Goal: Task Accomplishment & Management: Manage account settings

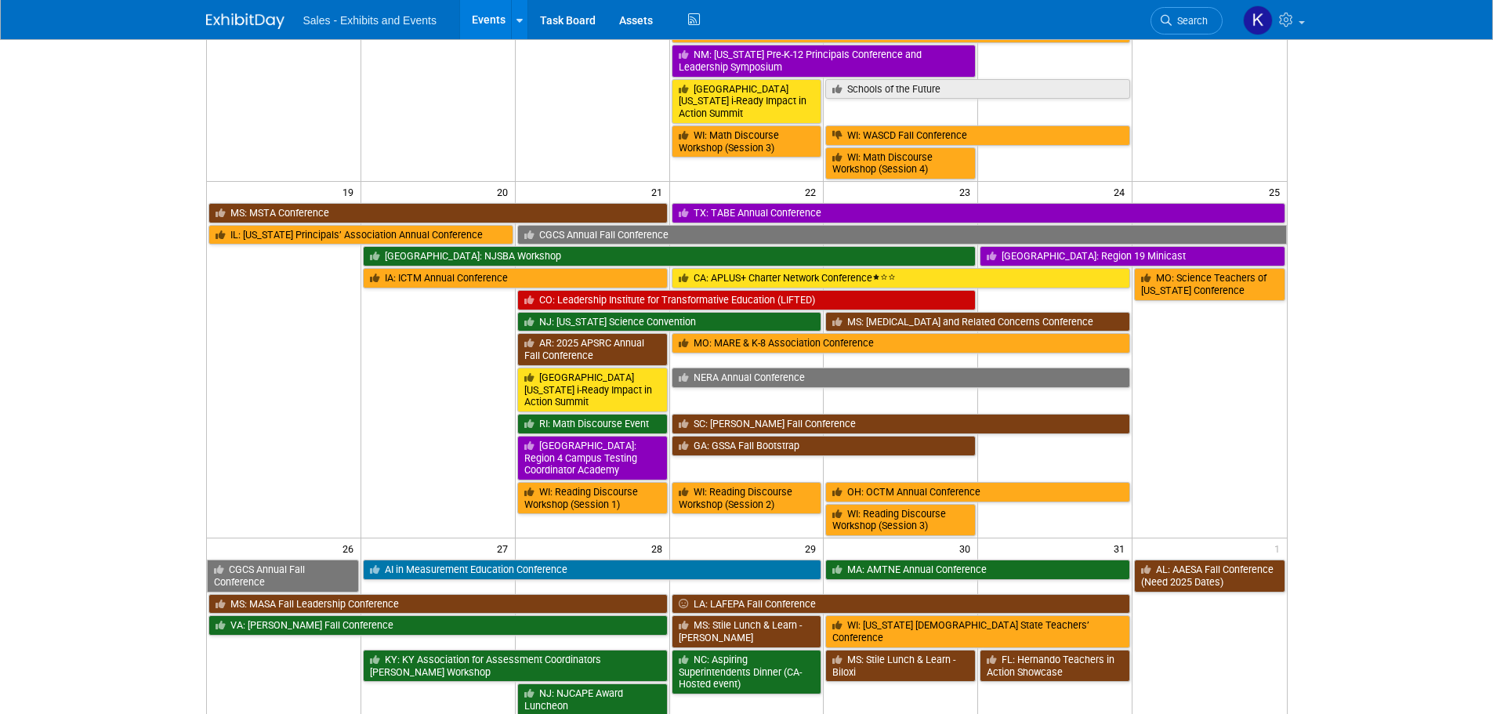
scroll to position [862, 0]
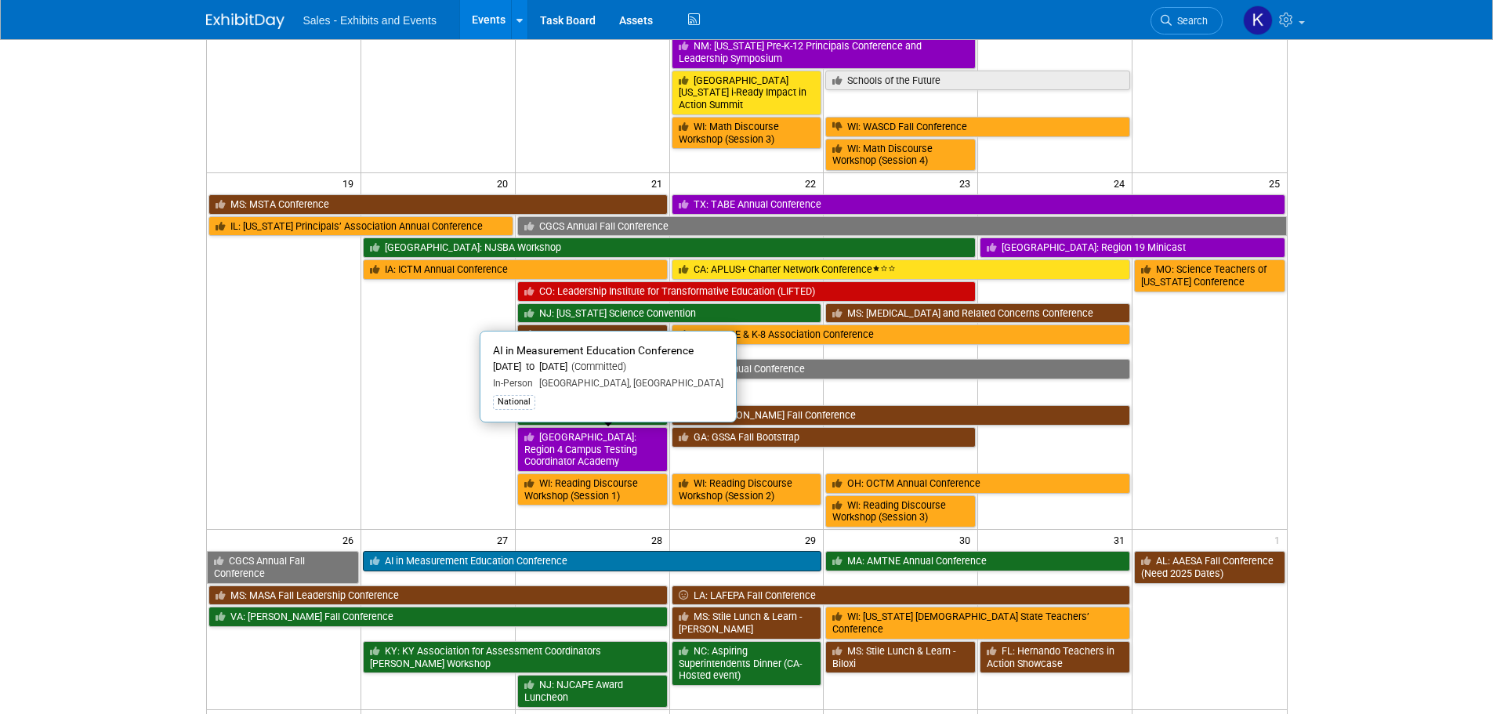
click at [614, 551] on link "AI in Measurement Education Conference" at bounding box center [592, 561] width 459 height 20
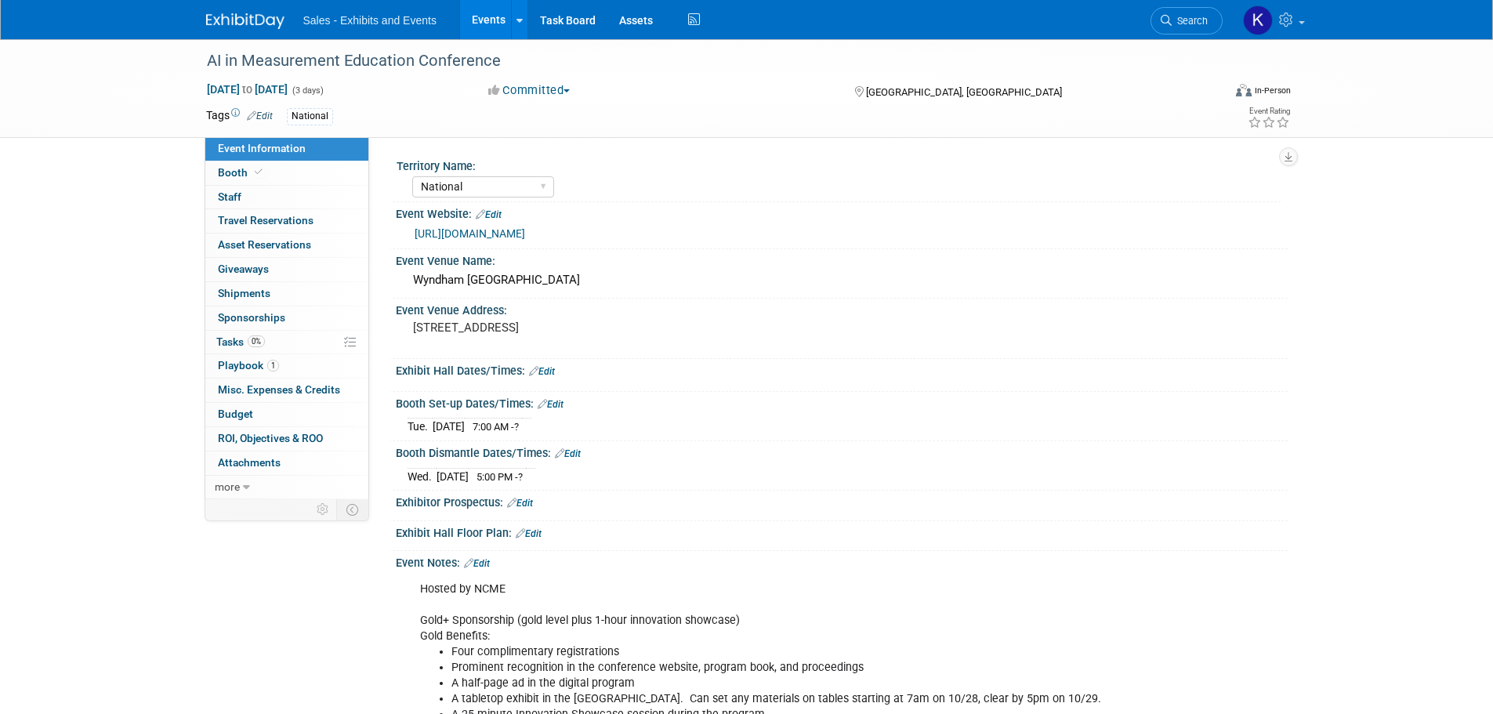
select select "National"
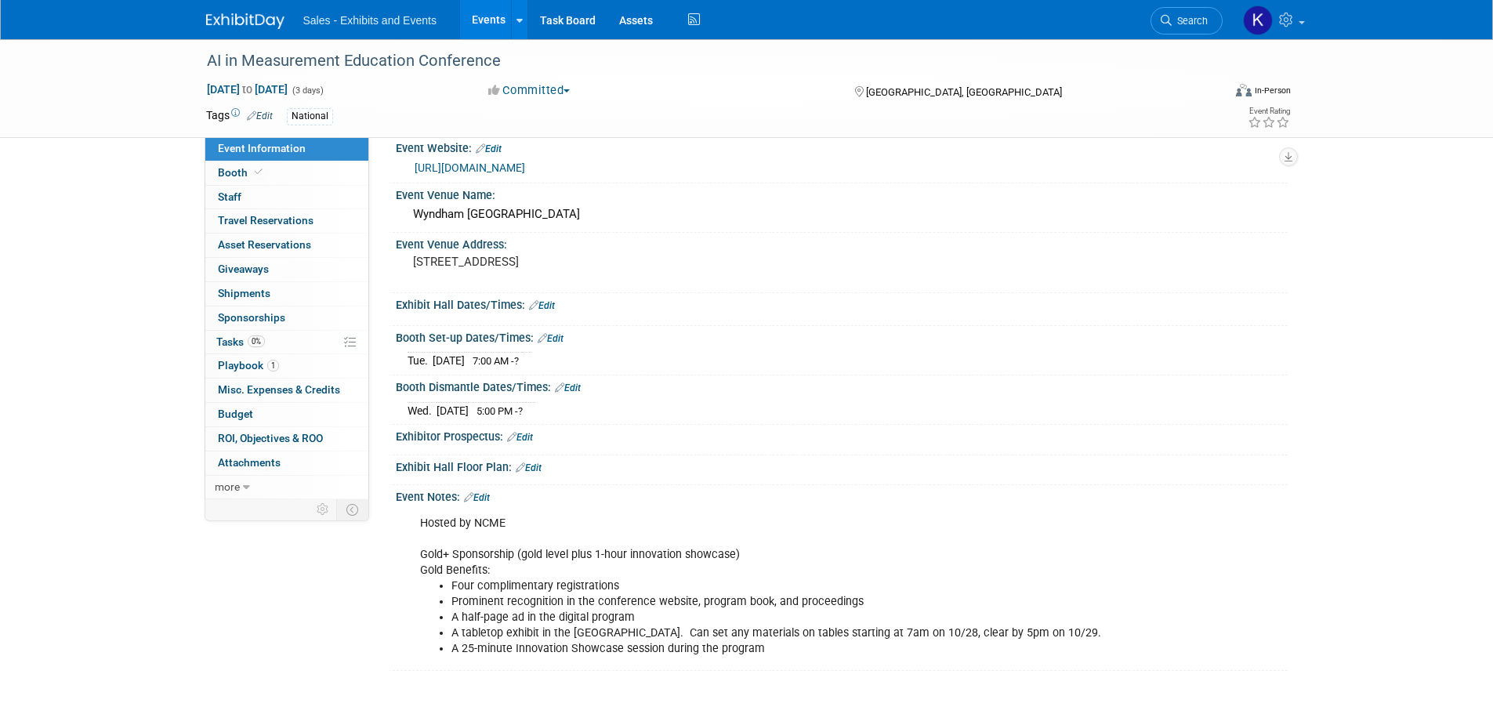
scroll to position [191, 0]
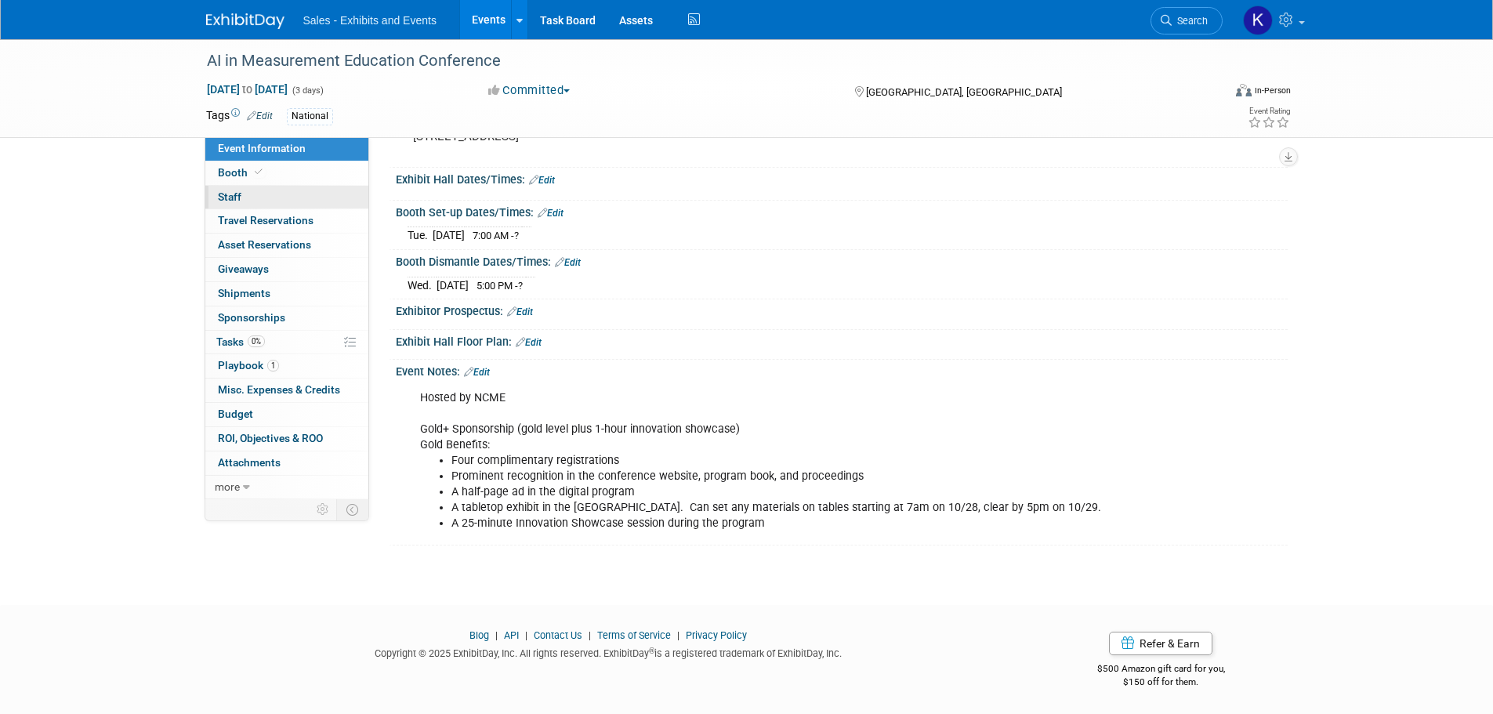
click at [230, 186] on link "0 Staff 0" at bounding box center [286, 198] width 163 height 24
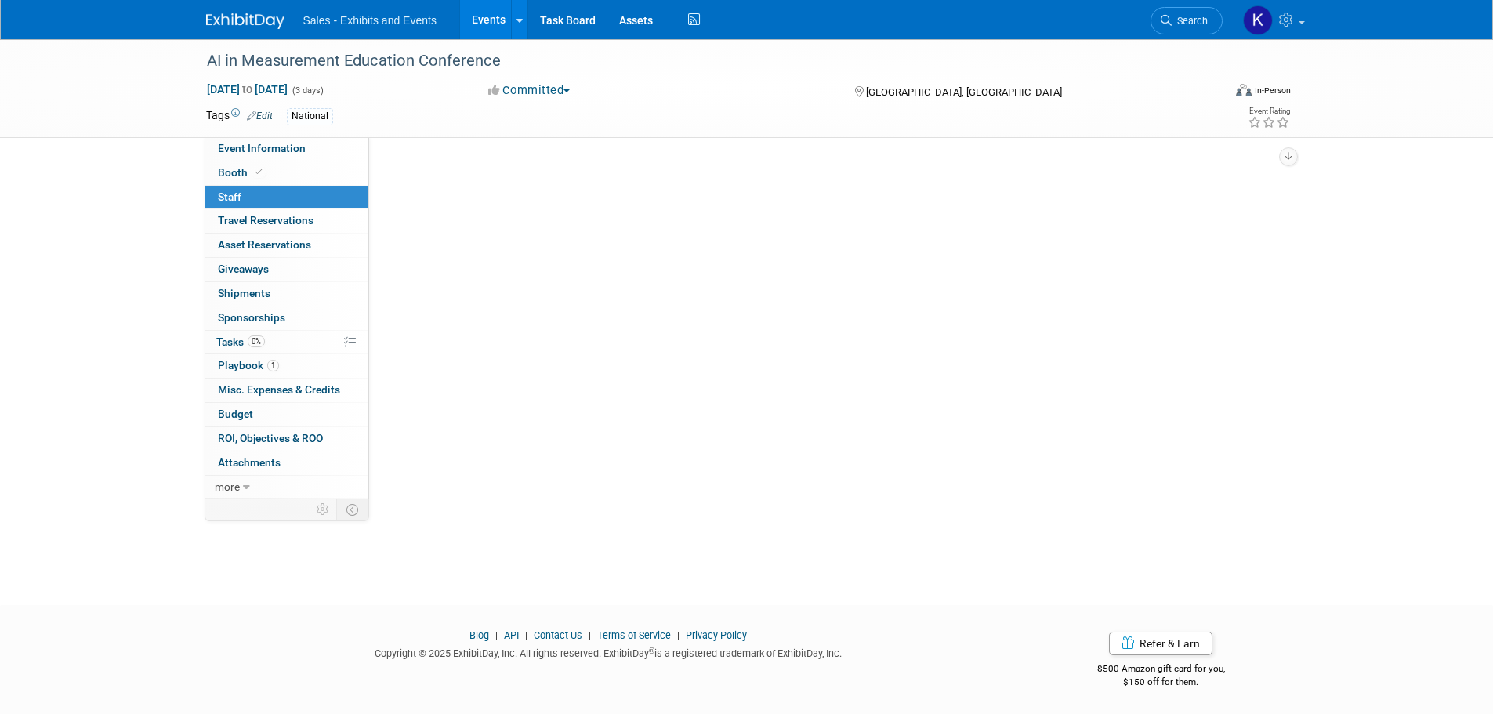
scroll to position [0, 0]
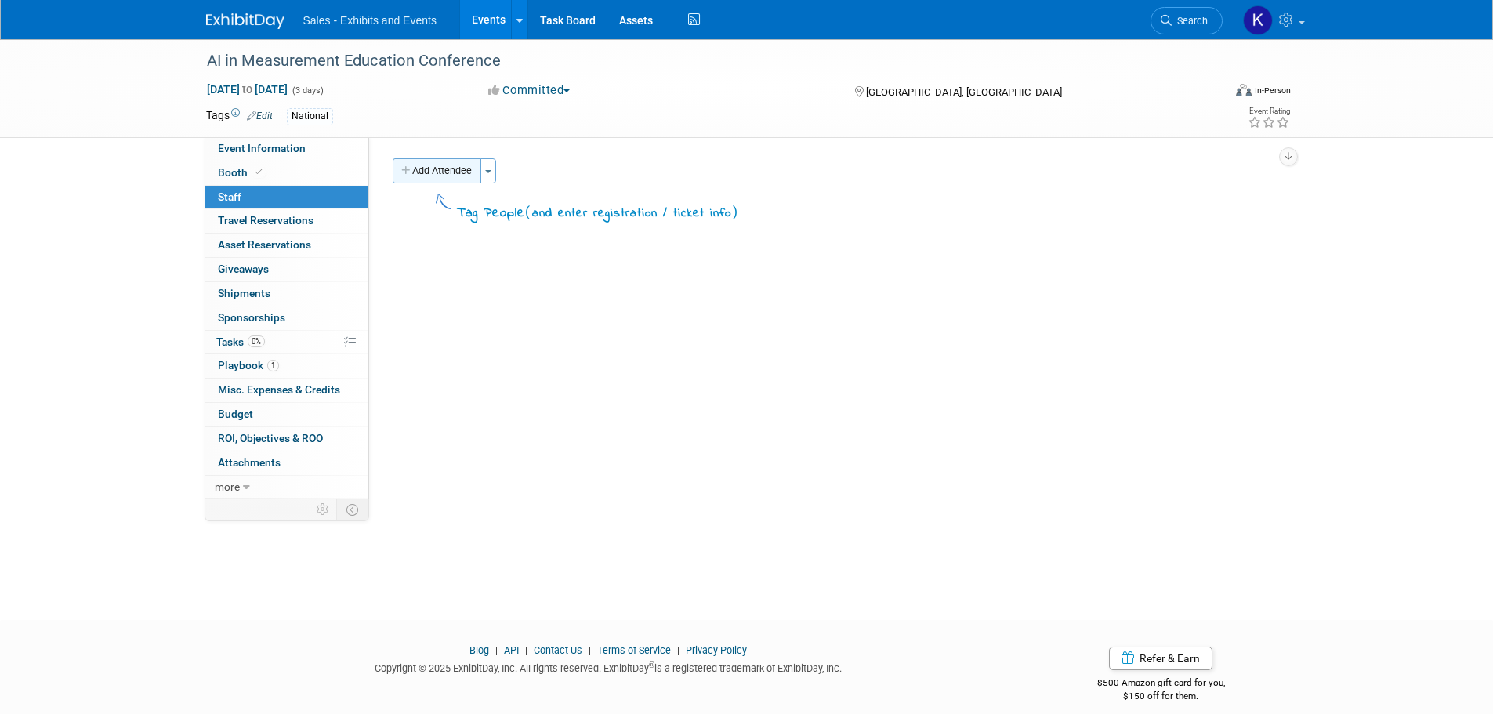
click at [456, 175] on button "Add Attendee" at bounding box center [437, 170] width 89 height 25
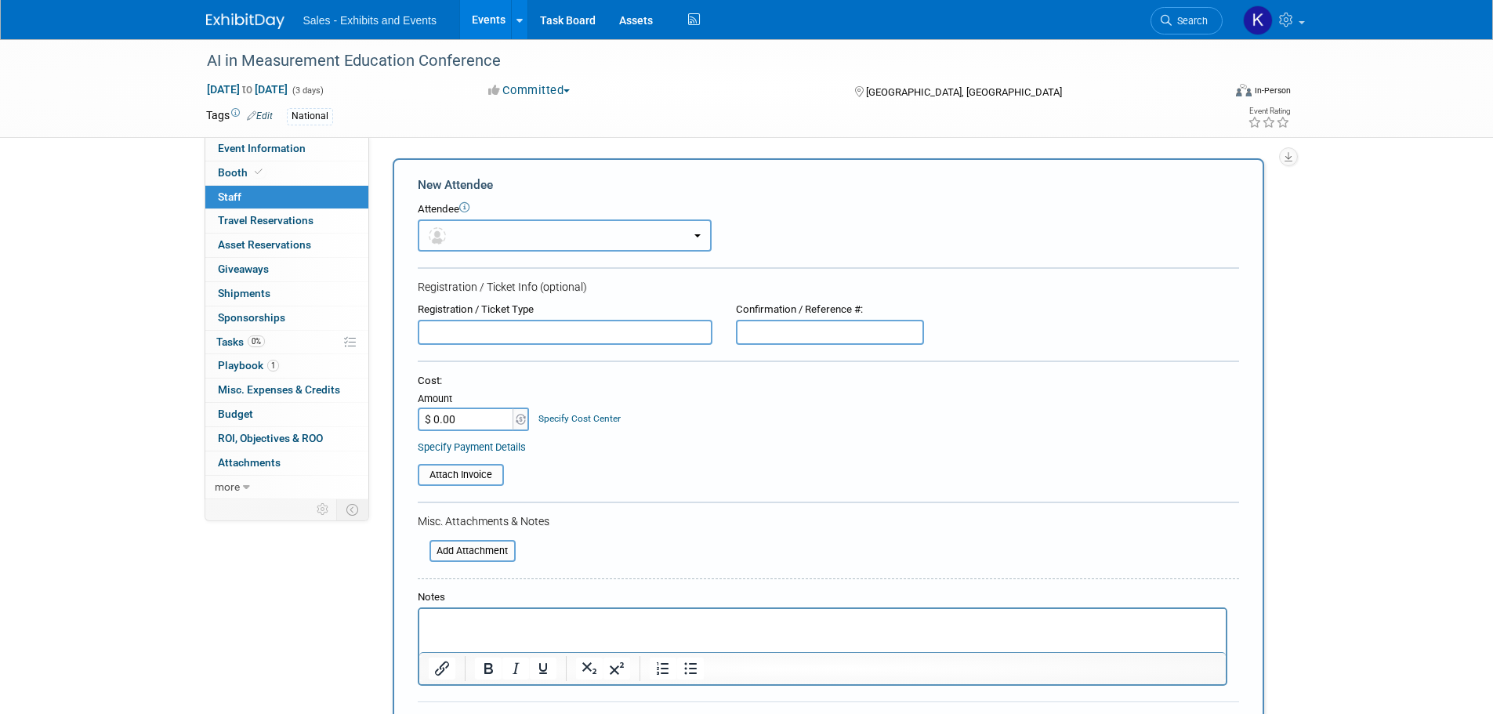
drag, startPoint x: 494, startPoint y: 237, endPoint x: 513, endPoint y: 249, distance: 22.6
click at [494, 237] on button "button" at bounding box center [565, 235] width 294 height 32
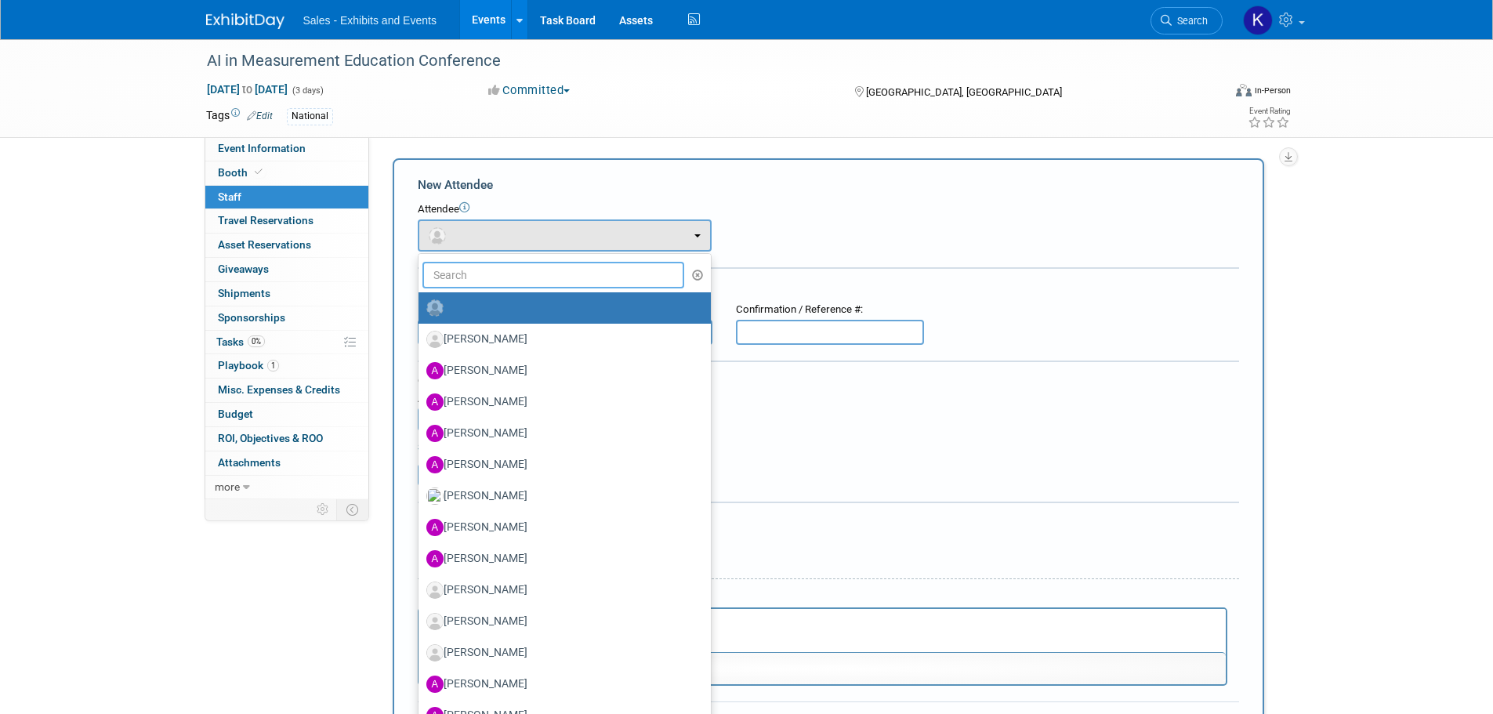
click at [526, 277] on input "text" at bounding box center [553, 275] width 262 height 27
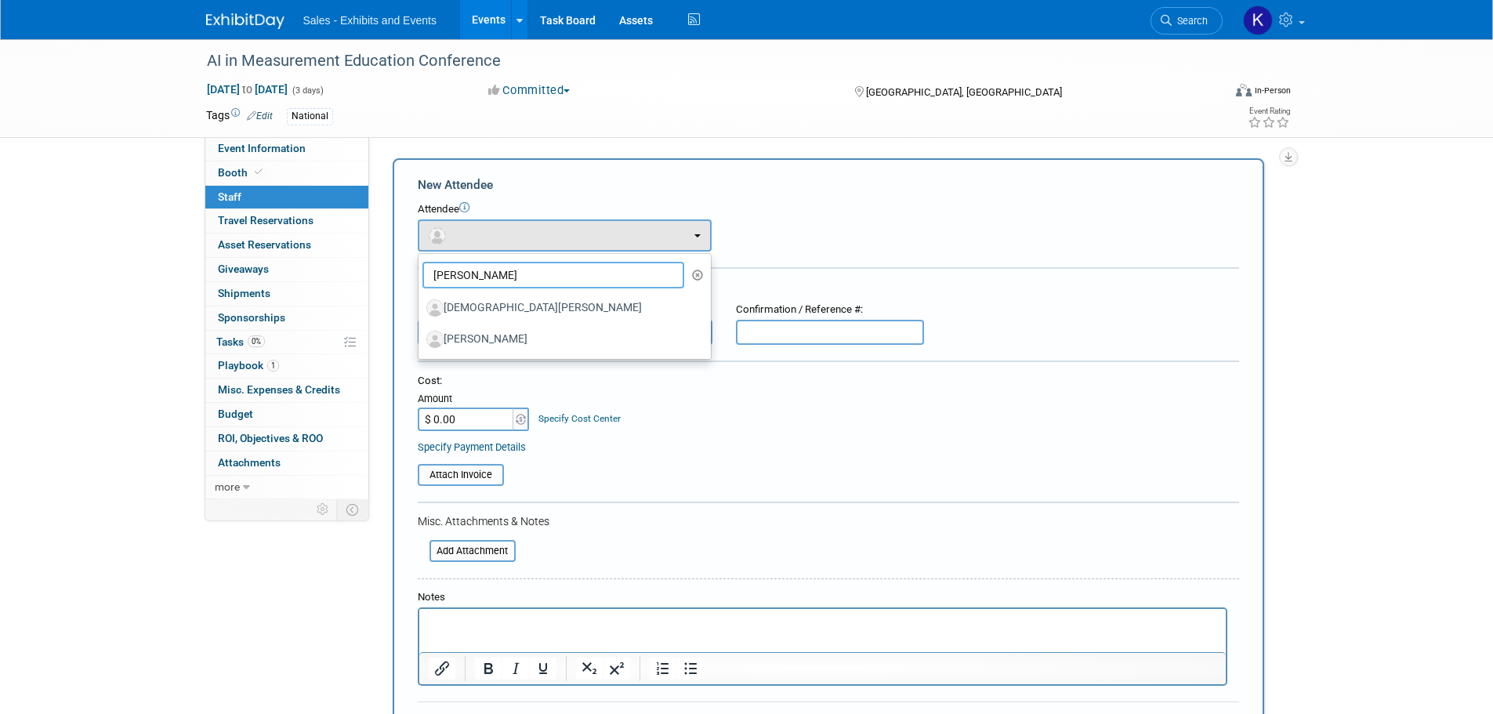
type input "Kristen"
click at [498, 332] on label "[PERSON_NAME]" at bounding box center [560, 339] width 269 height 25
click at [421, 332] on input "[PERSON_NAME]" at bounding box center [416, 337] width 10 height 10
select select "b460e40d-a3a9-472f-8058-6e36e6fc371c"
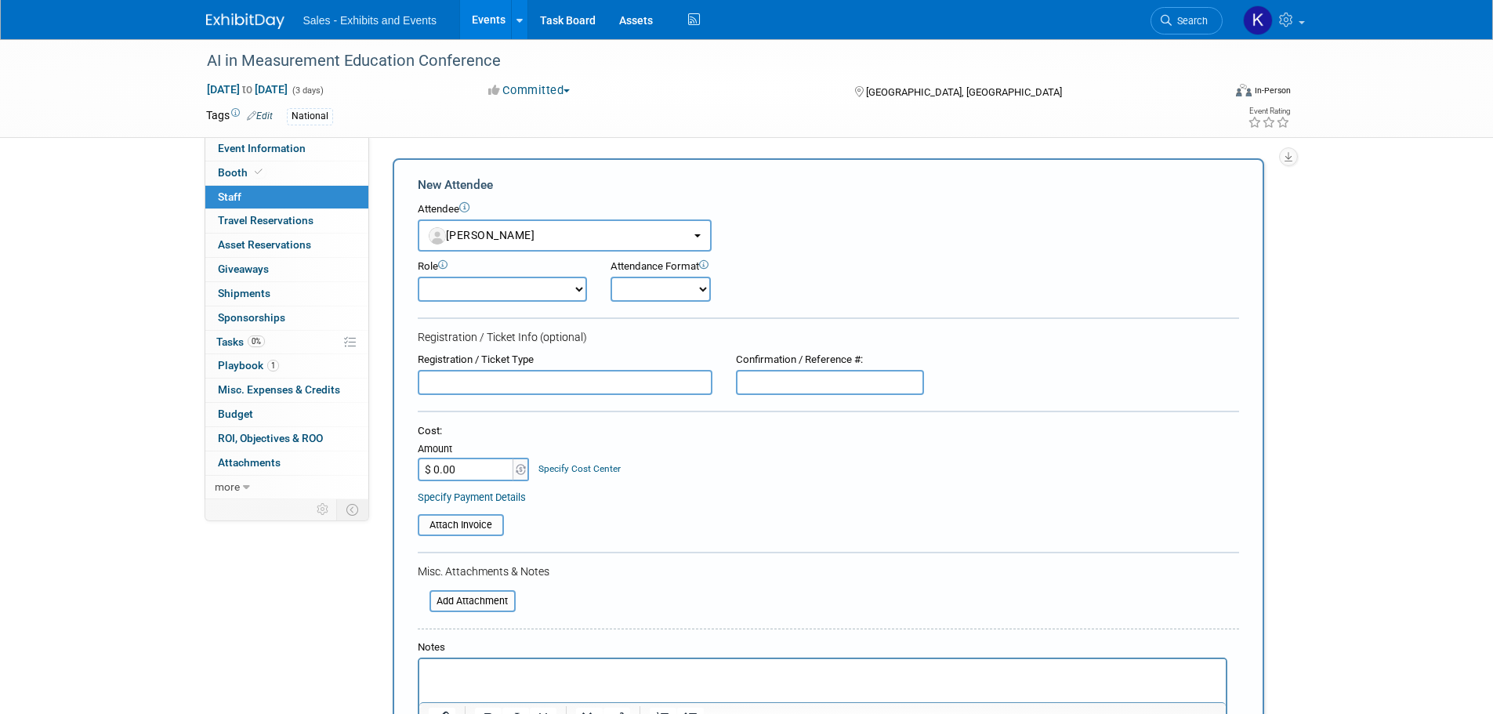
click at [565, 292] on select "Author Demonstrator Host Planner Presenter Product Rep Sales Representative" at bounding box center [502, 289] width 169 height 25
select select "8"
click at [418, 277] on select "Author Demonstrator Host Planner Presenter Product Rep Sales Representative" at bounding box center [502, 289] width 169 height 25
drag, startPoint x: 691, startPoint y: 285, endPoint x: 691, endPoint y: 300, distance: 14.9
click at [691, 285] on select "Onsite Remote" at bounding box center [660, 289] width 100 height 25
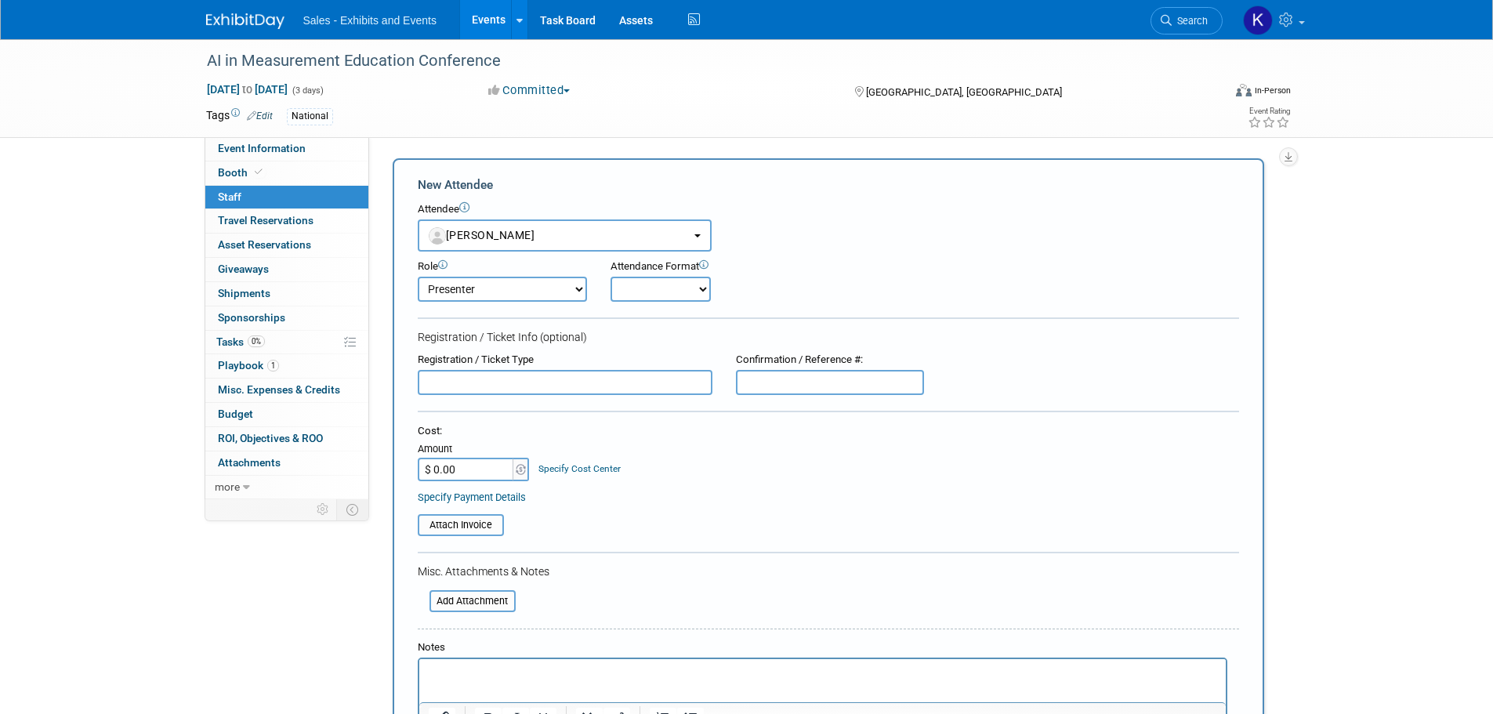
select select "1"
click at [610, 277] on select "Onsite Remote" at bounding box center [660, 289] width 100 height 25
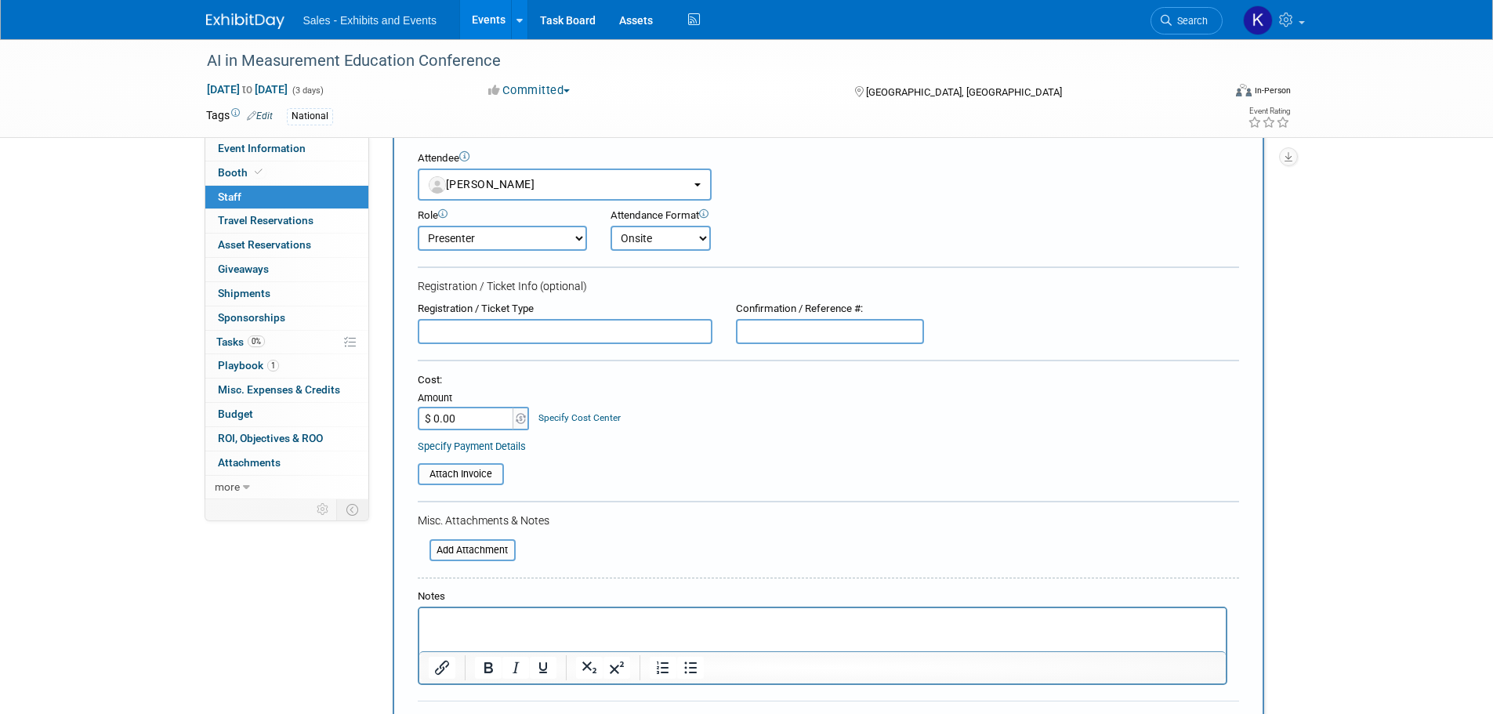
scroll to position [78, 0]
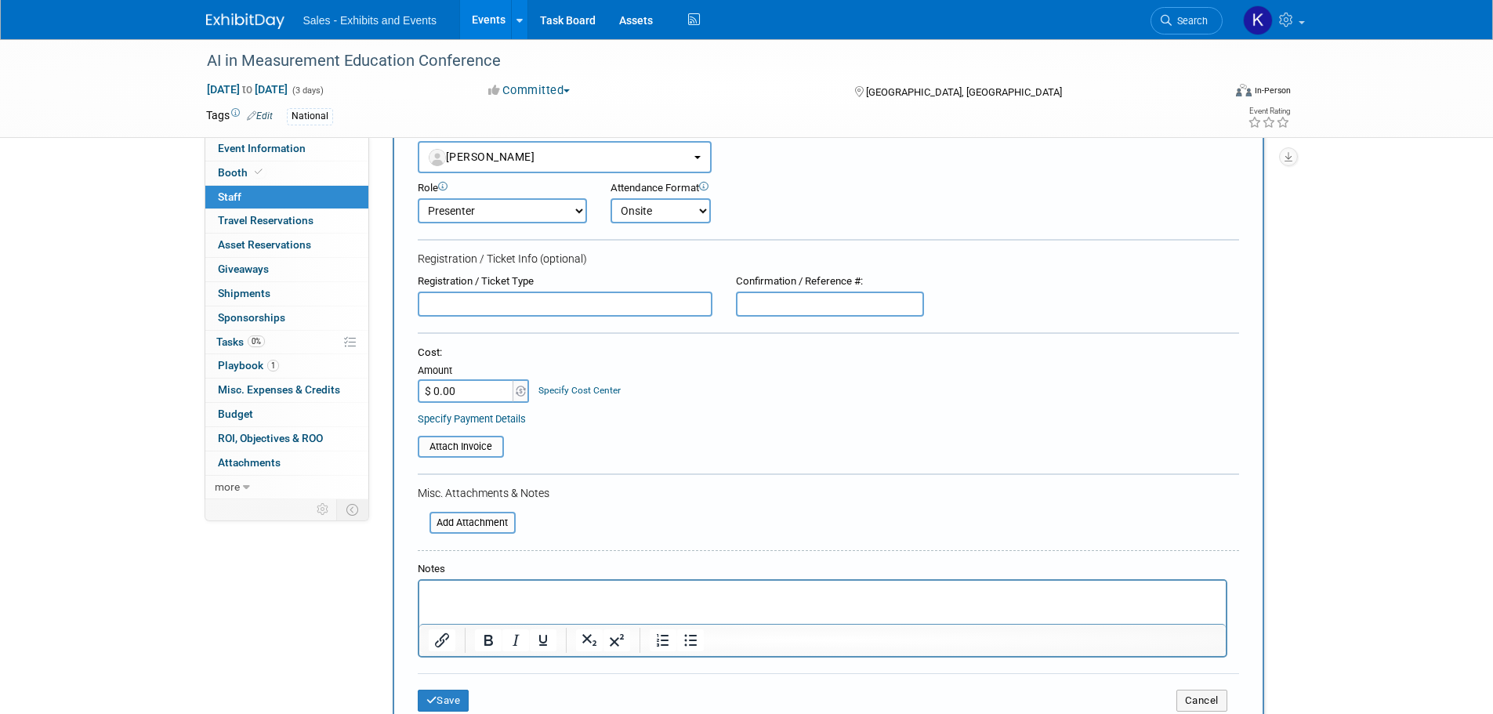
drag, startPoint x: 476, startPoint y: 299, endPoint x: 453, endPoint y: 350, distance: 56.5
click at [475, 299] on input "text" at bounding box center [565, 303] width 295 height 25
click at [574, 306] on input "text" at bounding box center [565, 303] width 295 height 25
click at [810, 295] on input "text" at bounding box center [830, 303] width 188 height 25
click at [553, 299] on input "text" at bounding box center [565, 303] width 295 height 25
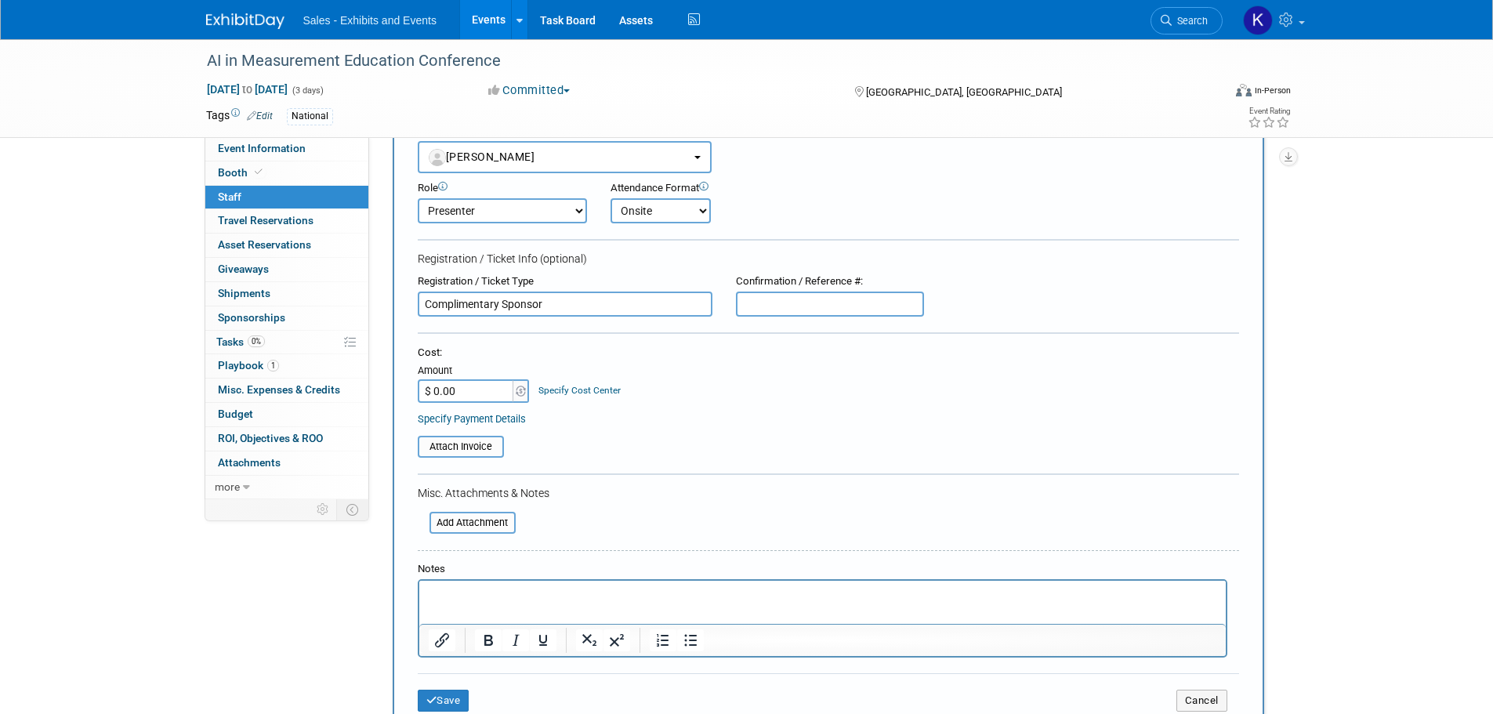
type input "Complimentary Sponsor"
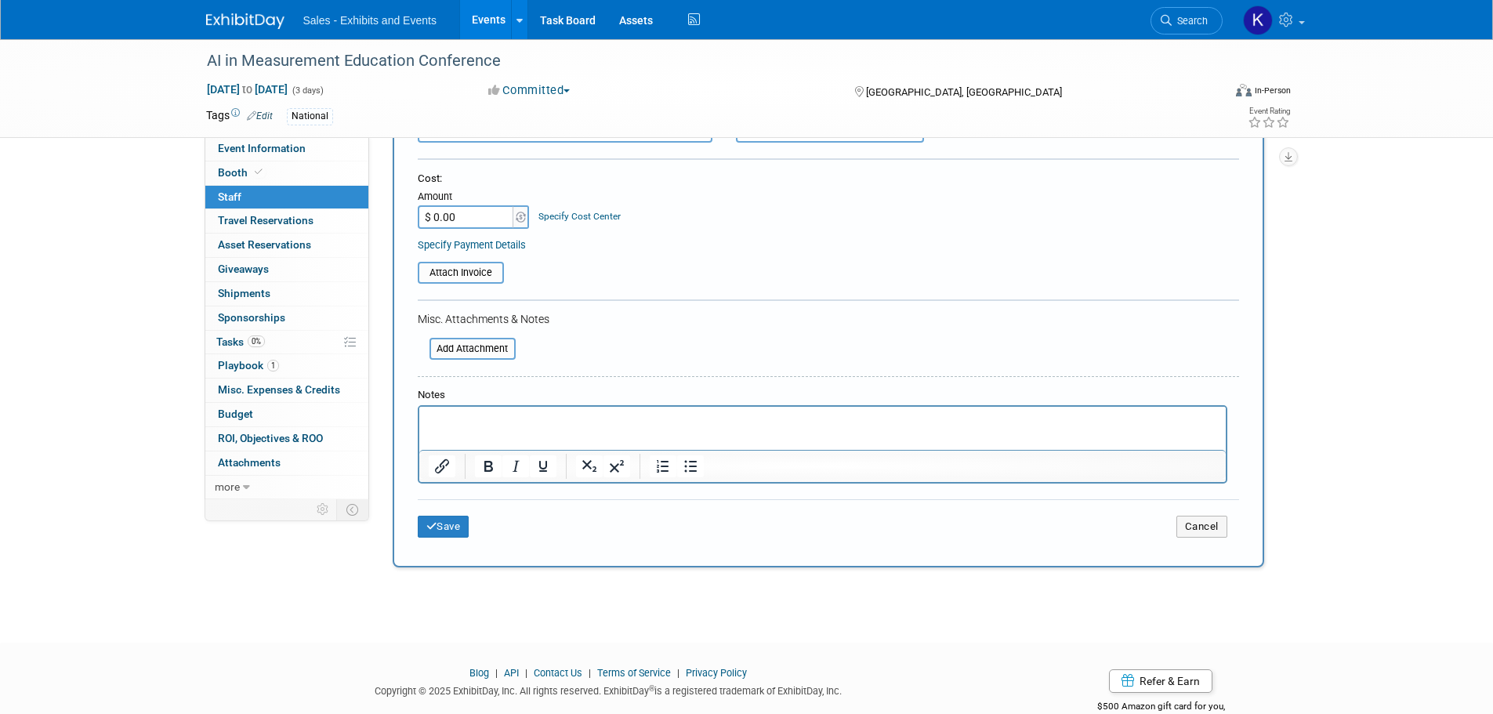
scroll to position [292, 0]
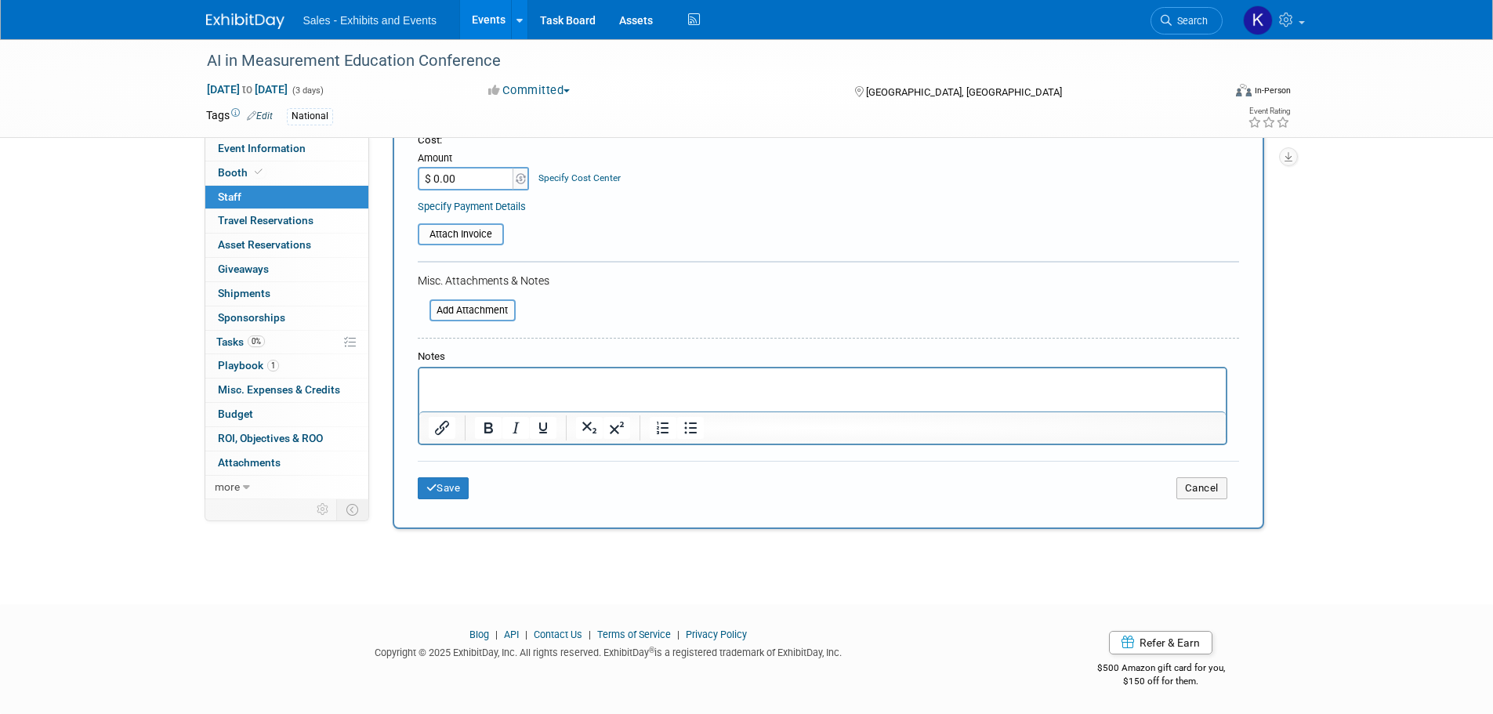
type input "29117248"
click at [474, 372] on html at bounding box center [821, 379] width 806 height 22
click at [448, 488] on button "Save" at bounding box center [444, 488] width 52 height 22
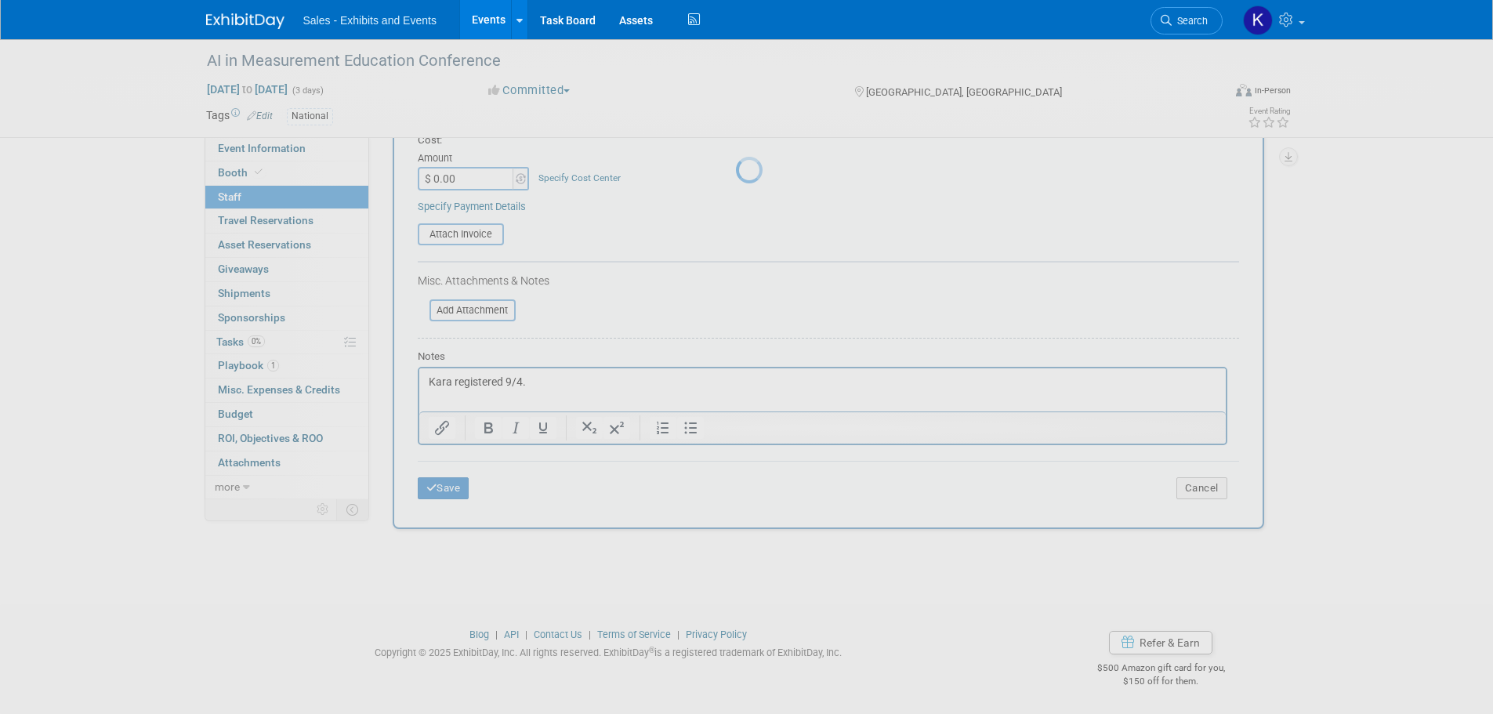
scroll to position [16, 0]
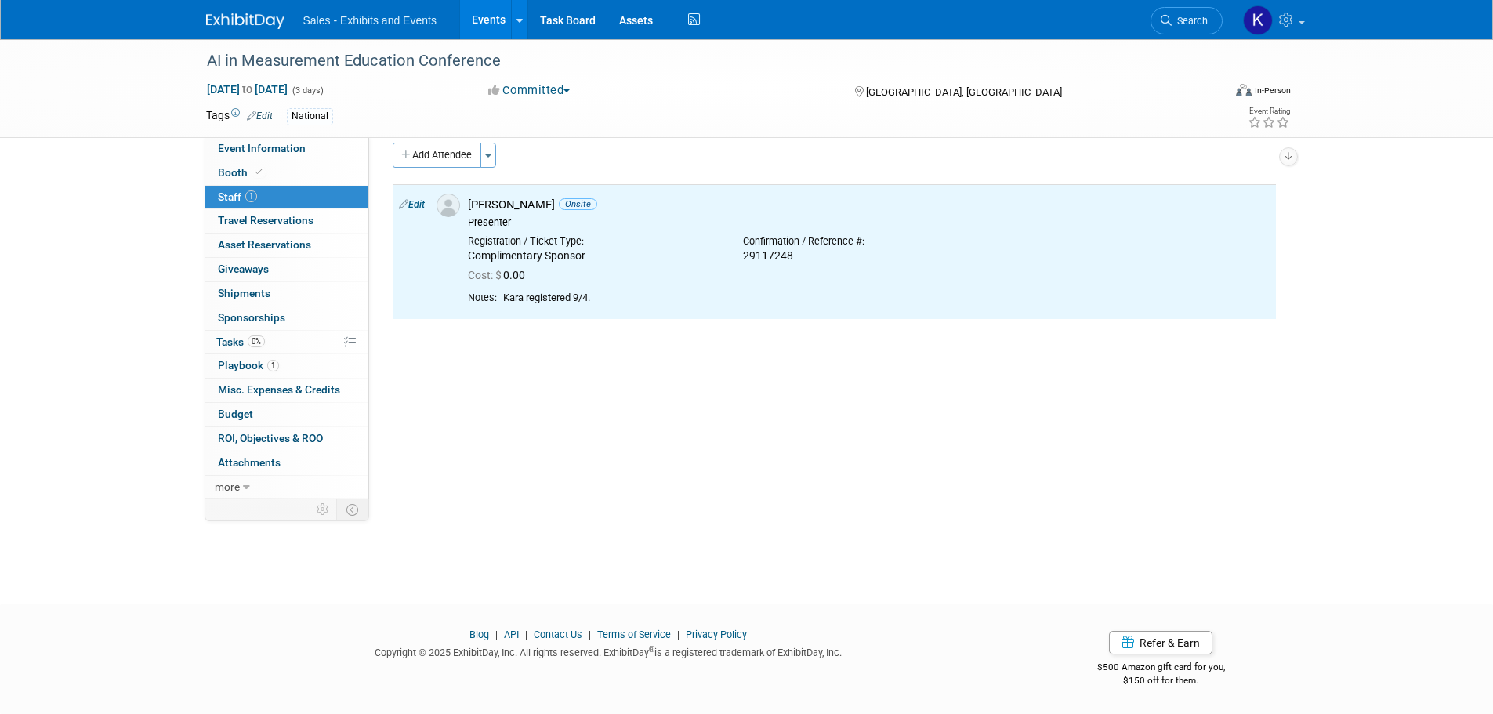
click at [230, 195] on span "Staff 1" at bounding box center [237, 196] width 39 height 13
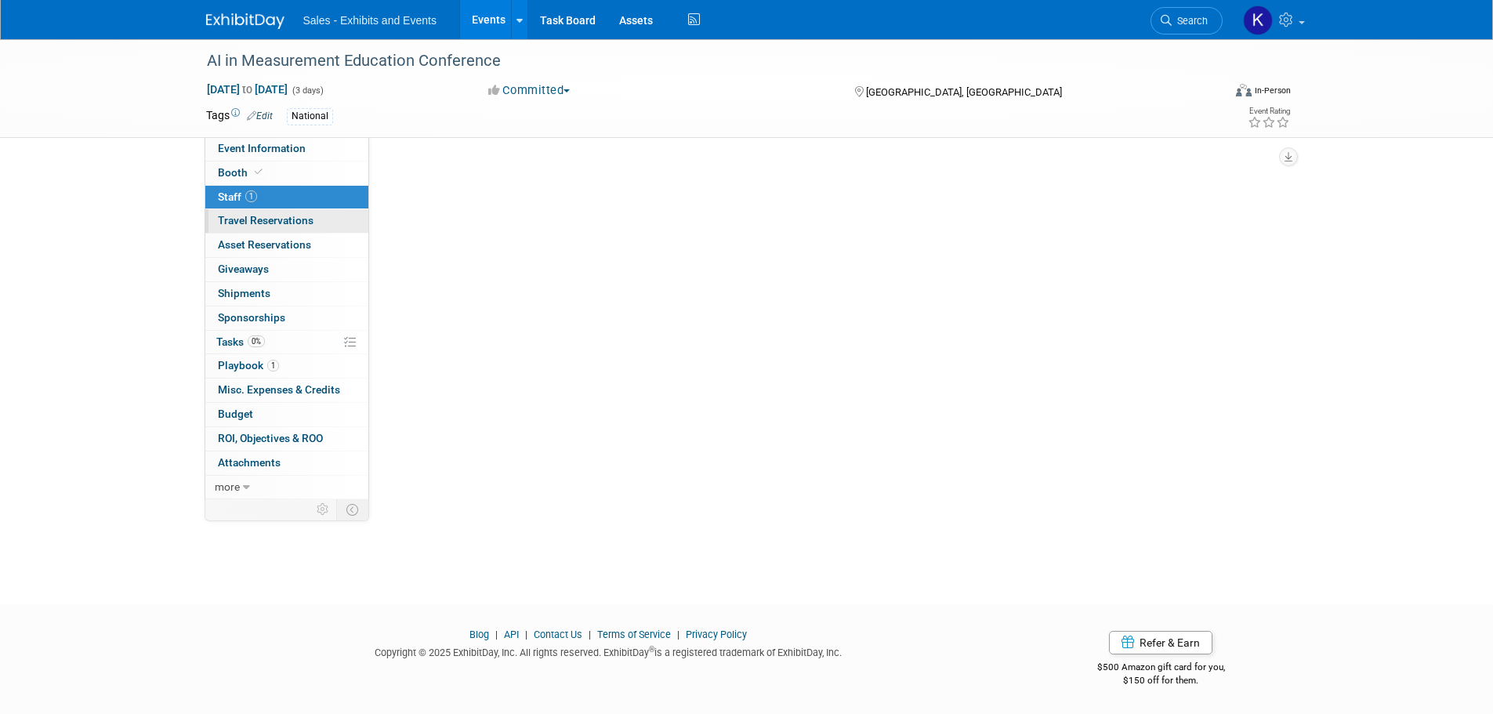
scroll to position [0, 0]
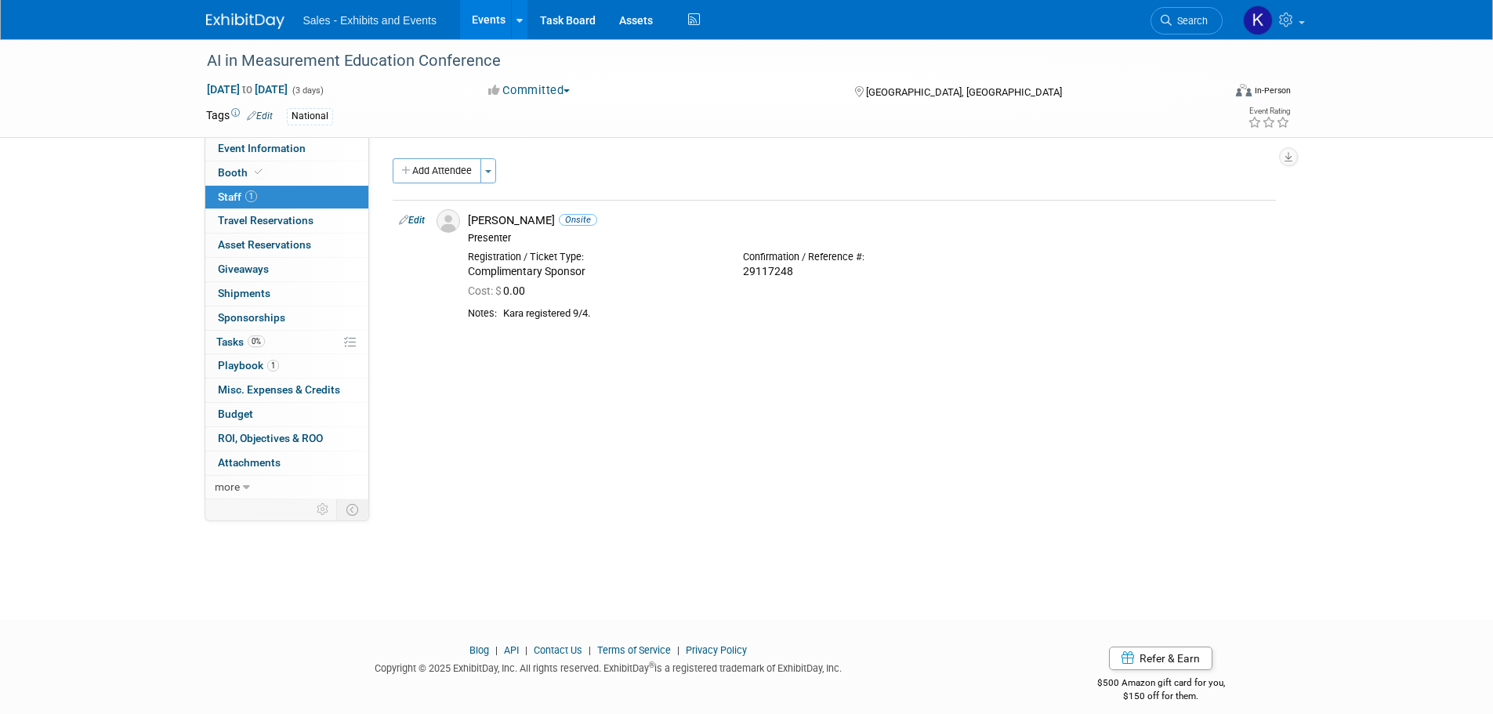
drag, startPoint x: 422, startPoint y: 172, endPoint x: 440, endPoint y: 185, distance: 22.4
click at [422, 173] on button "Add Attendee" at bounding box center [437, 170] width 89 height 25
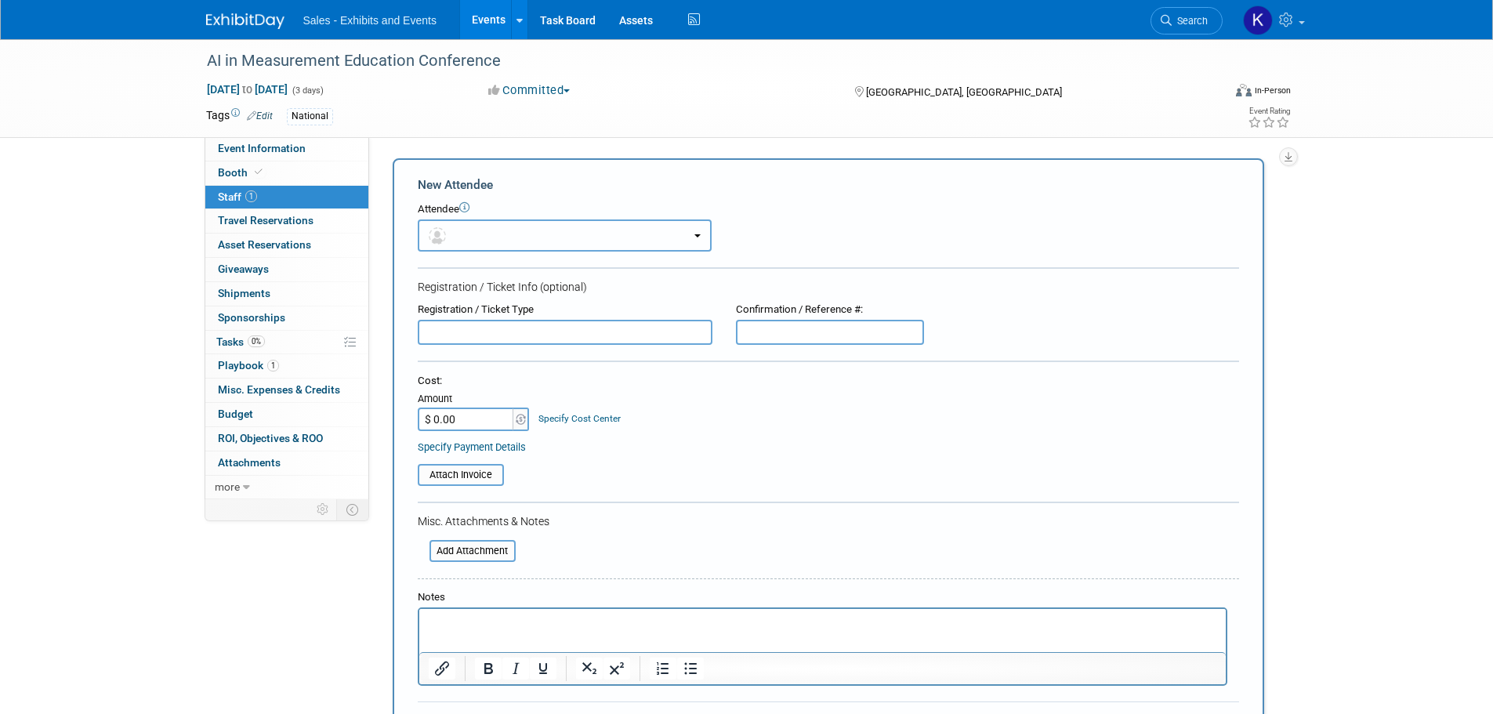
drag, startPoint x: 534, startPoint y: 223, endPoint x: 545, endPoint y: 236, distance: 16.2
click at [534, 223] on button "button" at bounding box center [565, 235] width 294 height 32
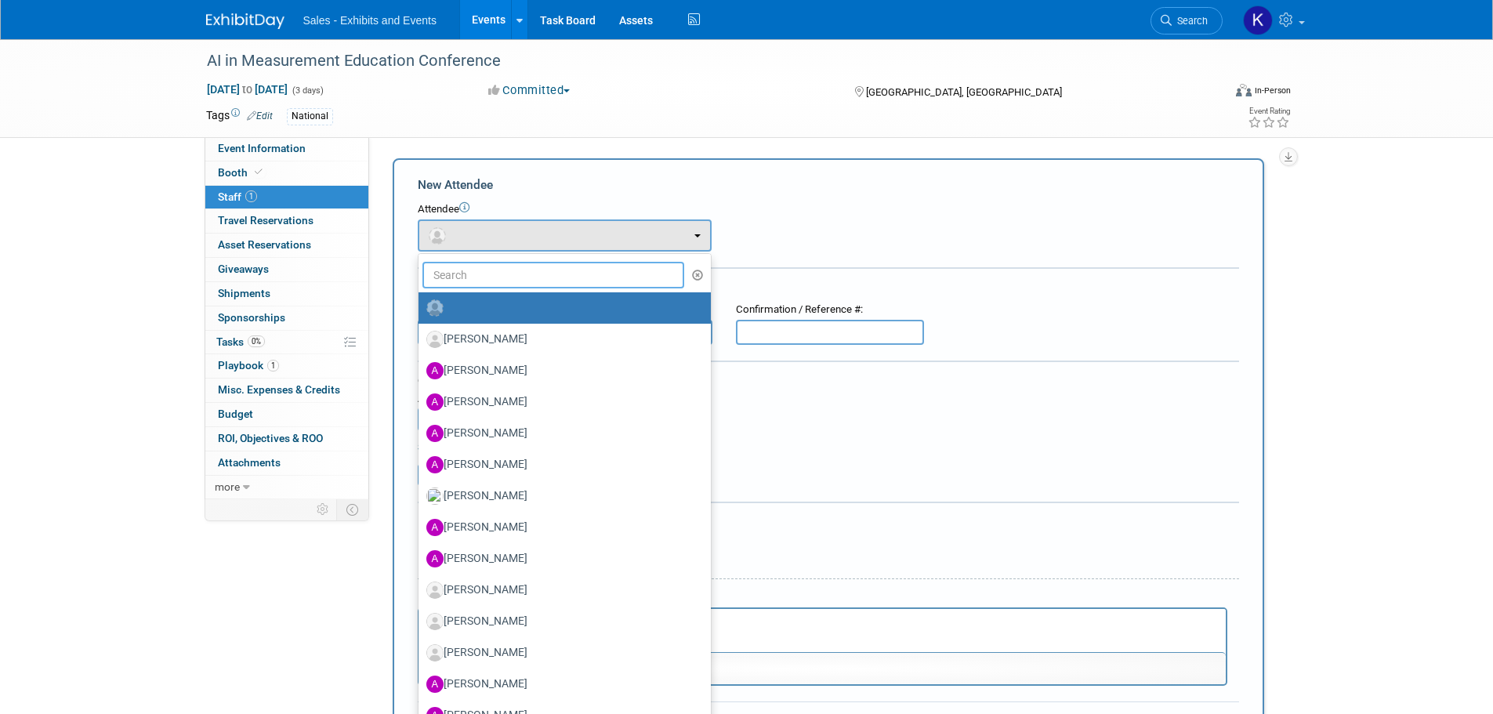
click at [545, 277] on input "text" at bounding box center [553, 275] width 262 height 27
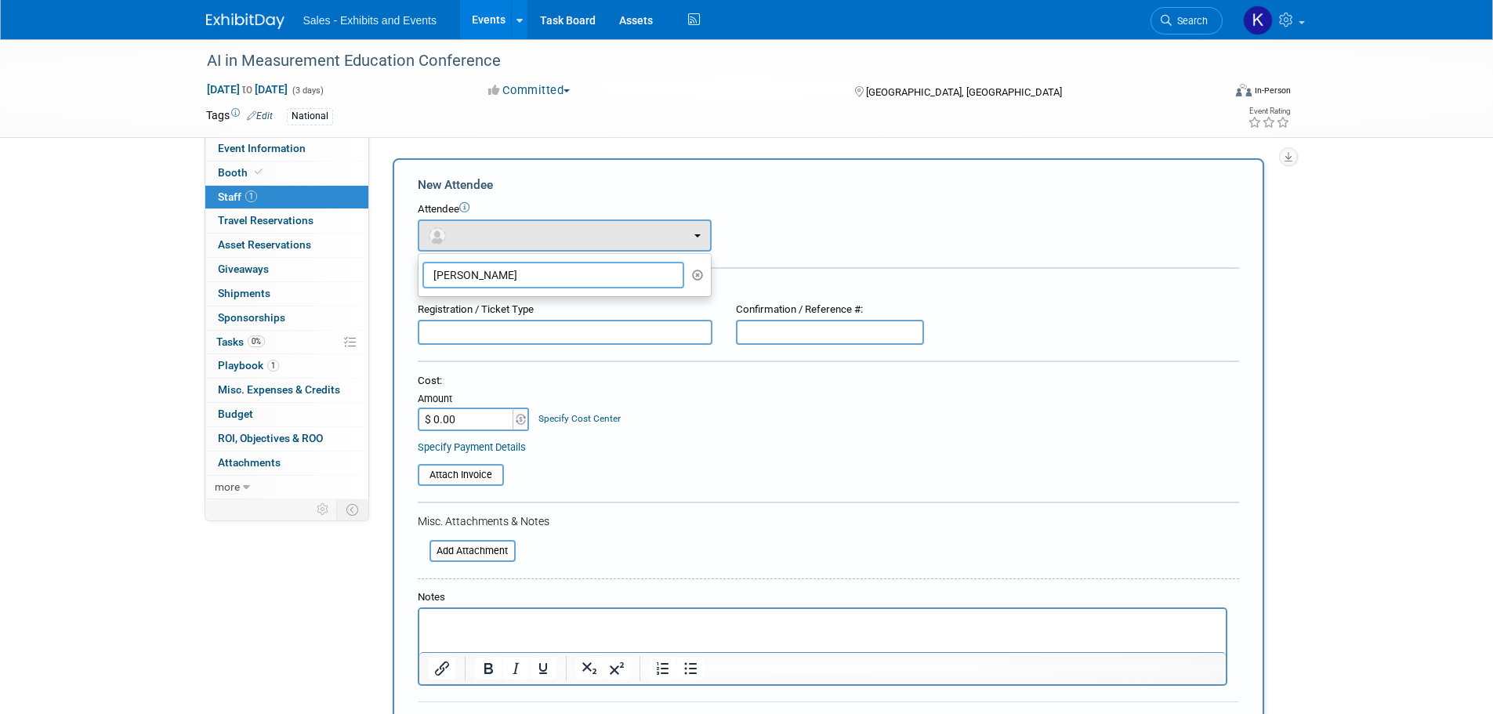
type input "Ally Pena"
click at [726, 424] on div "Cost: Amount $ 0.00 Specify Cost Center Cost Center -- Not Specified -- Events …" at bounding box center [828, 402] width 821 height 57
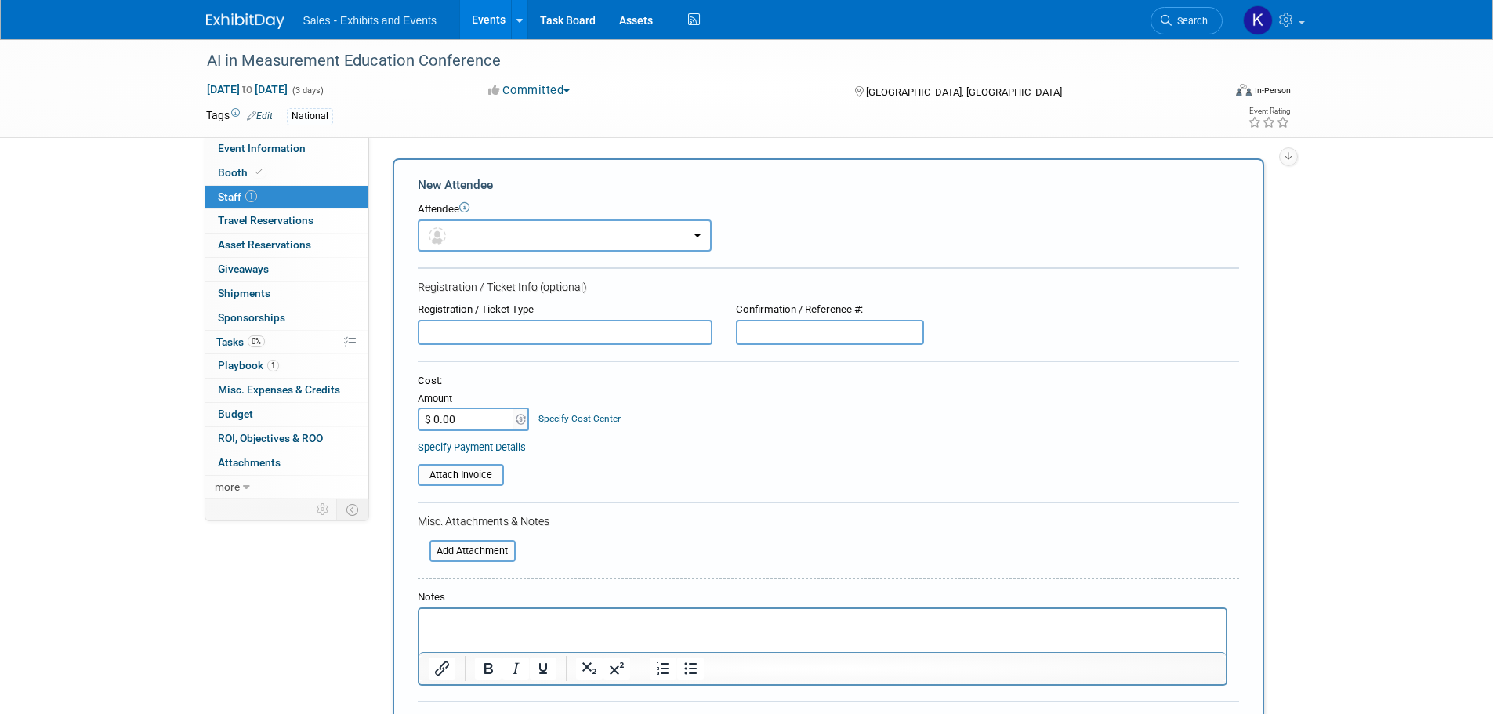
click at [472, 620] on p "Rich Text Area. Press ALT-0 for help." at bounding box center [822, 623] width 788 height 16
click at [473, 624] on p "Ally Pena registered as panelist." at bounding box center [822, 623] width 788 height 16
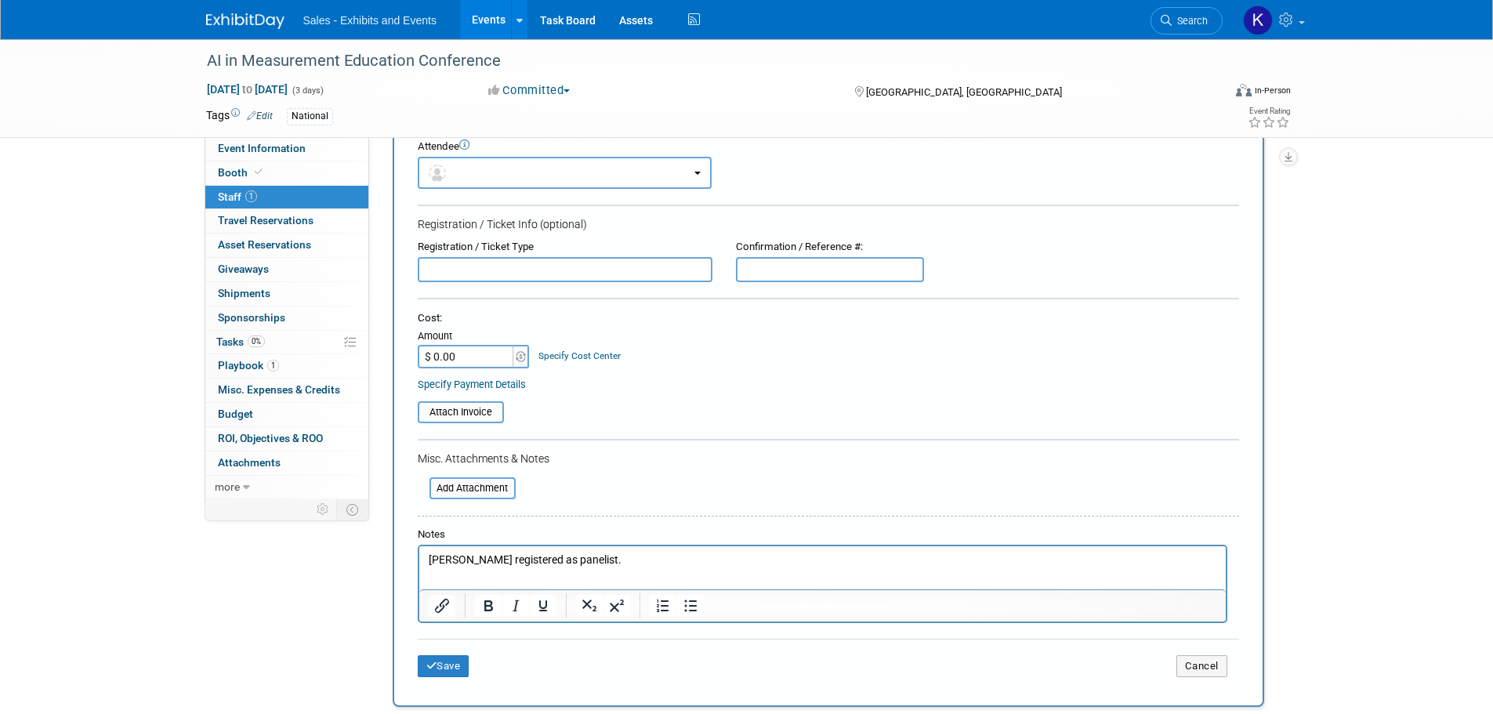
scroll to position [157, 0]
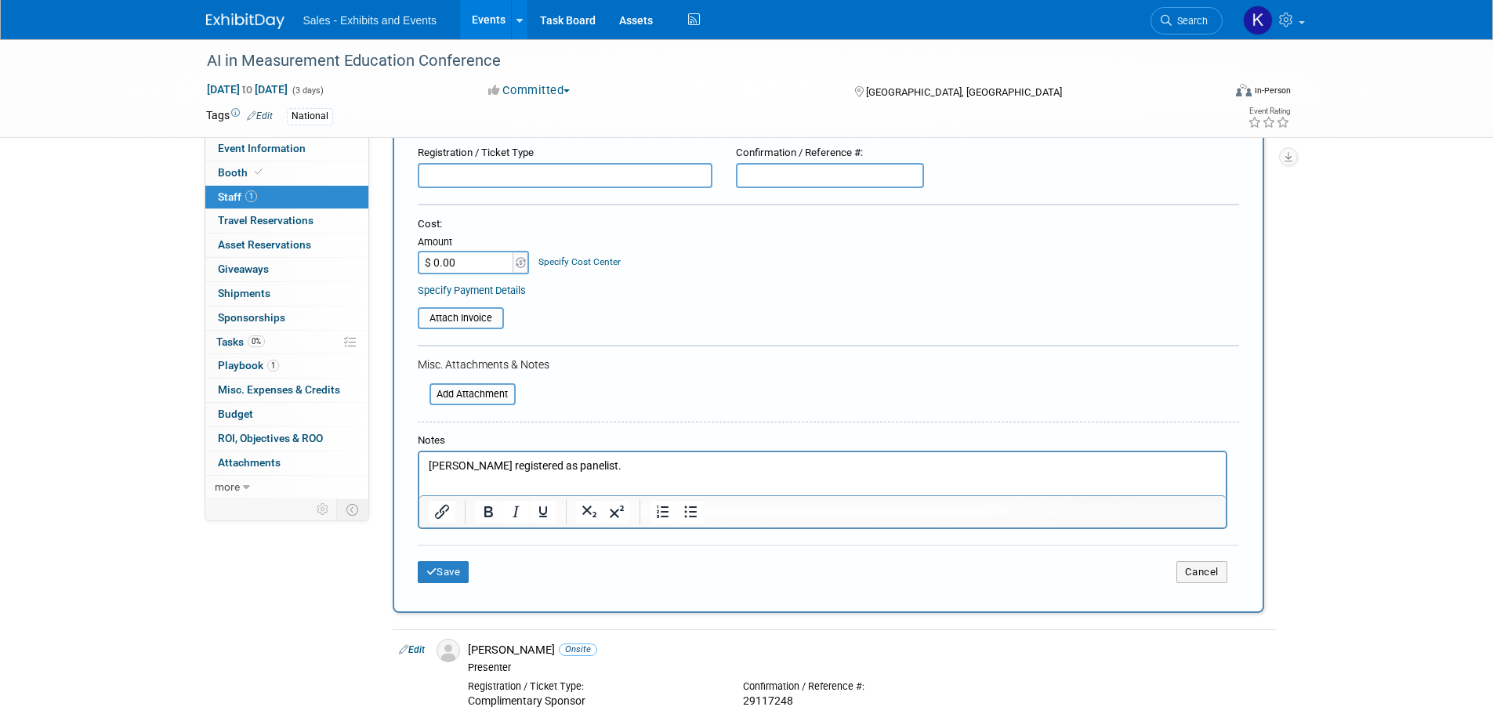
drag, startPoint x: 435, startPoint y: 567, endPoint x: 455, endPoint y: 567, distance: 20.4
click at [435, 567] on icon "submit" at bounding box center [431, 572] width 11 height 10
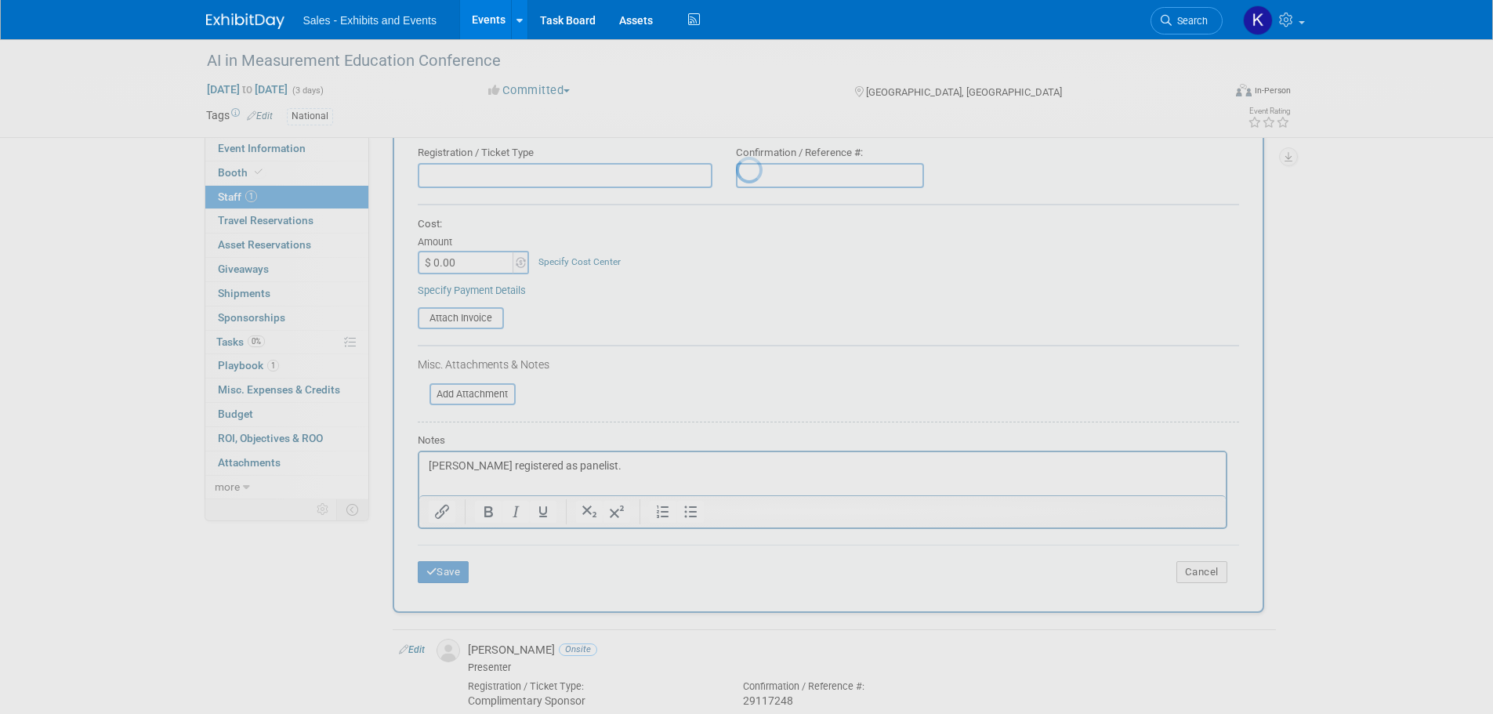
scroll to position [16, 0]
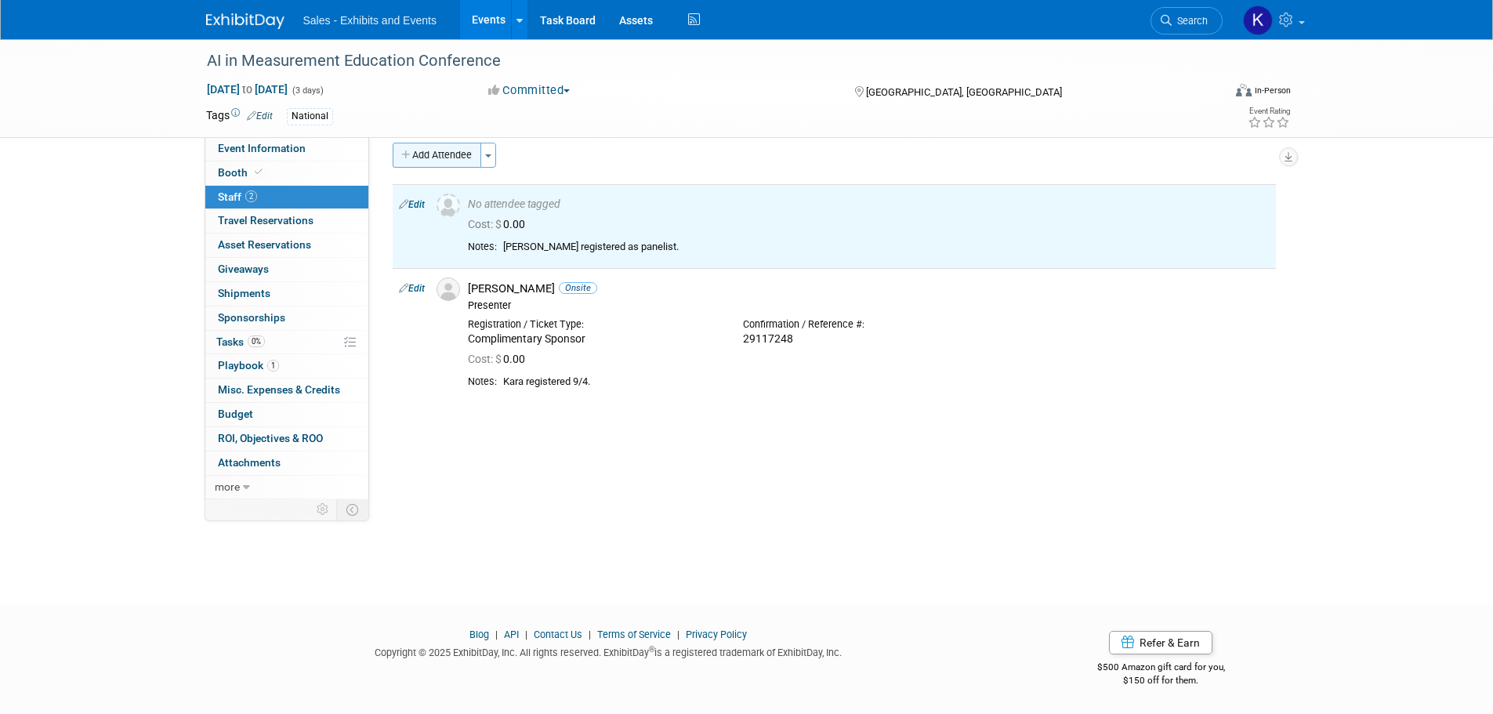
click at [467, 152] on button "Add Attendee" at bounding box center [437, 155] width 89 height 25
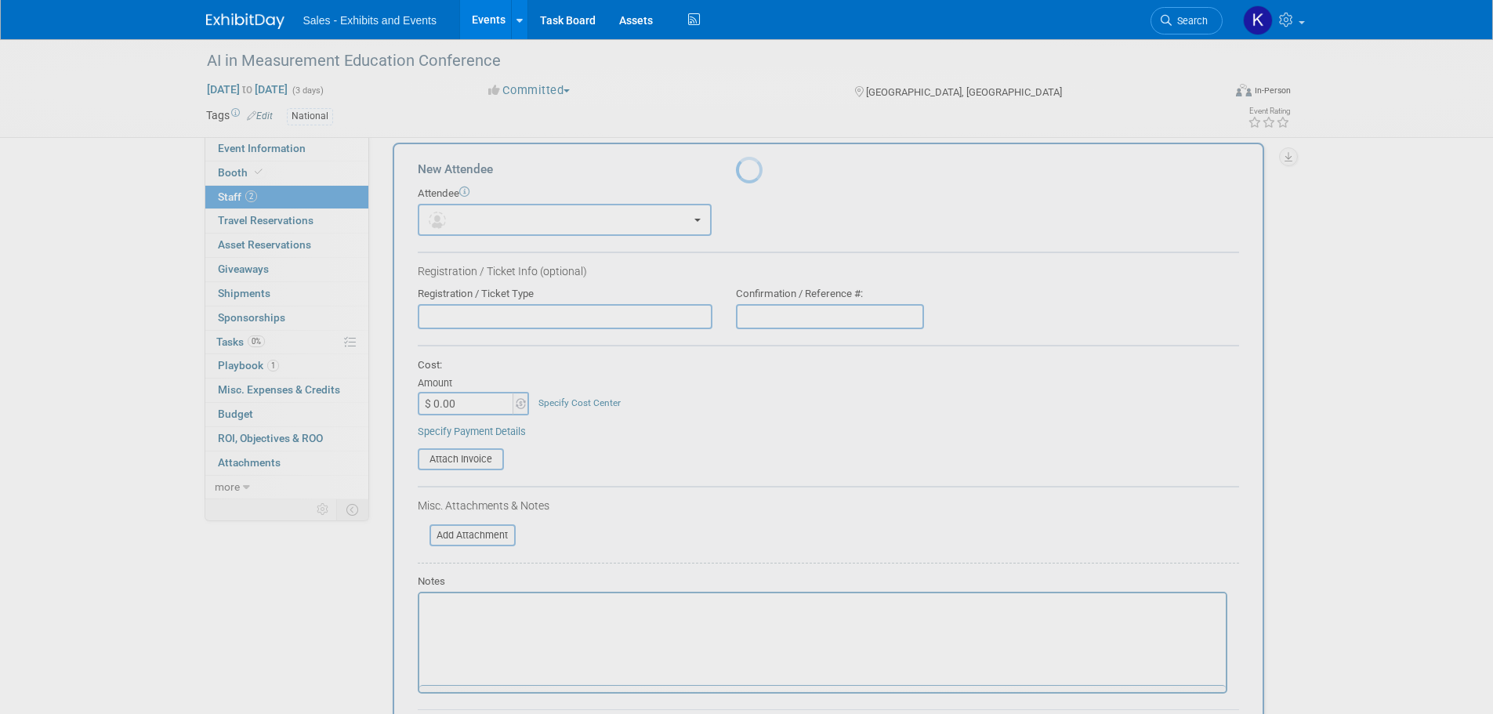
scroll to position [0, 0]
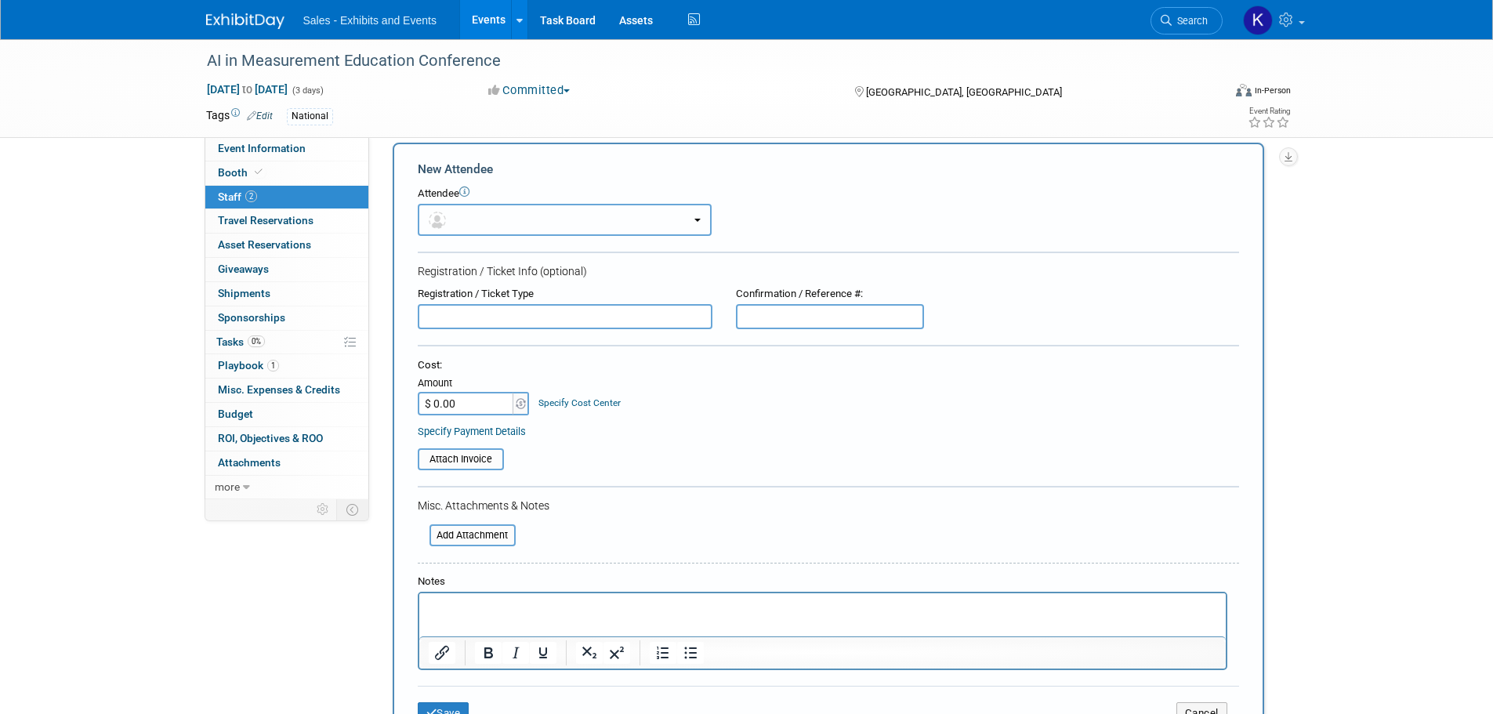
click at [517, 225] on button "button" at bounding box center [565, 220] width 294 height 32
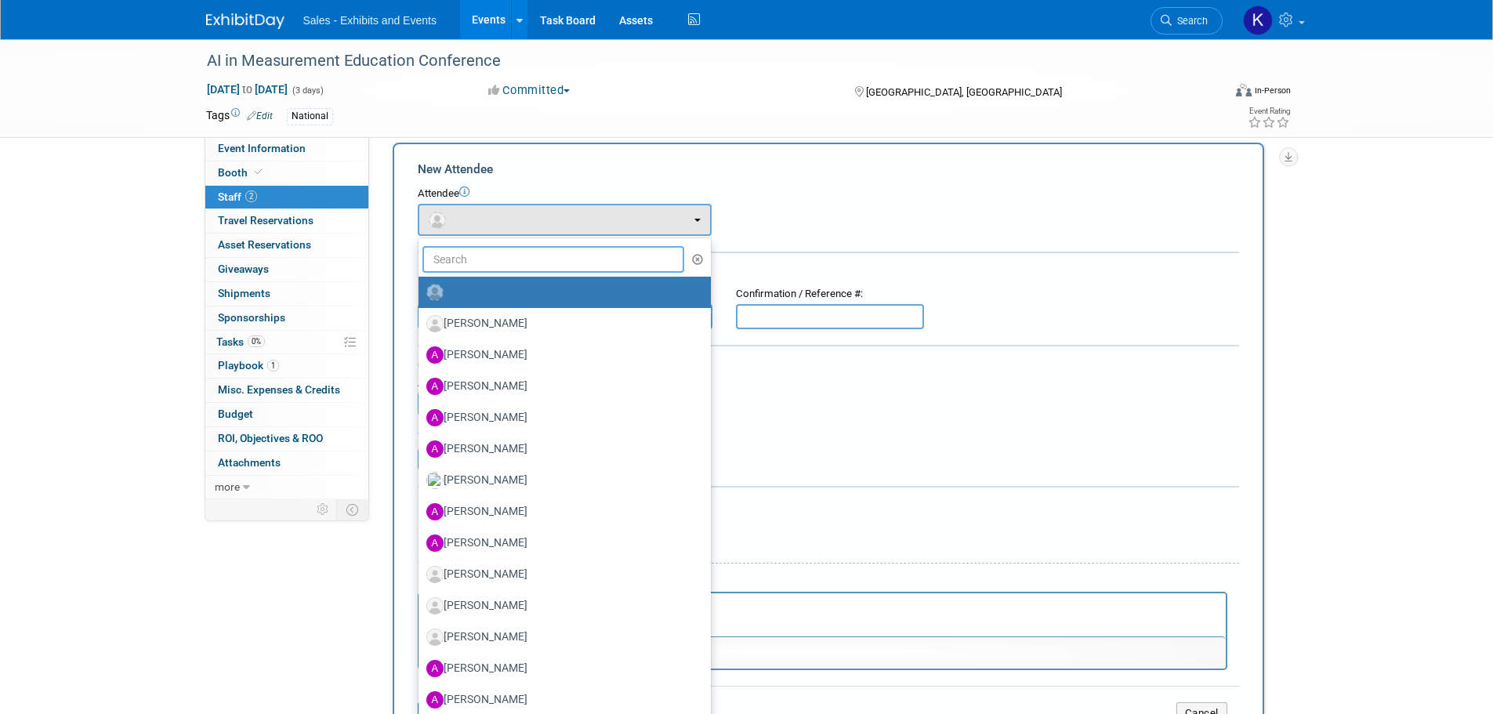
click at [515, 257] on input "text" at bounding box center [553, 259] width 262 height 27
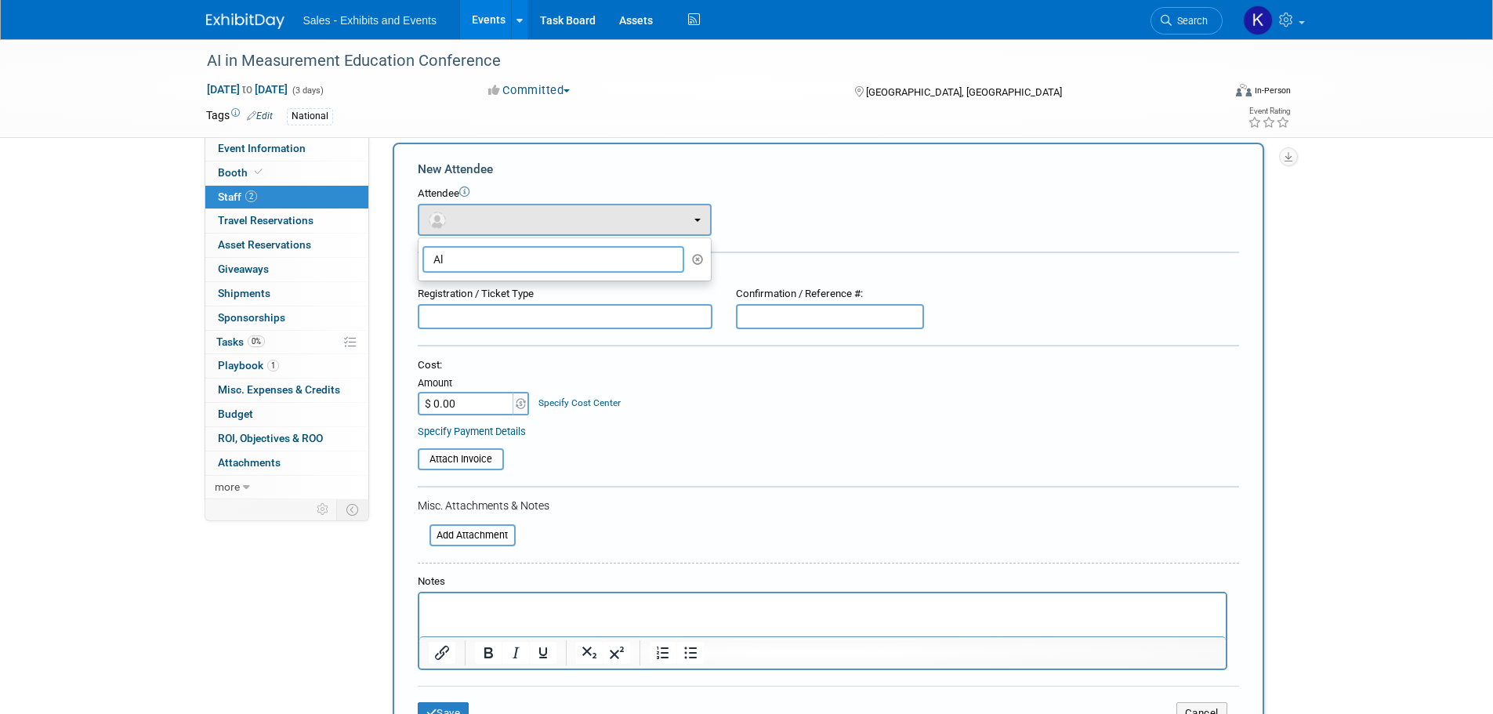
type input "A"
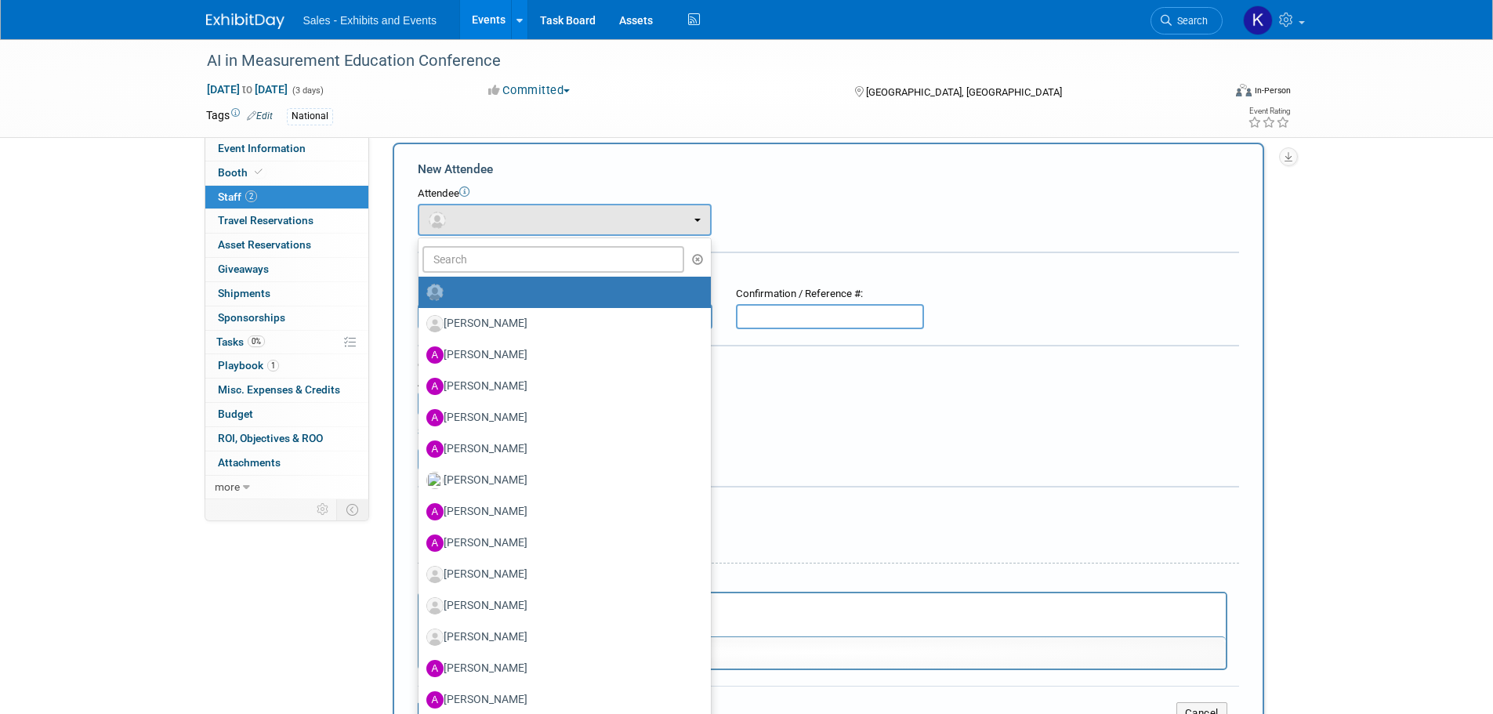
click at [838, 444] on div "Attach Invoice" at bounding box center [828, 454] width 821 height 32
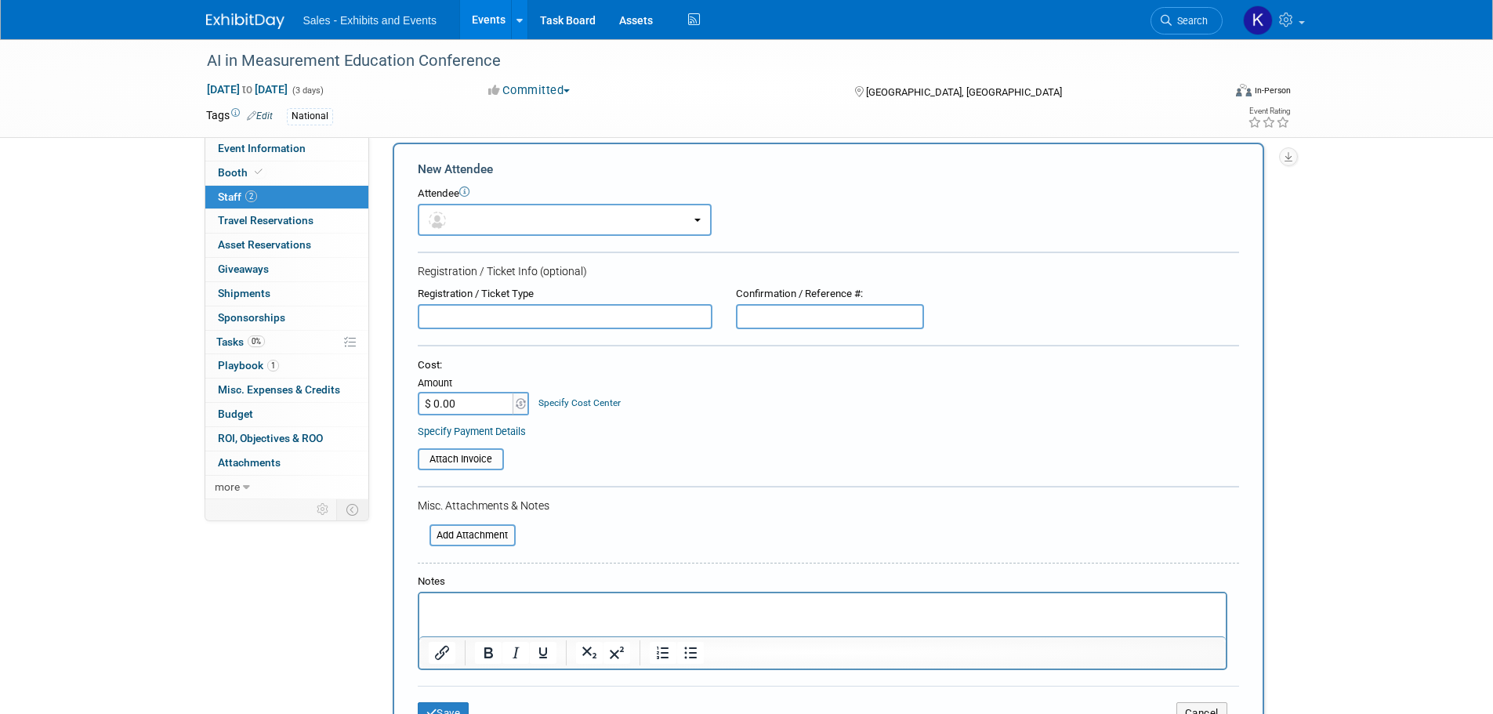
drag, startPoint x: 501, startPoint y: 606, endPoint x: 517, endPoint y: 603, distance: 16.2
click at [502, 604] on p "Rich Text Area. Press ALT-0 for help." at bounding box center [822, 607] width 788 height 16
click at [531, 324] on input "text" at bounding box center [565, 316] width 295 height 25
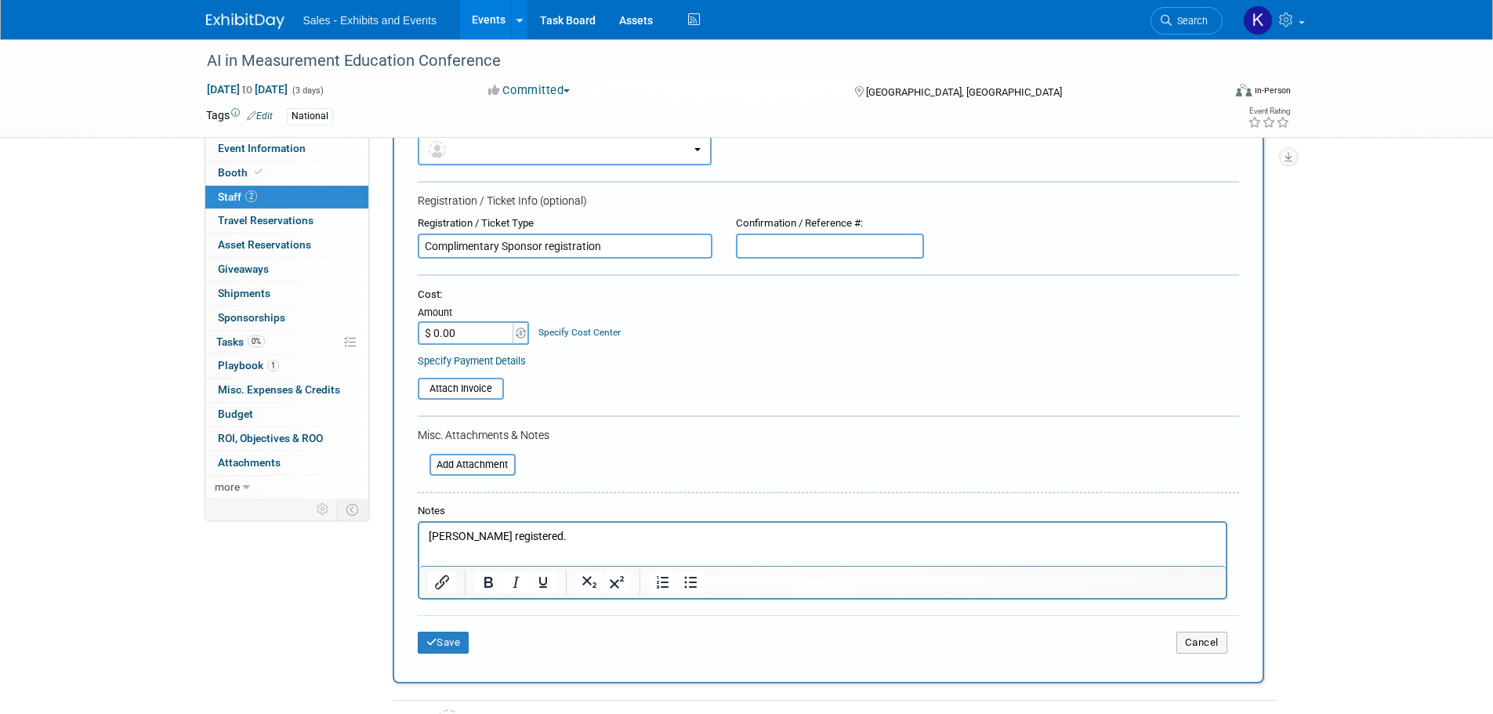
scroll to position [251, 0]
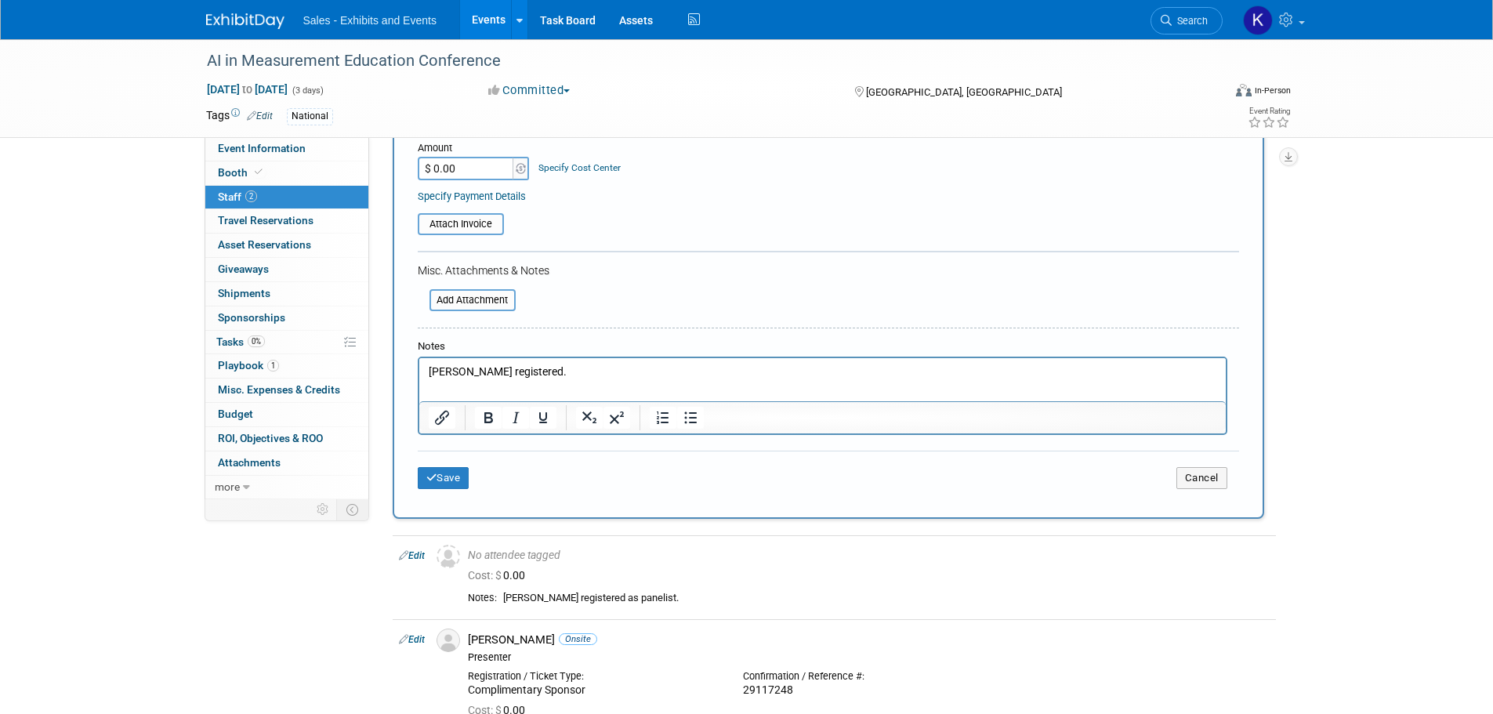
type input "Complimentary Sponsor registration"
click at [619, 366] on p "Alissa Rutledge registered." at bounding box center [822, 372] width 788 height 16
drag, startPoint x: 465, startPoint y: 470, endPoint x: 566, endPoint y: 454, distance: 102.4
click at [464, 470] on button "Save" at bounding box center [444, 478] width 52 height 22
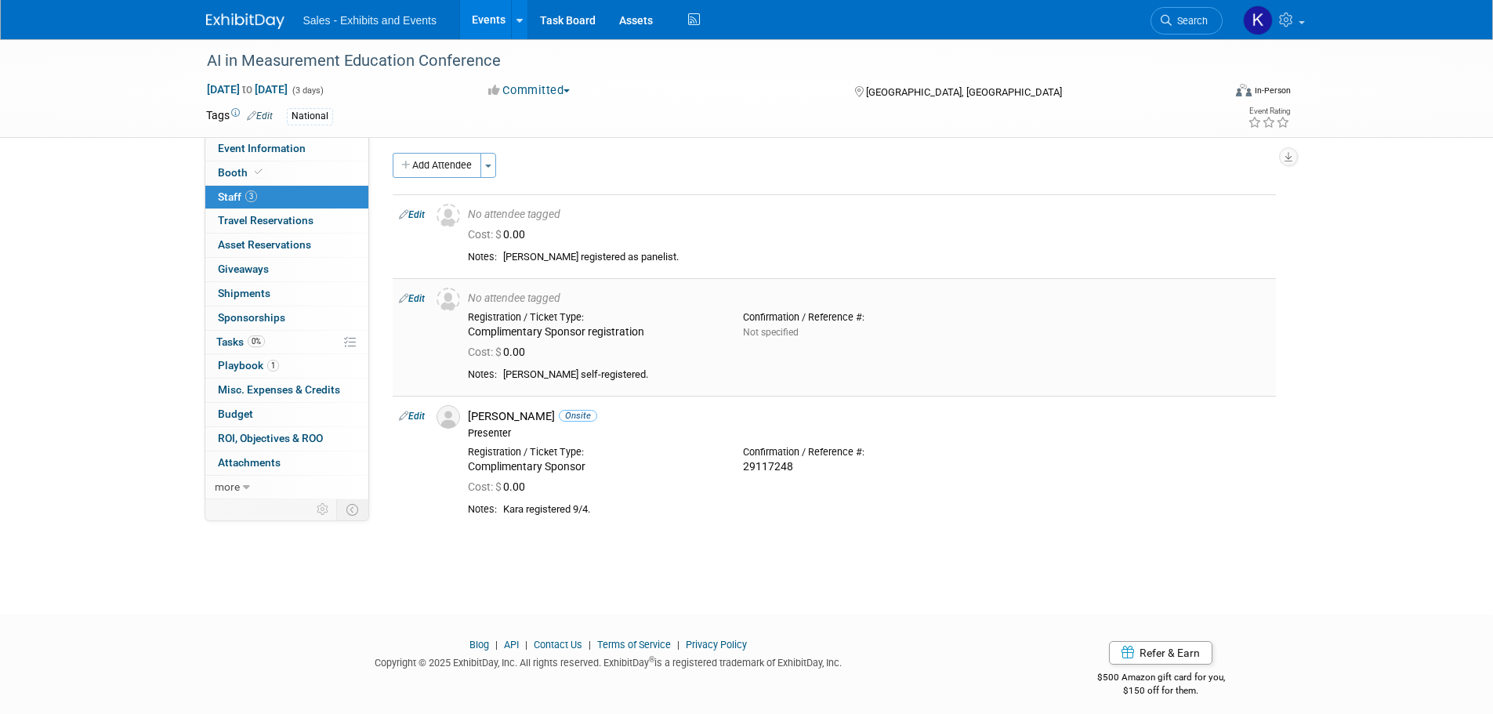
scroll to position [0, 0]
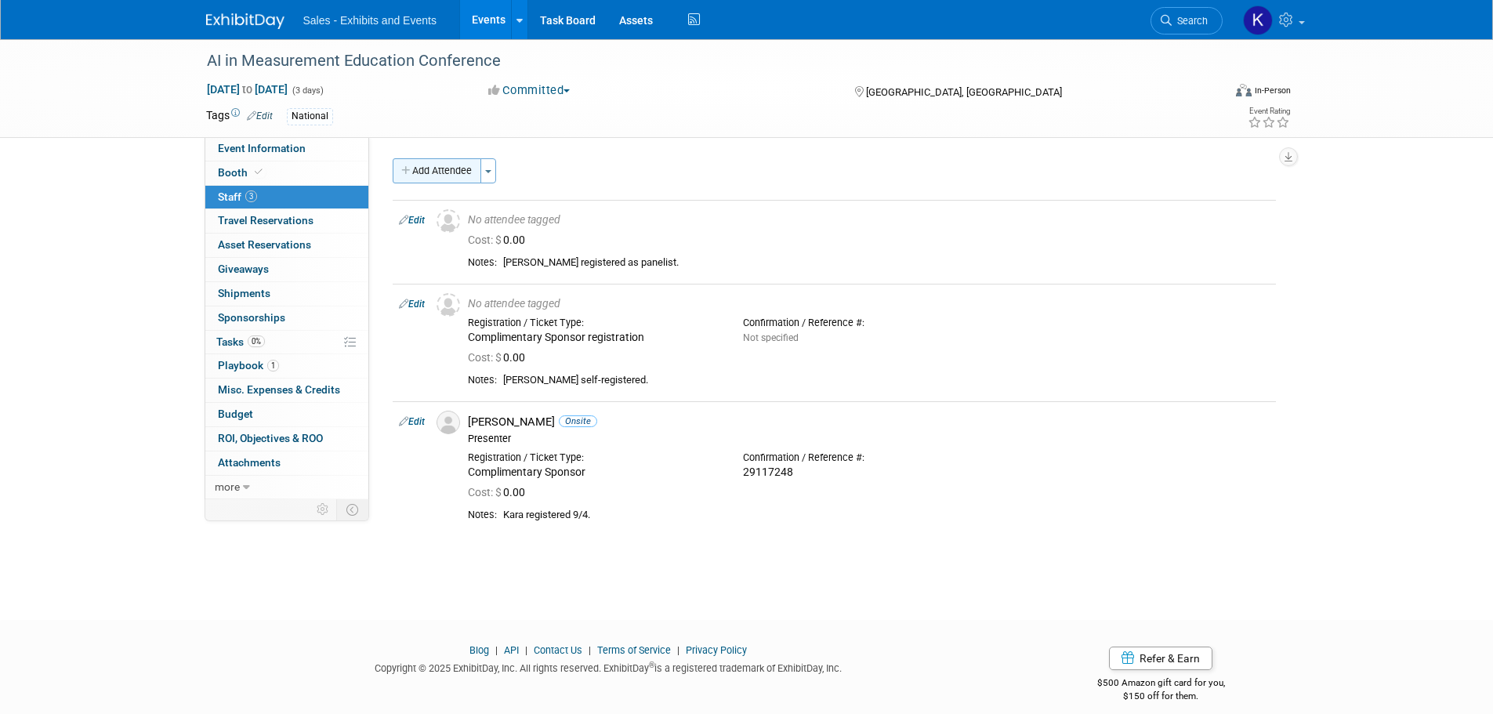
click at [433, 170] on button "Add Attendee" at bounding box center [437, 170] width 89 height 25
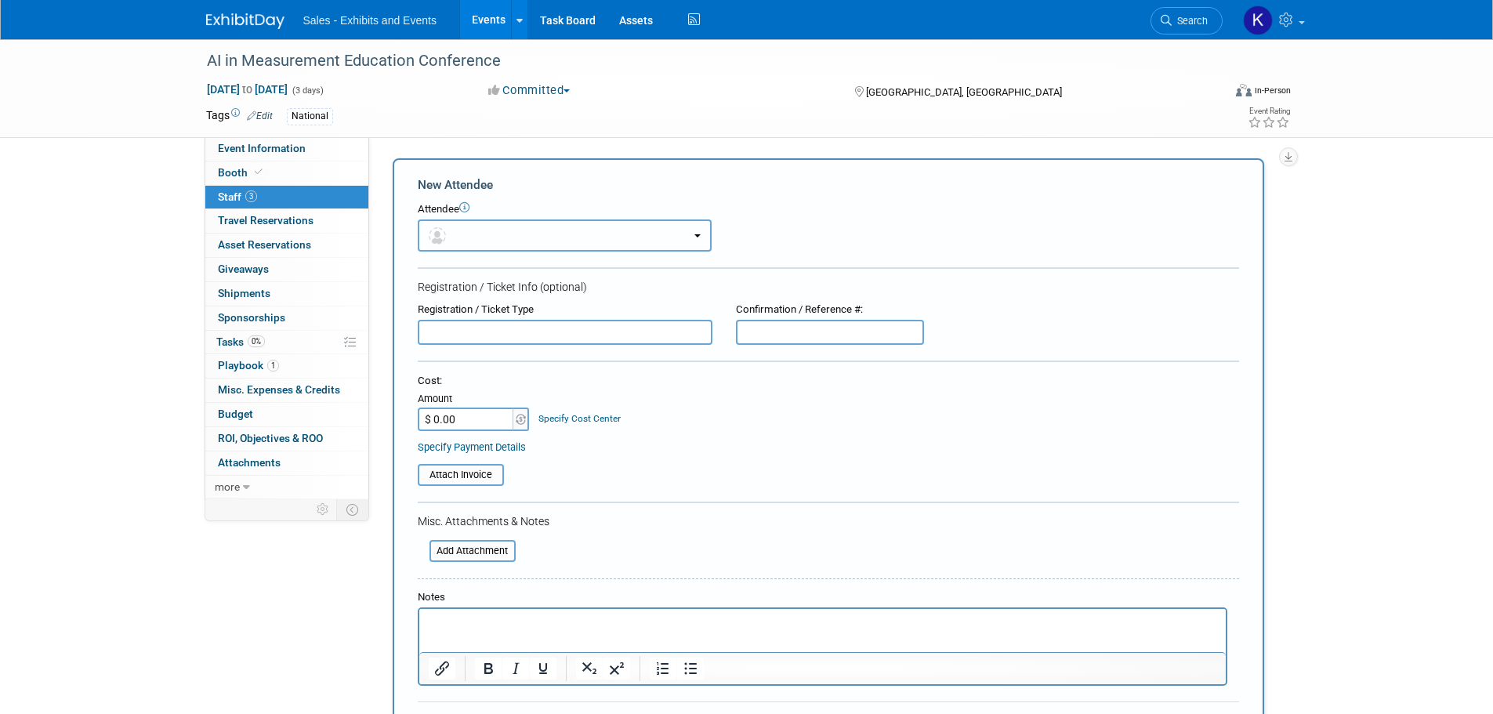
click at [504, 234] on button "button" at bounding box center [565, 235] width 294 height 32
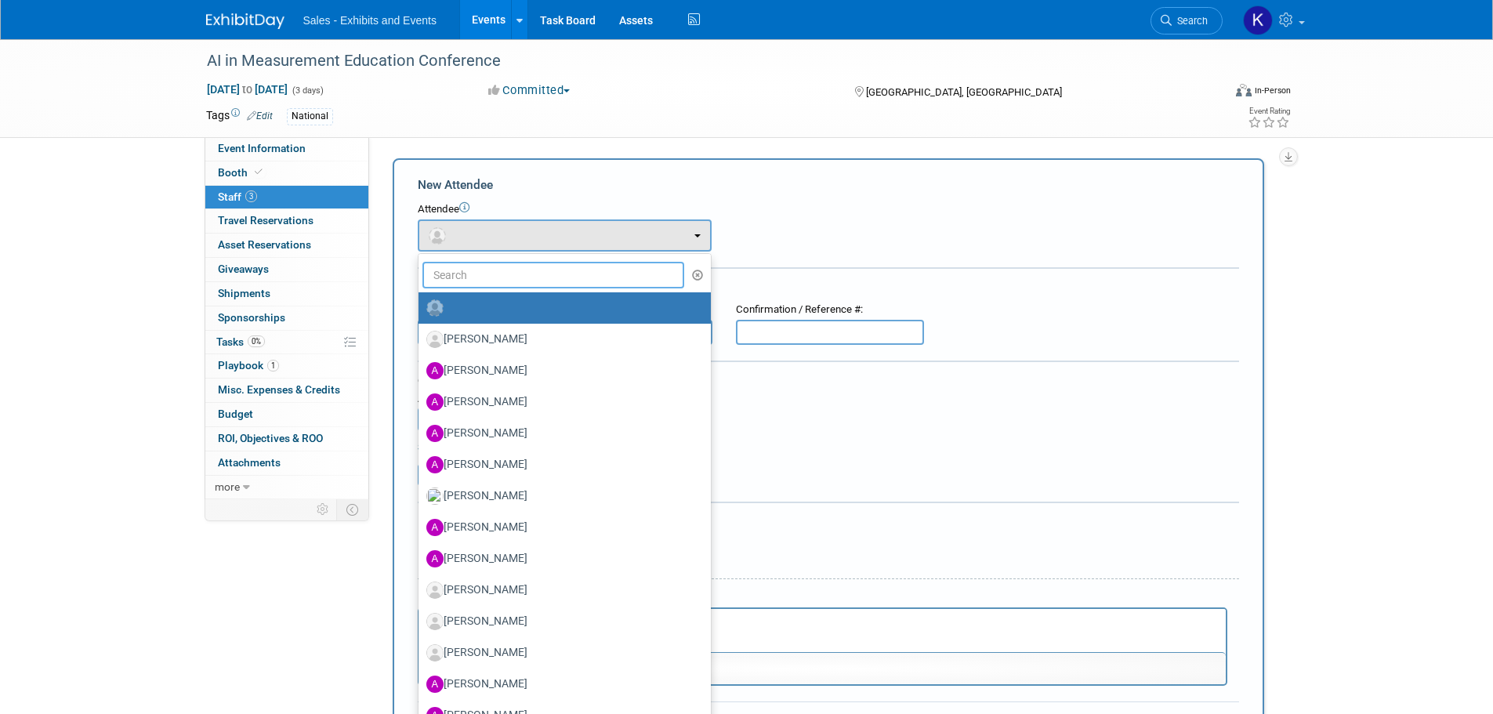
click at [503, 273] on input "text" at bounding box center [553, 275] width 262 height 27
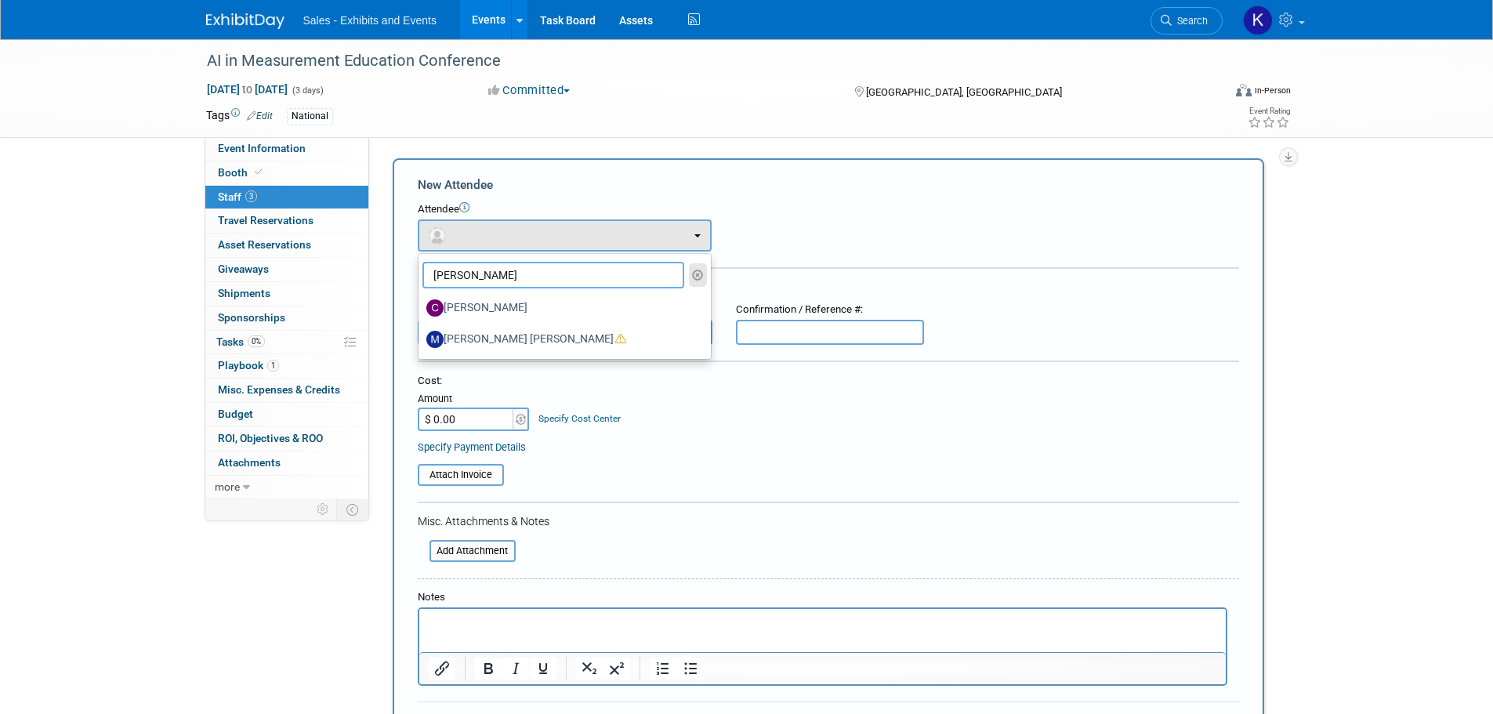
type input "erin"
drag, startPoint x: 701, startPoint y: 274, endPoint x: 679, endPoint y: 385, distance: 112.6
click at [700, 274] on icon "button" at bounding box center [698, 275] width 12 height 11
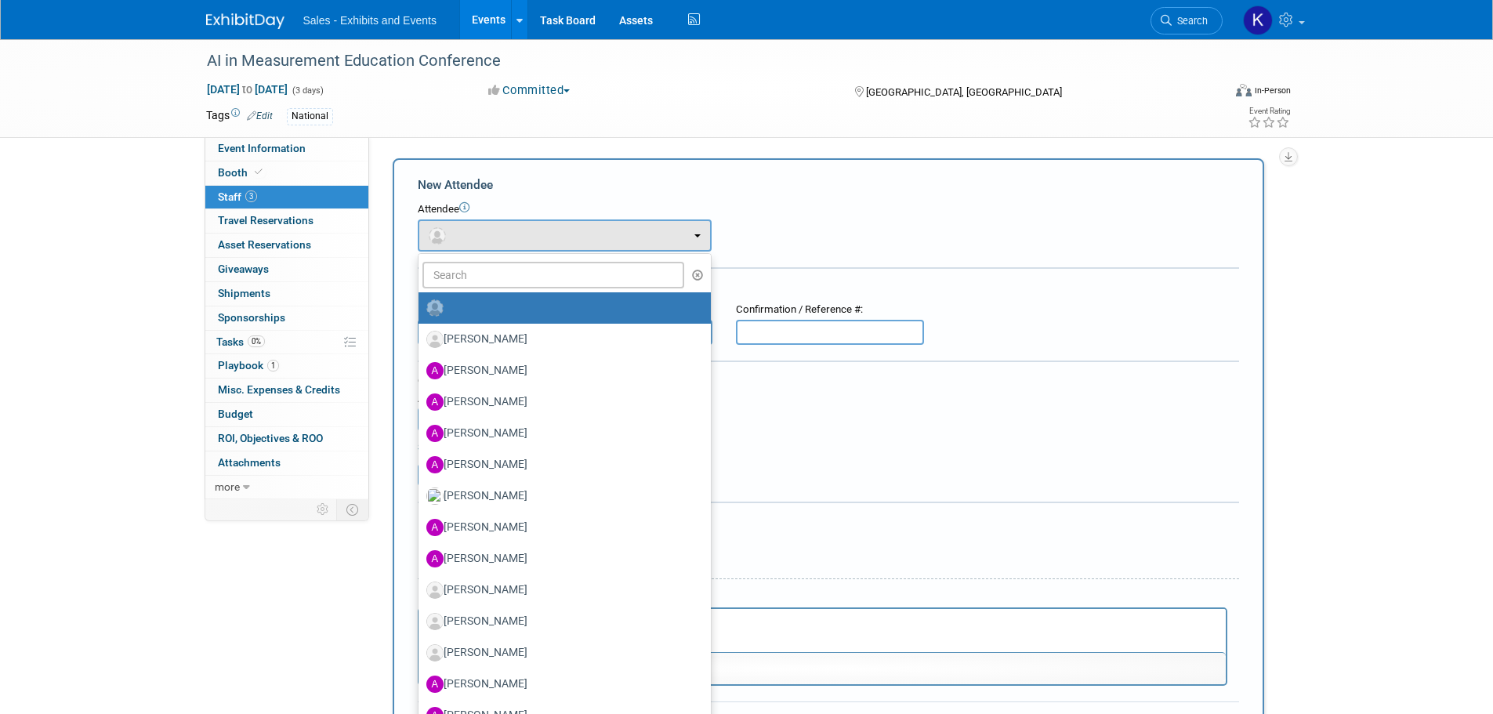
click at [801, 423] on div "Cost: Amount $ 0.00 Specify Cost Center Cost Center -- Not Specified -- Events …" at bounding box center [828, 402] width 821 height 57
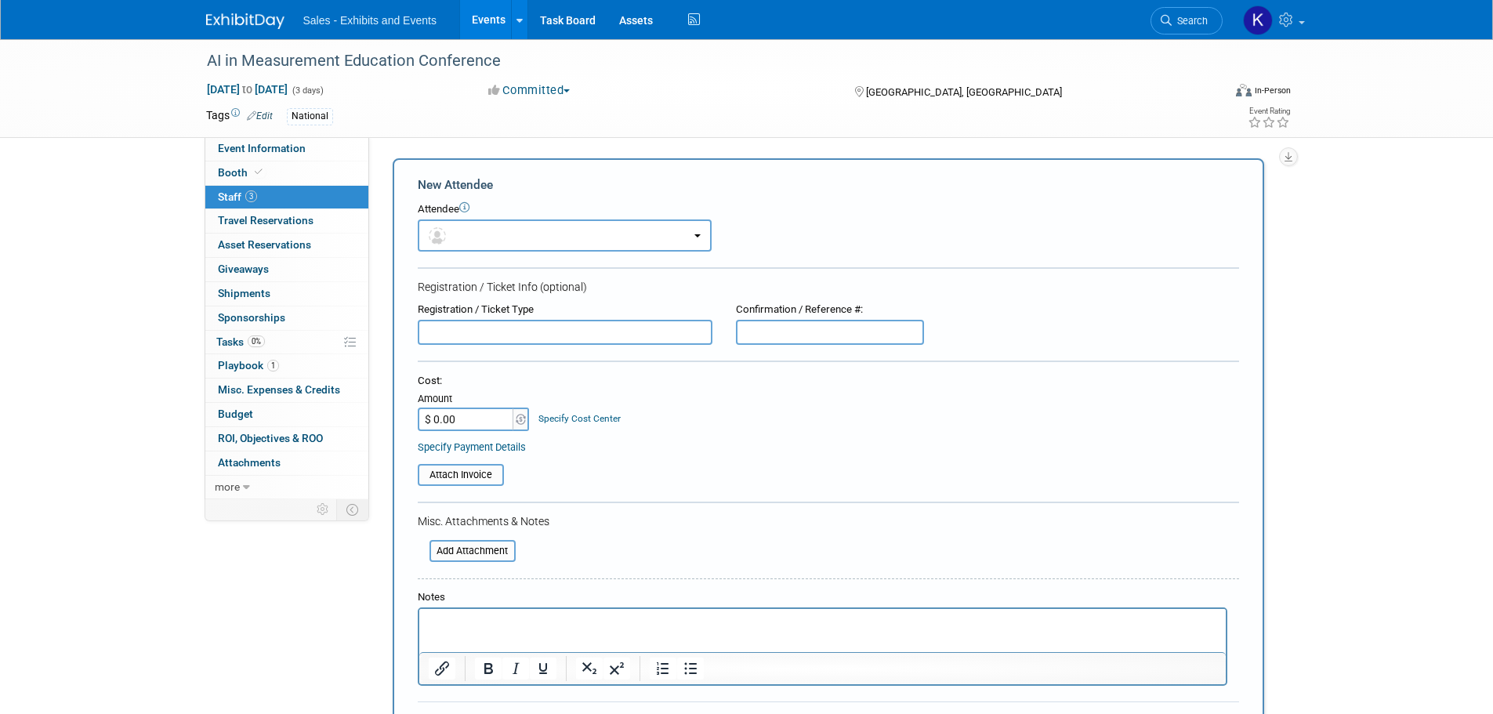
drag, startPoint x: 457, startPoint y: 611, endPoint x: 467, endPoint y: 617, distance: 11.6
click at [458, 613] on html at bounding box center [821, 620] width 806 height 22
click at [494, 334] on input "text" at bounding box center [565, 332] width 295 height 25
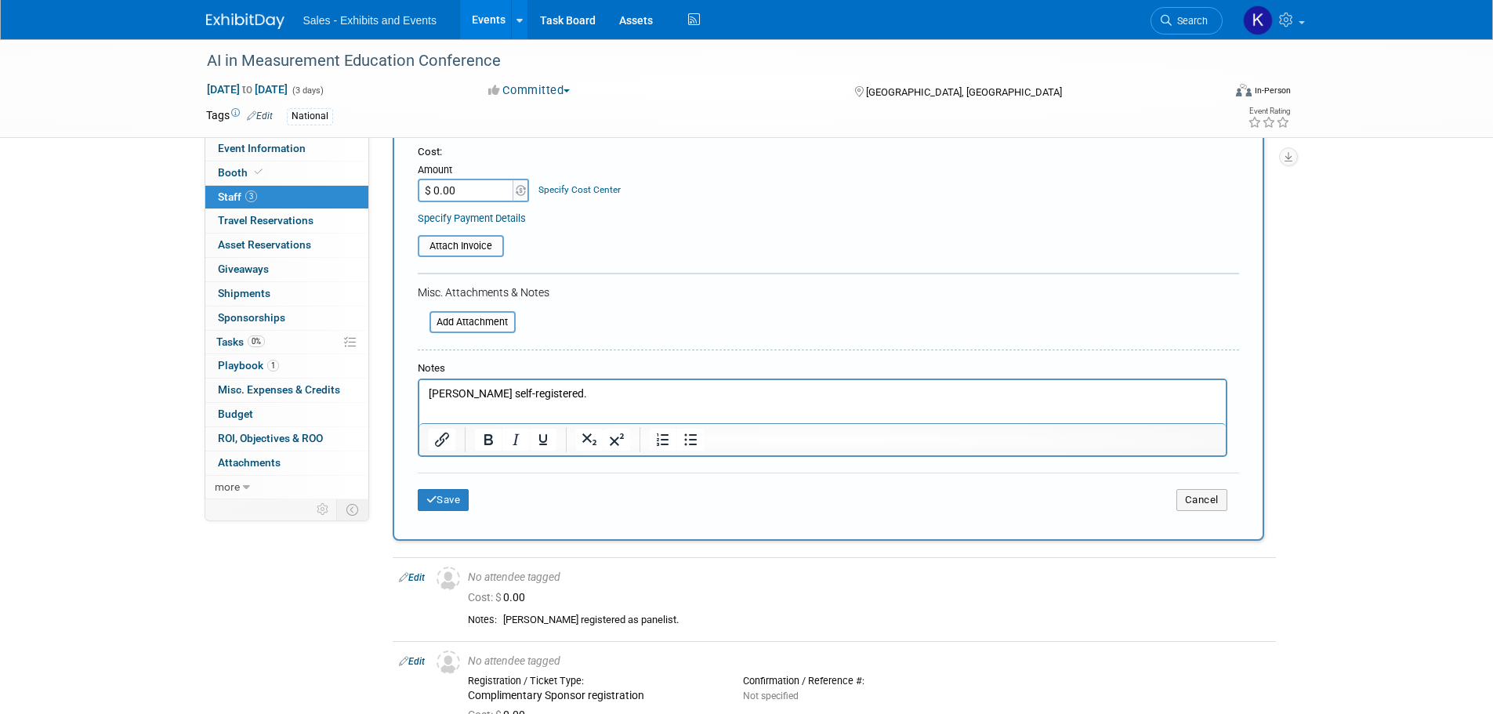
scroll to position [235, 0]
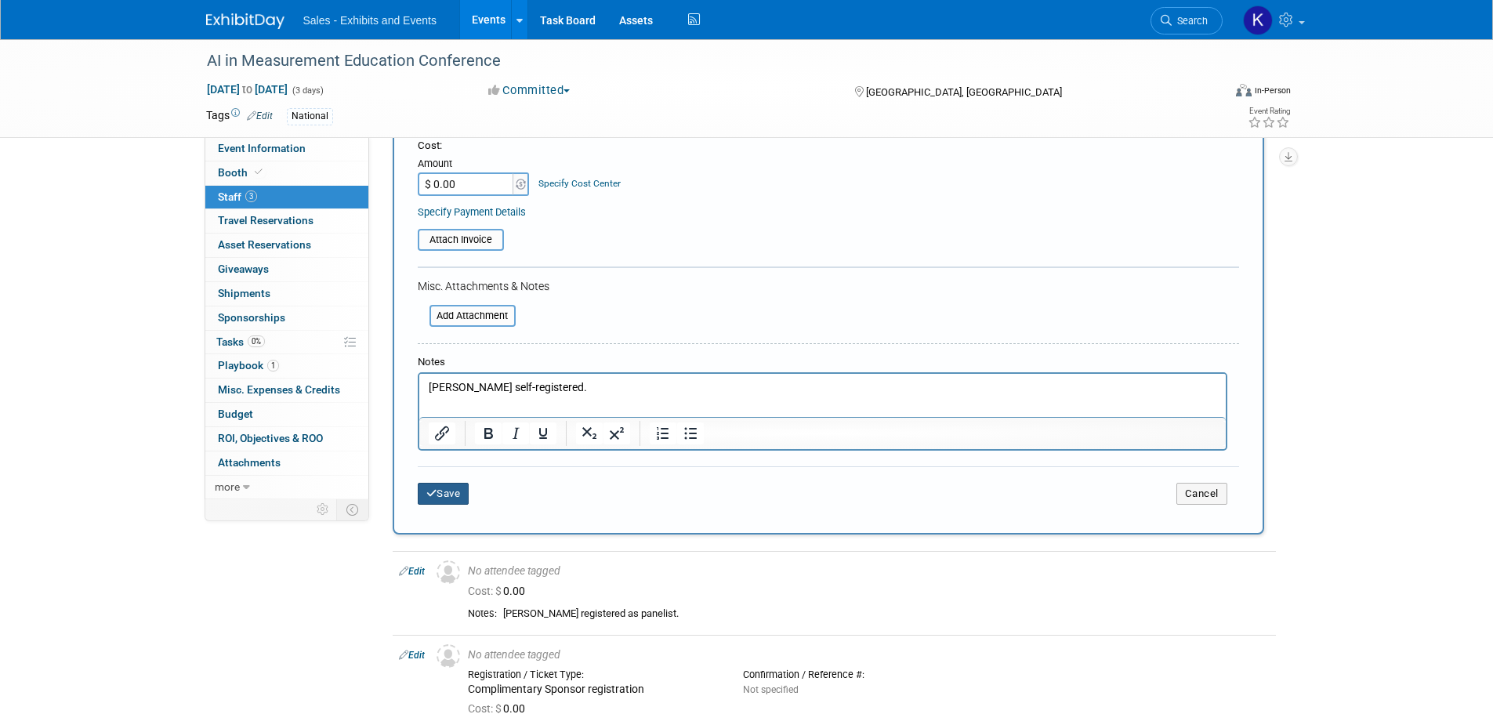
type input "Complimentary Sponsor Registration"
click at [431, 493] on icon "submit" at bounding box center [431, 493] width 11 height 10
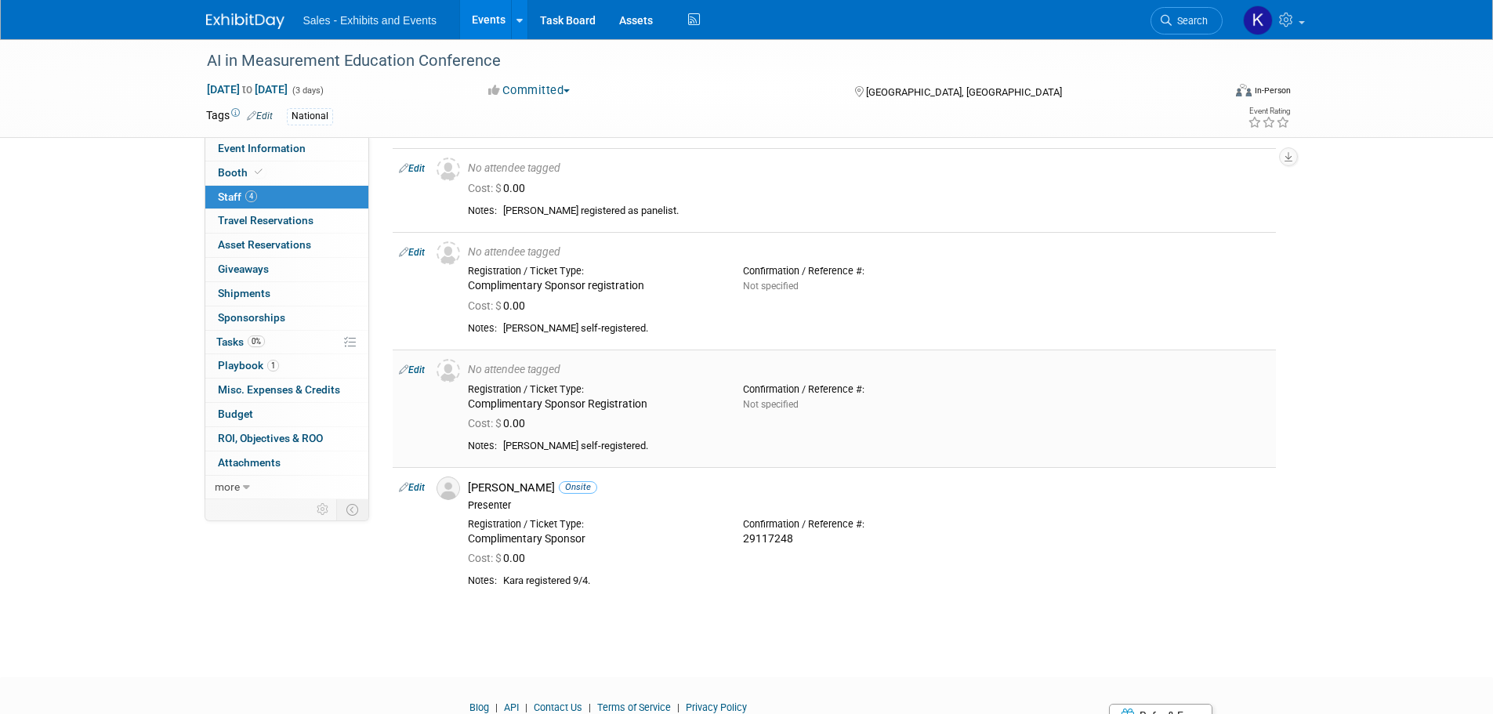
scroll to position [0, 0]
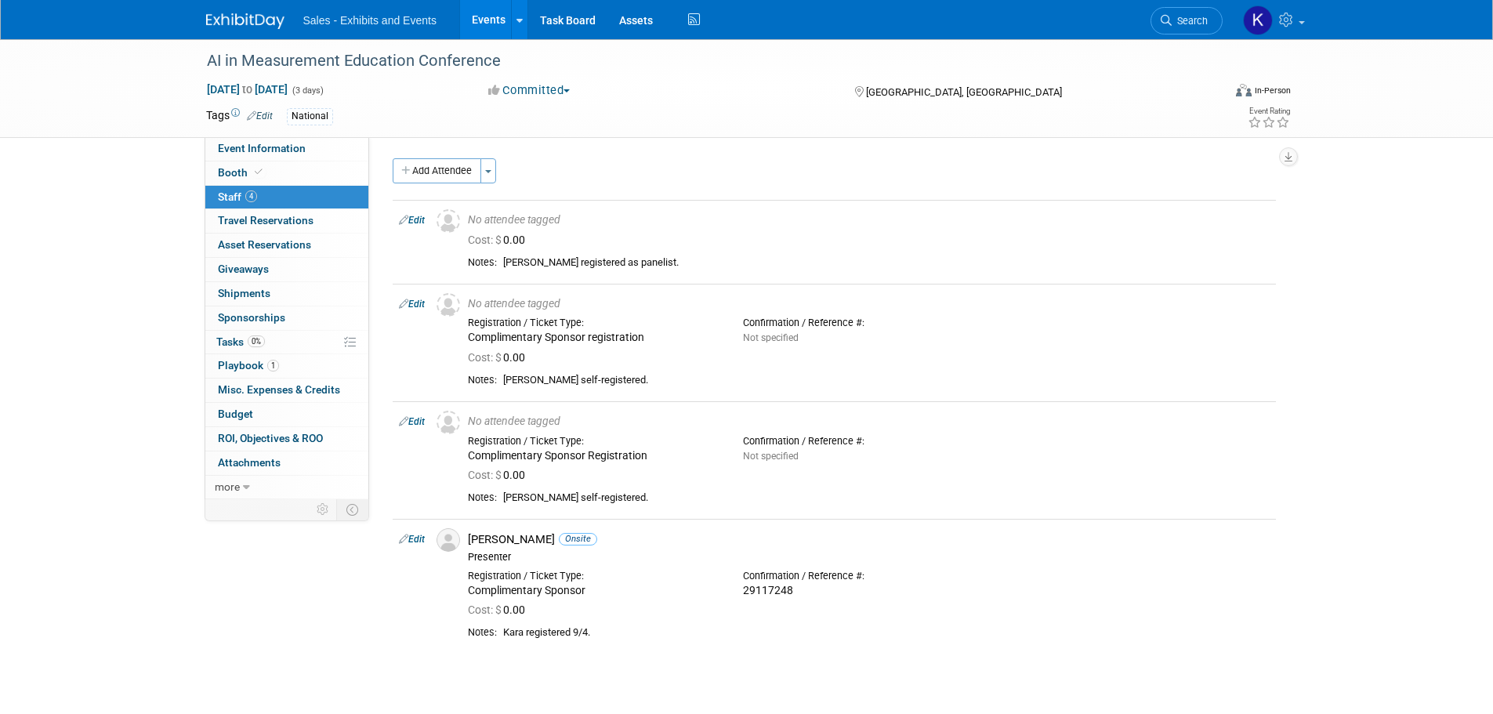
click at [240, 20] on img at bounding box center [245, 21] width 78 height 16
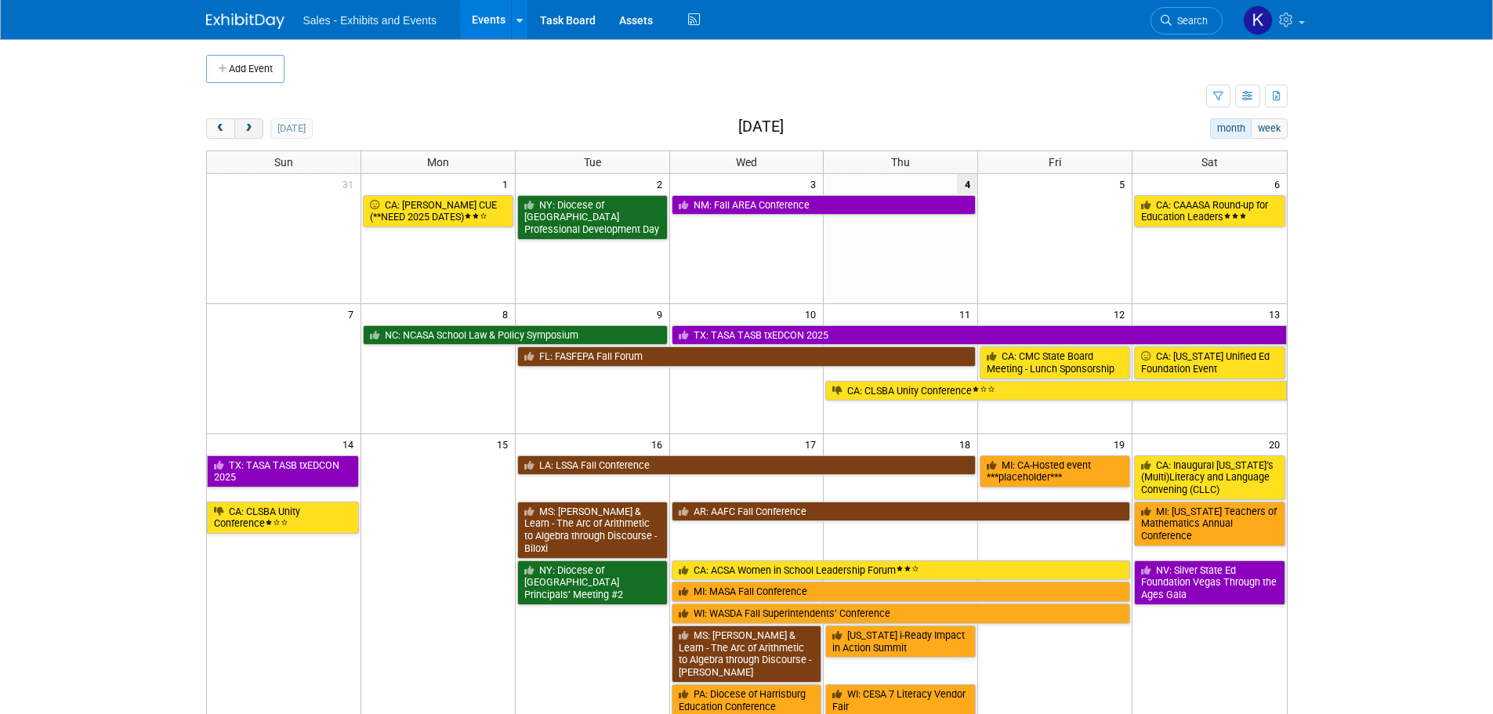
click at [254, 126] on span "next" at bounding box center [249, 129] width 12 height 10
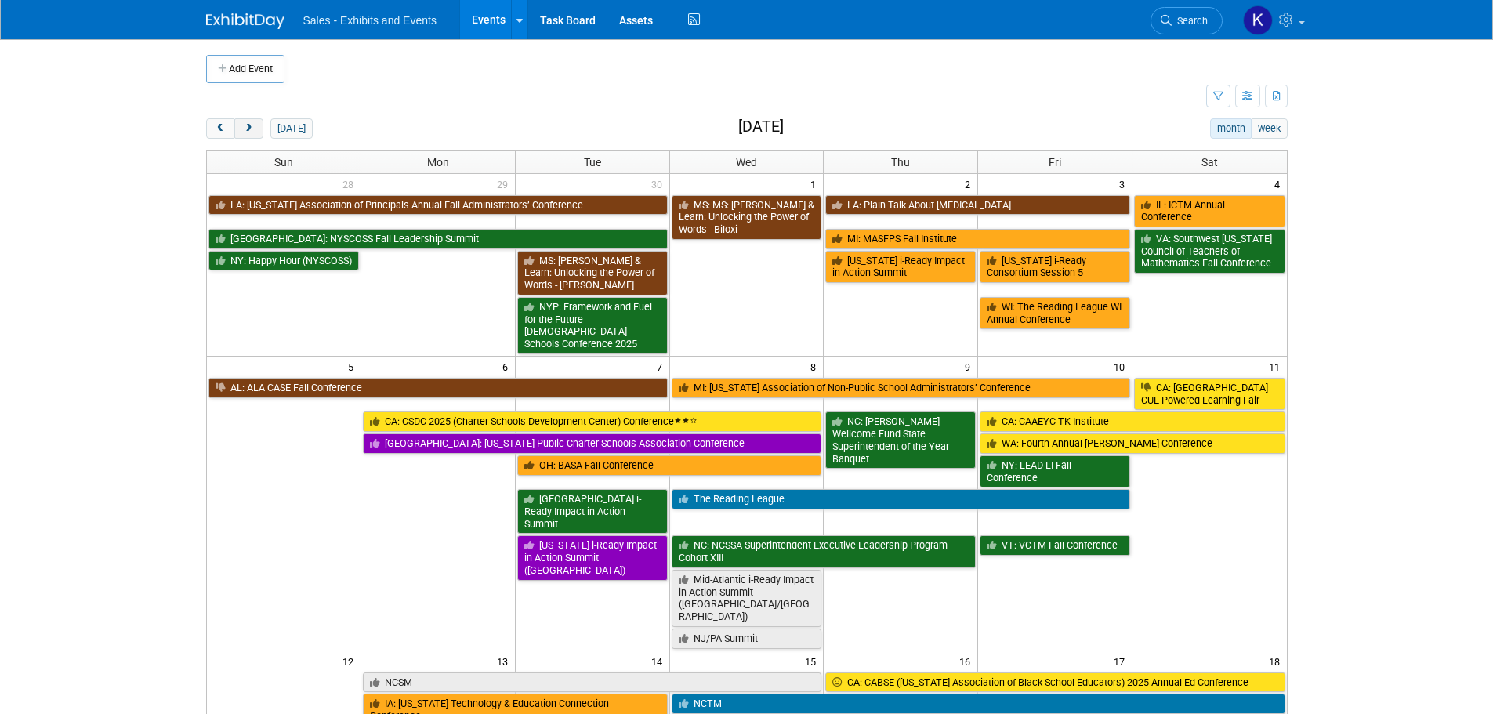
click at [248, 130] on span "next" at bounding box center [249, 129] width 12 height 10
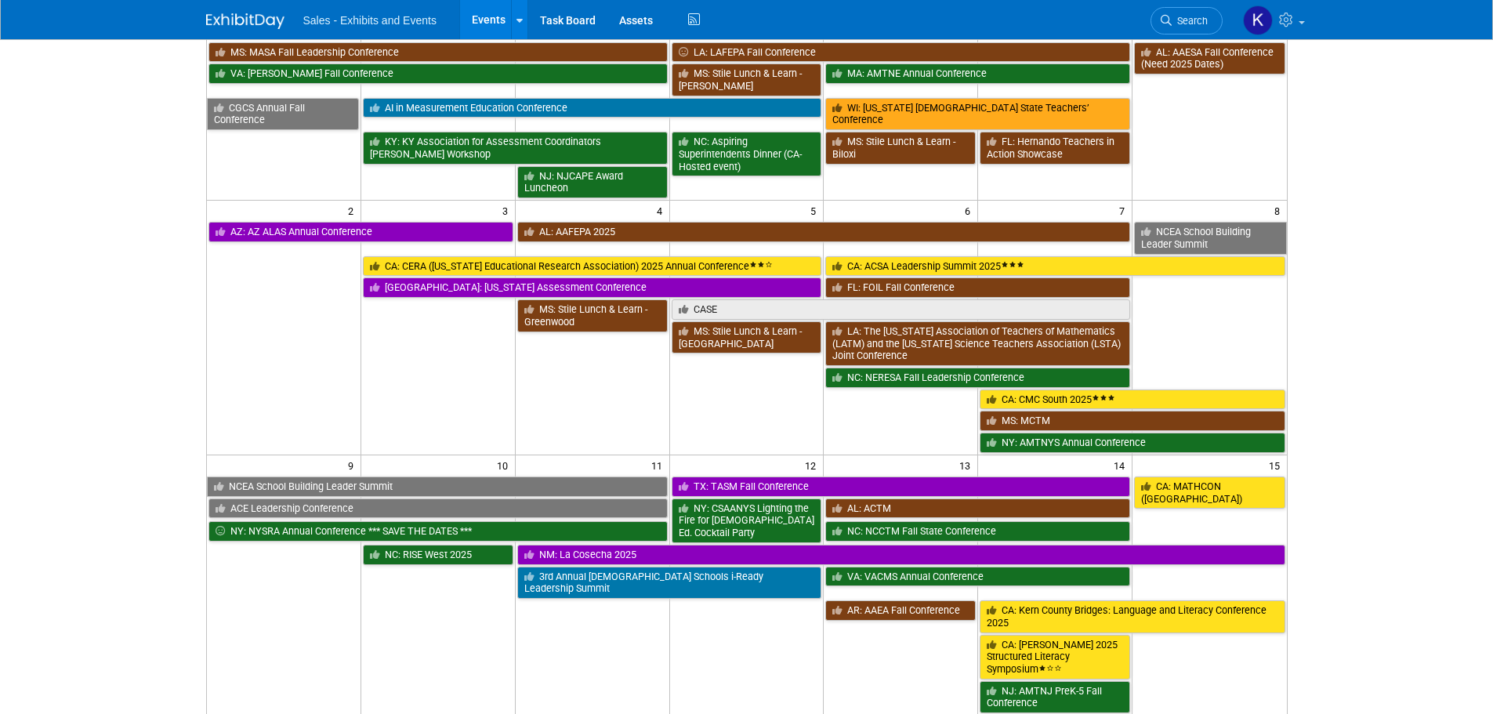
scroll to position [313, 0]
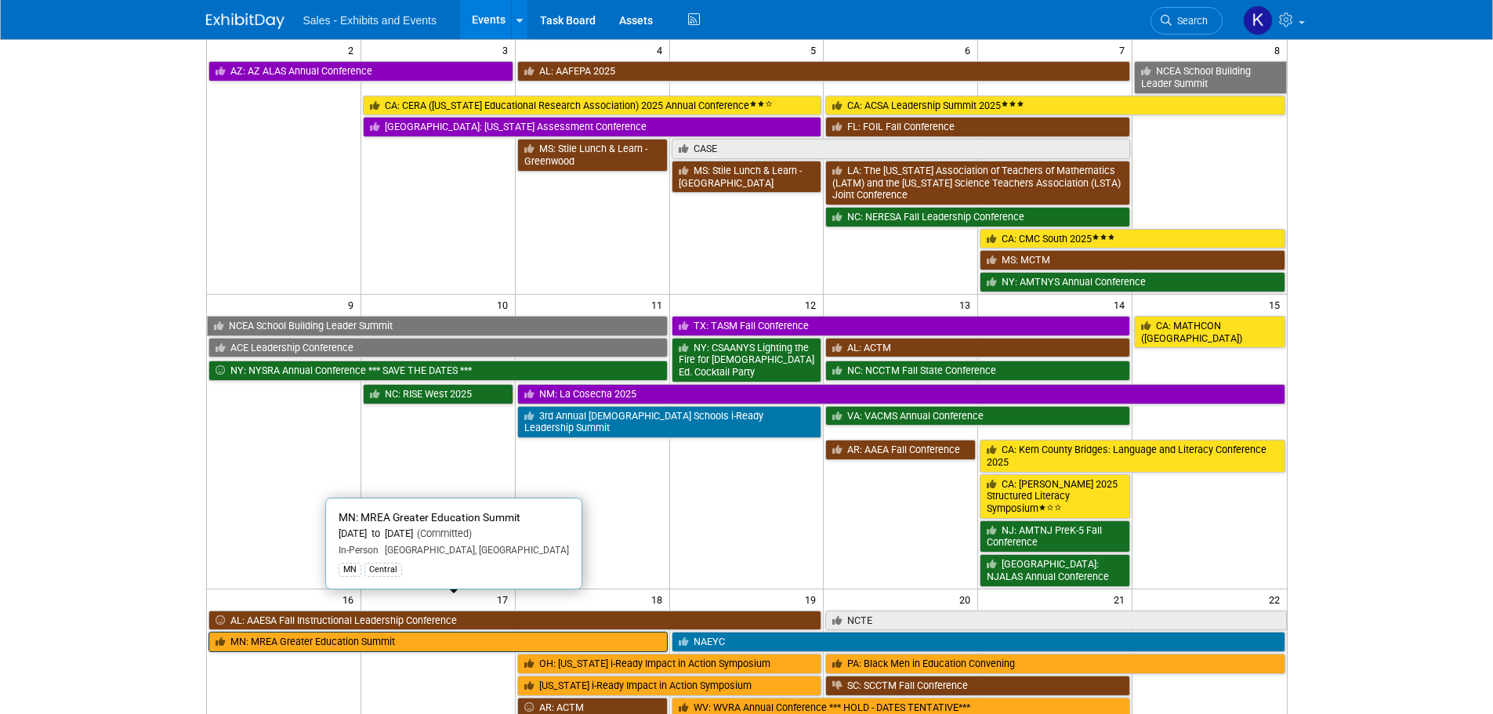
click at [396, 632] on link "MN: MREA Greater Education Summit" at bounding box center [437, 642] width 459 height 20
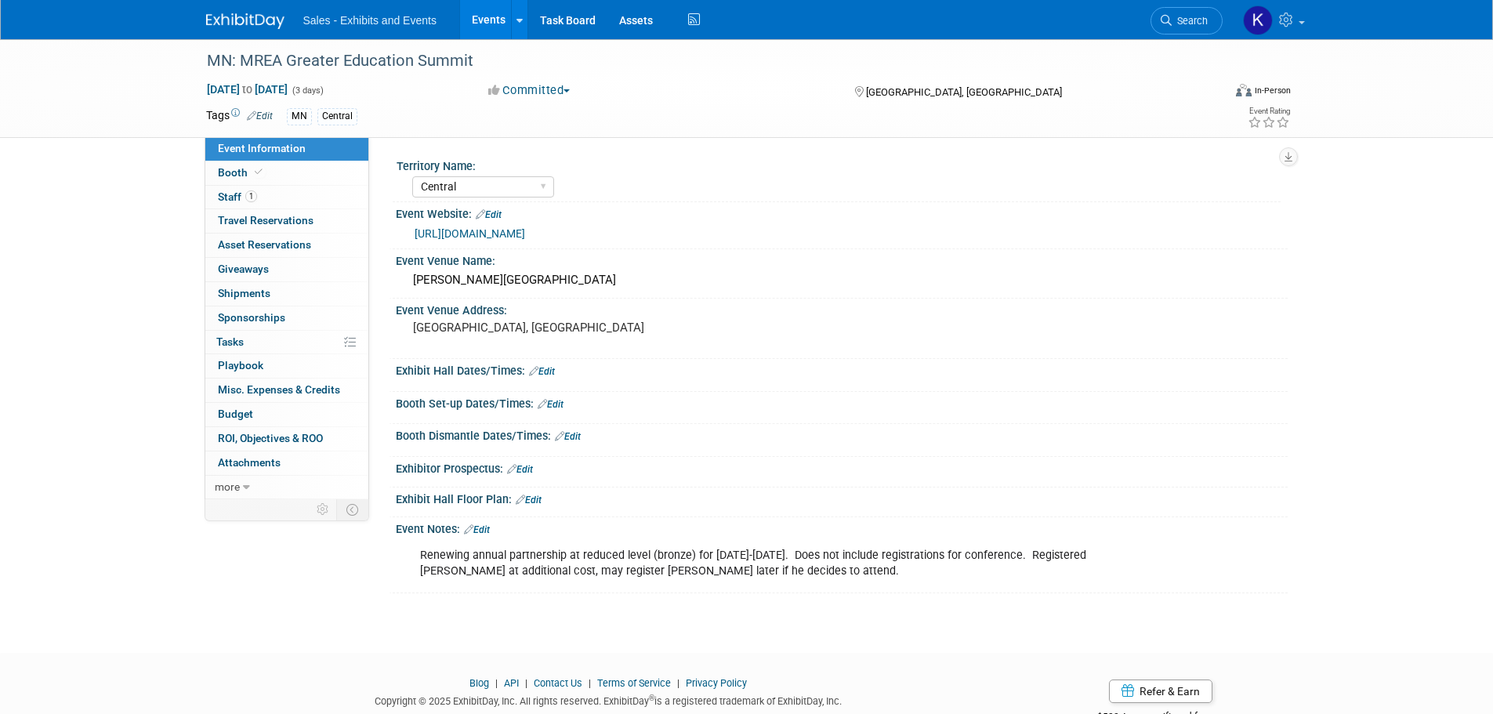
select select "Central"
click at [224, 168] on span "Booth" at bounding box center [242, 172] width 48 height 13
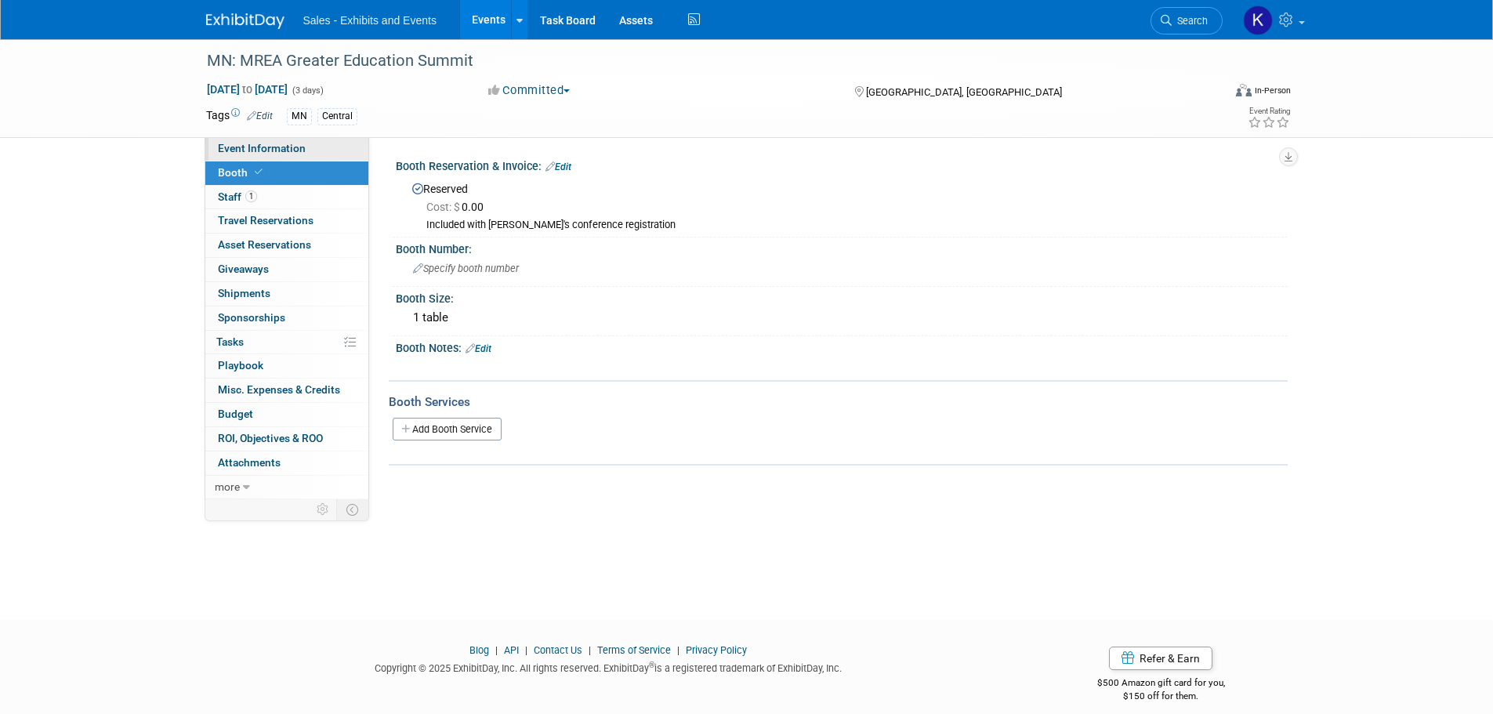
click at [270, 152] on span "Event Information" at bounding box center [262, 148] width 88 height 13
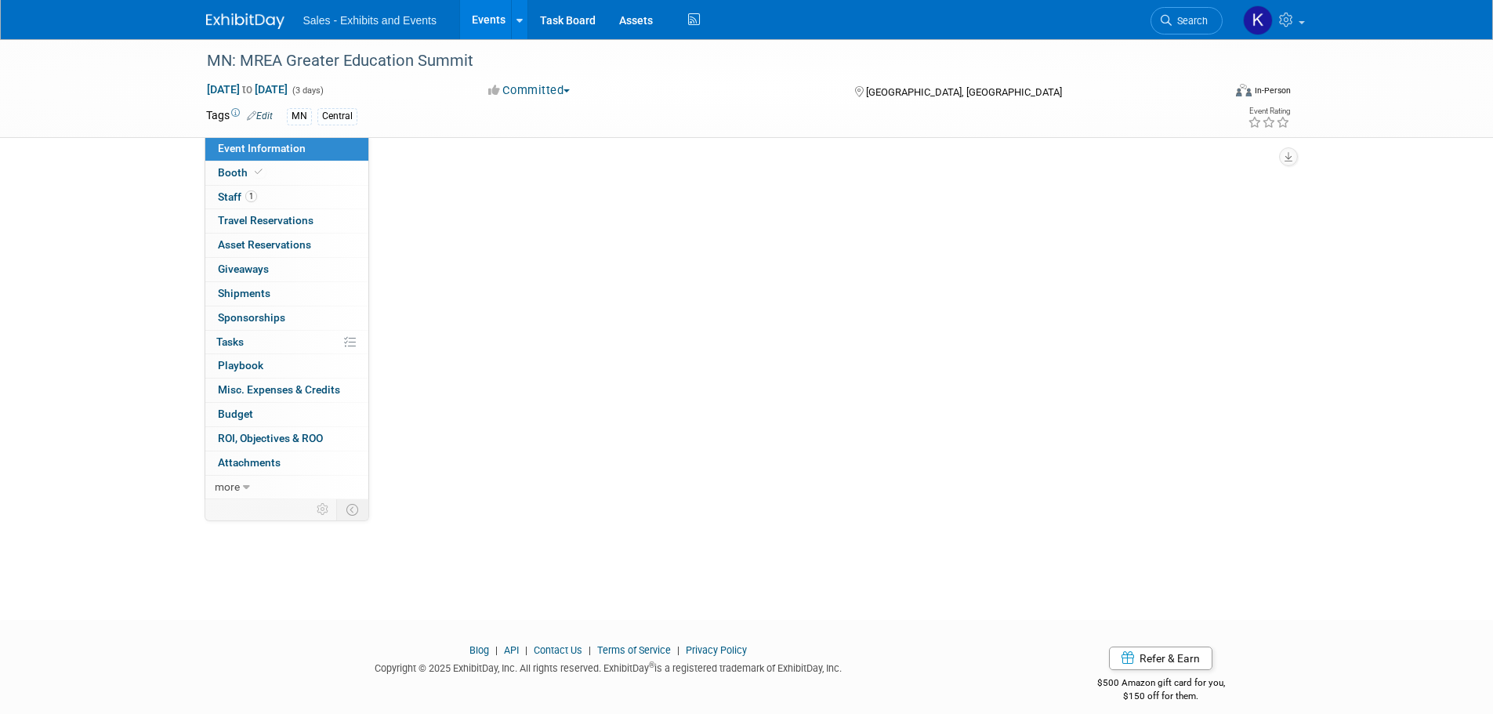
select select "Central"
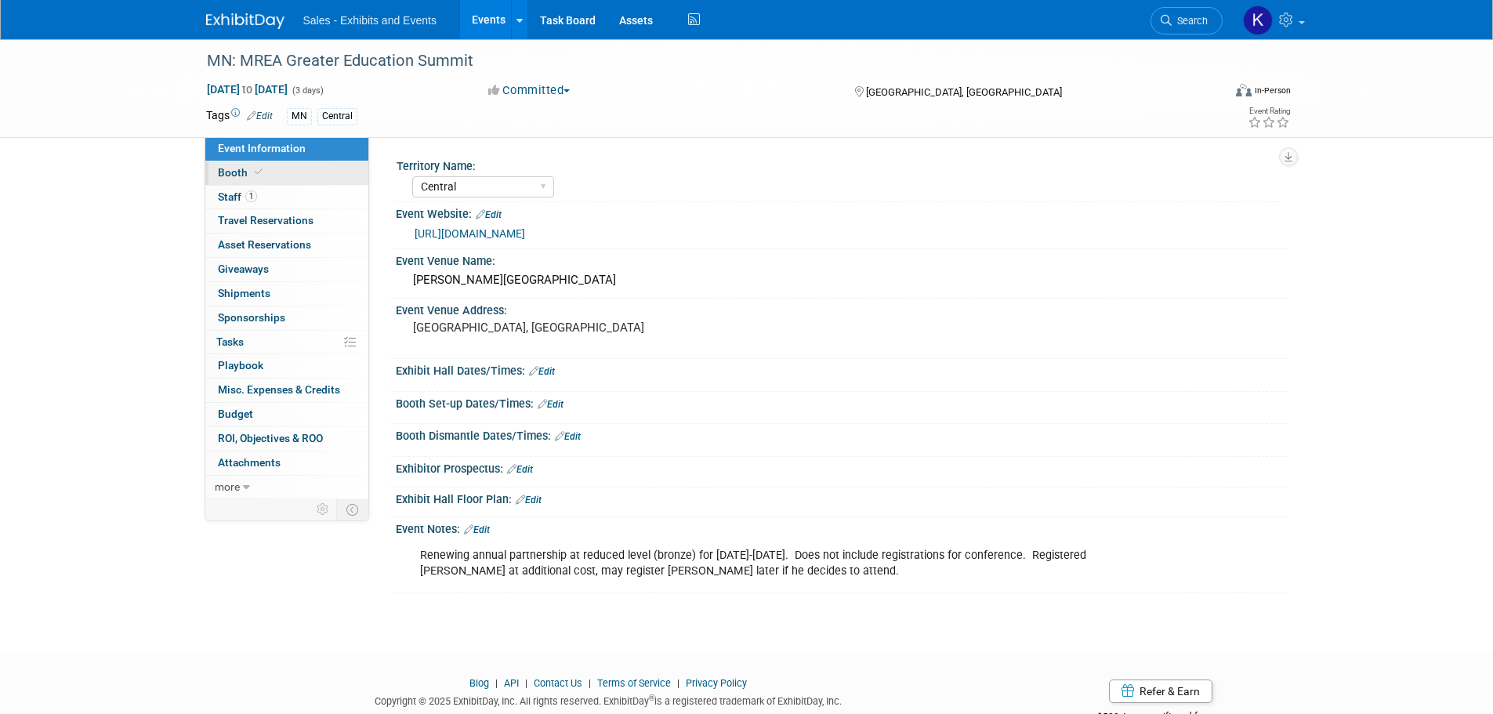
click at [235, 168] on span "Booth" at bounding box center [242, 172] width 48 height 13
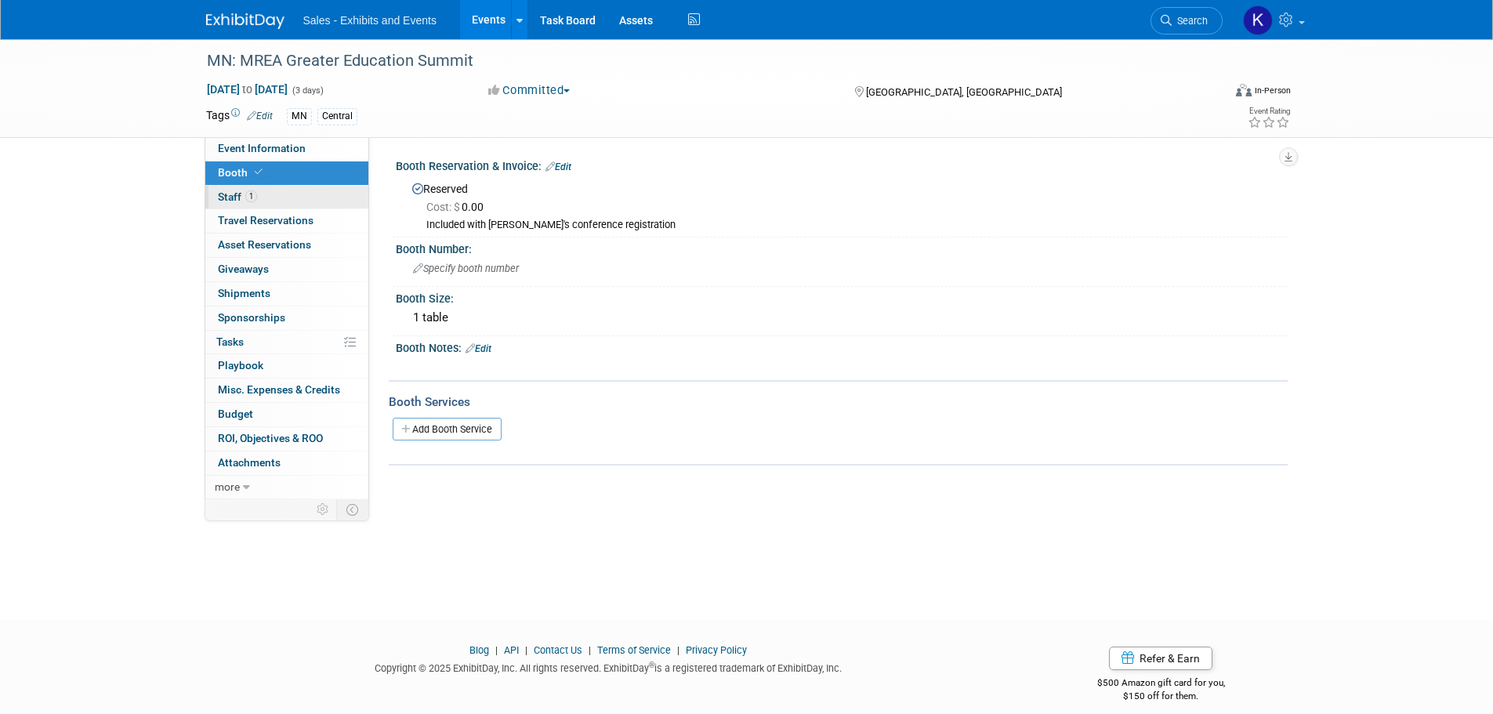
click at [230, 196] on span "Staff 1" at bounding box center [237, 196] width 39 height 13
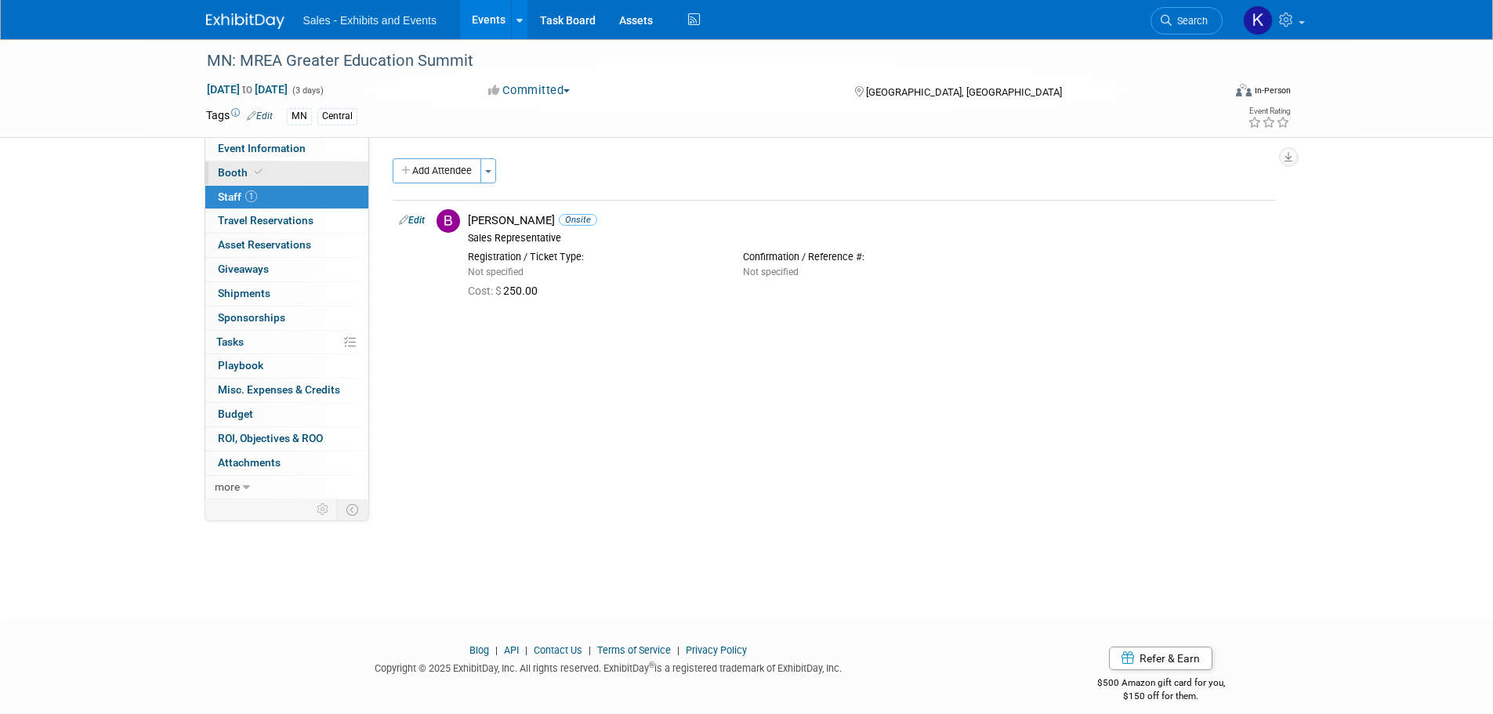
click at [226, 176] on span "Booth" at bounding box center [242, 172] width 48 height 13
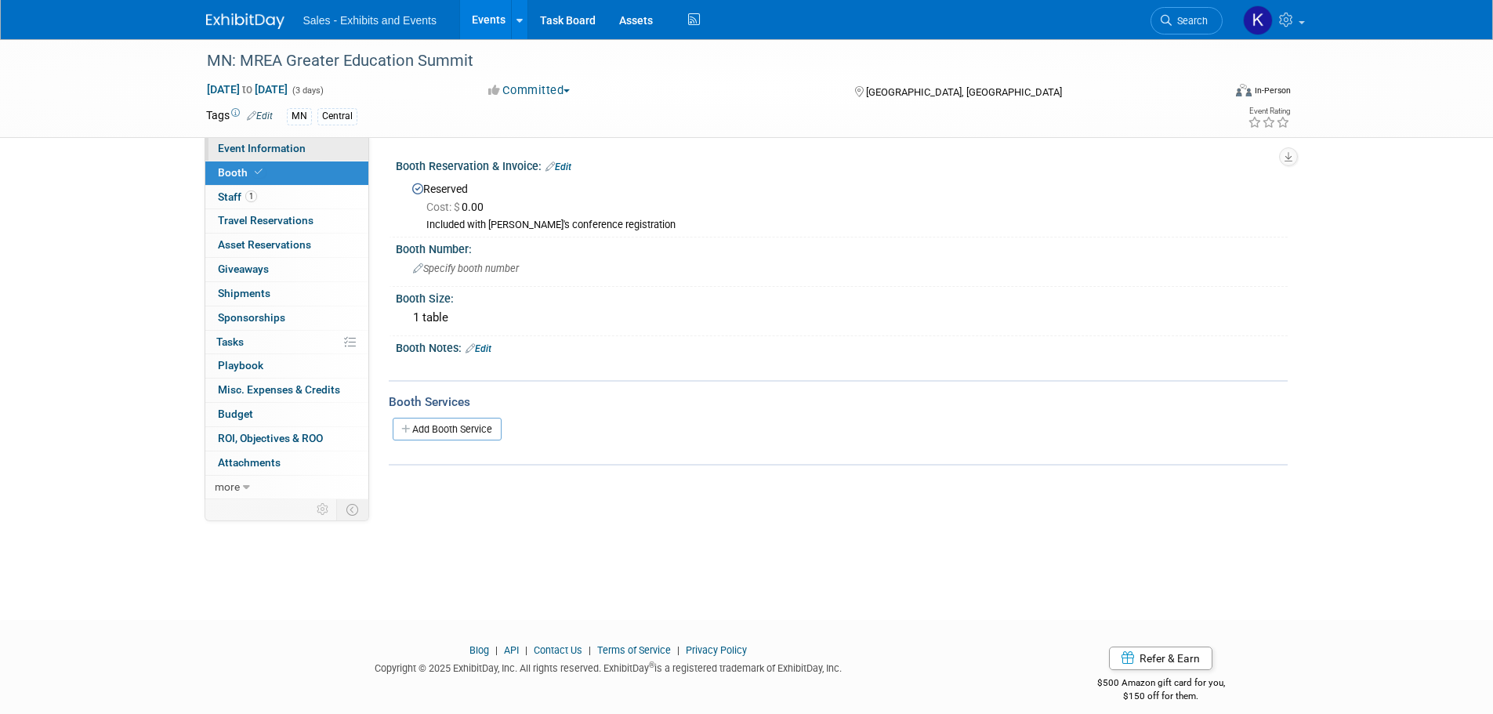
click at [237, 149] on span "Event Information" at bounding box center [262, 148] width 88 height 13
select select "Central"
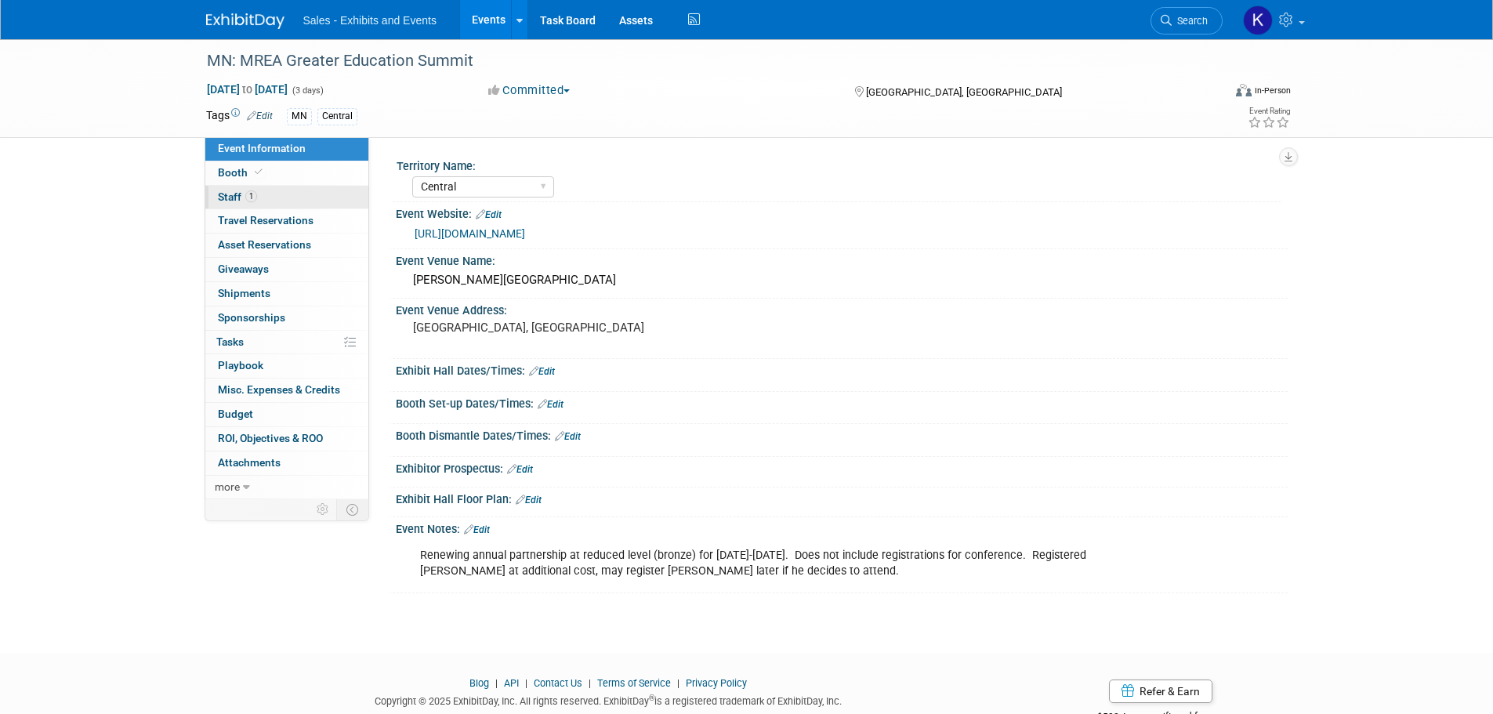
click at [219, 195] on span "Staff 1" at bounding box center [237, 196] width 39 height 13
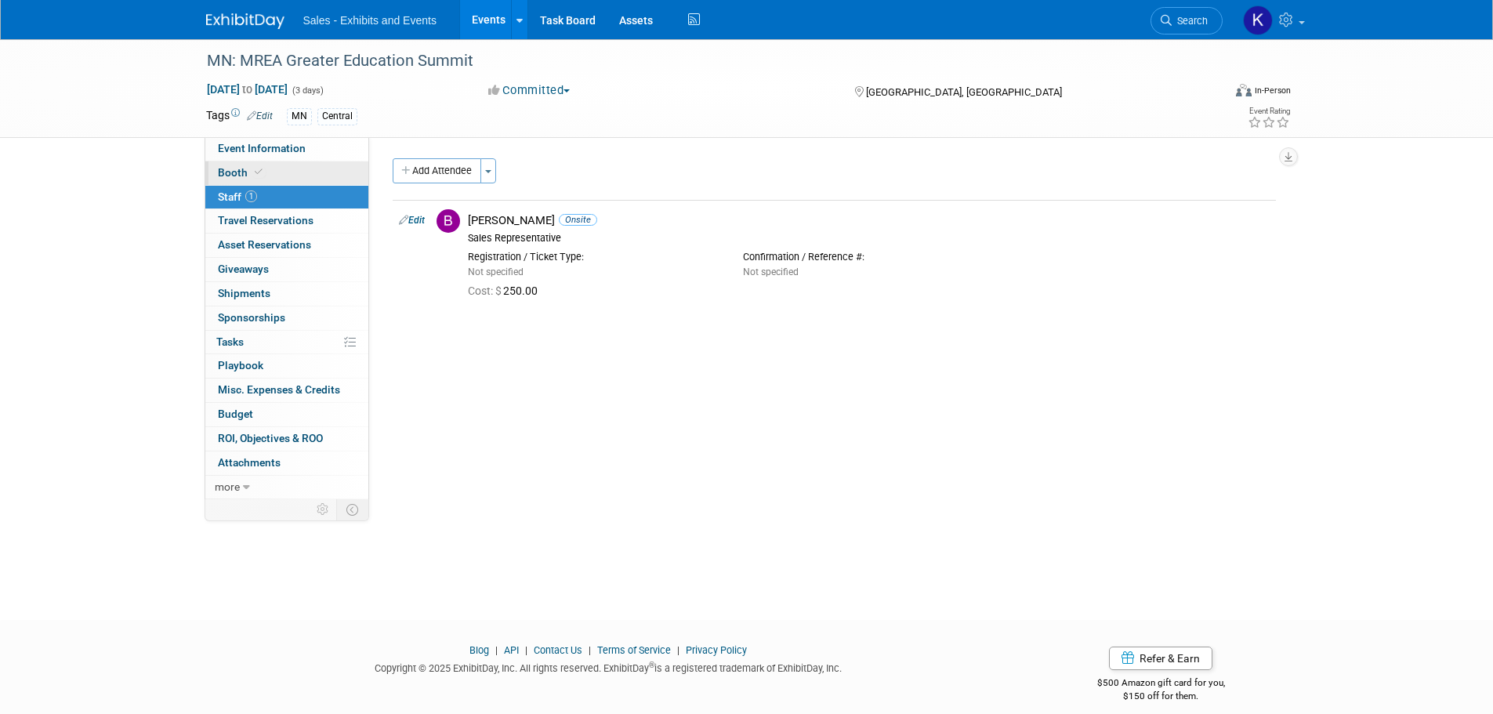
click at [232, 175] on span "Booth" at bounding box center [242, 172] width 48 height 13
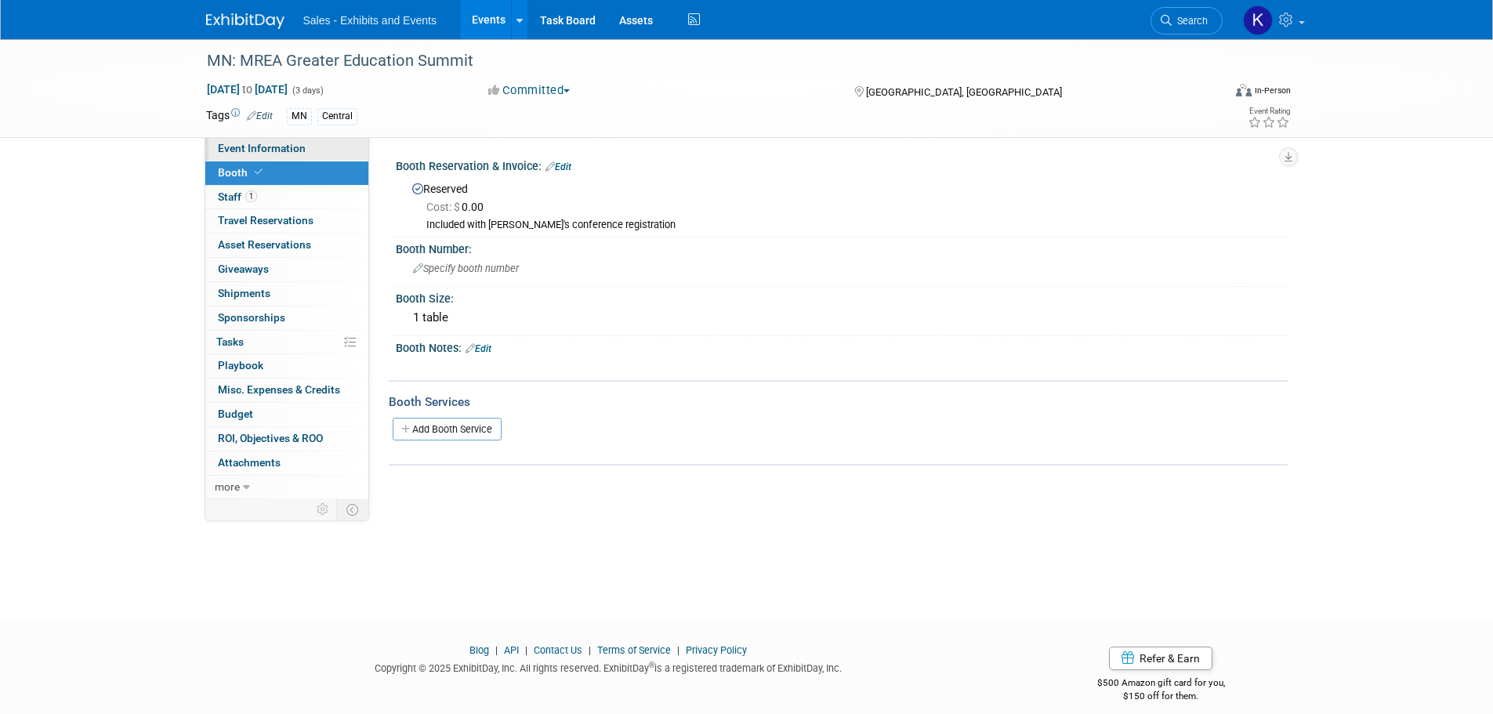
click at [269, 145] on span "Event Information" at bounding box center [262, 148] width 88 height 13
select select "Central"
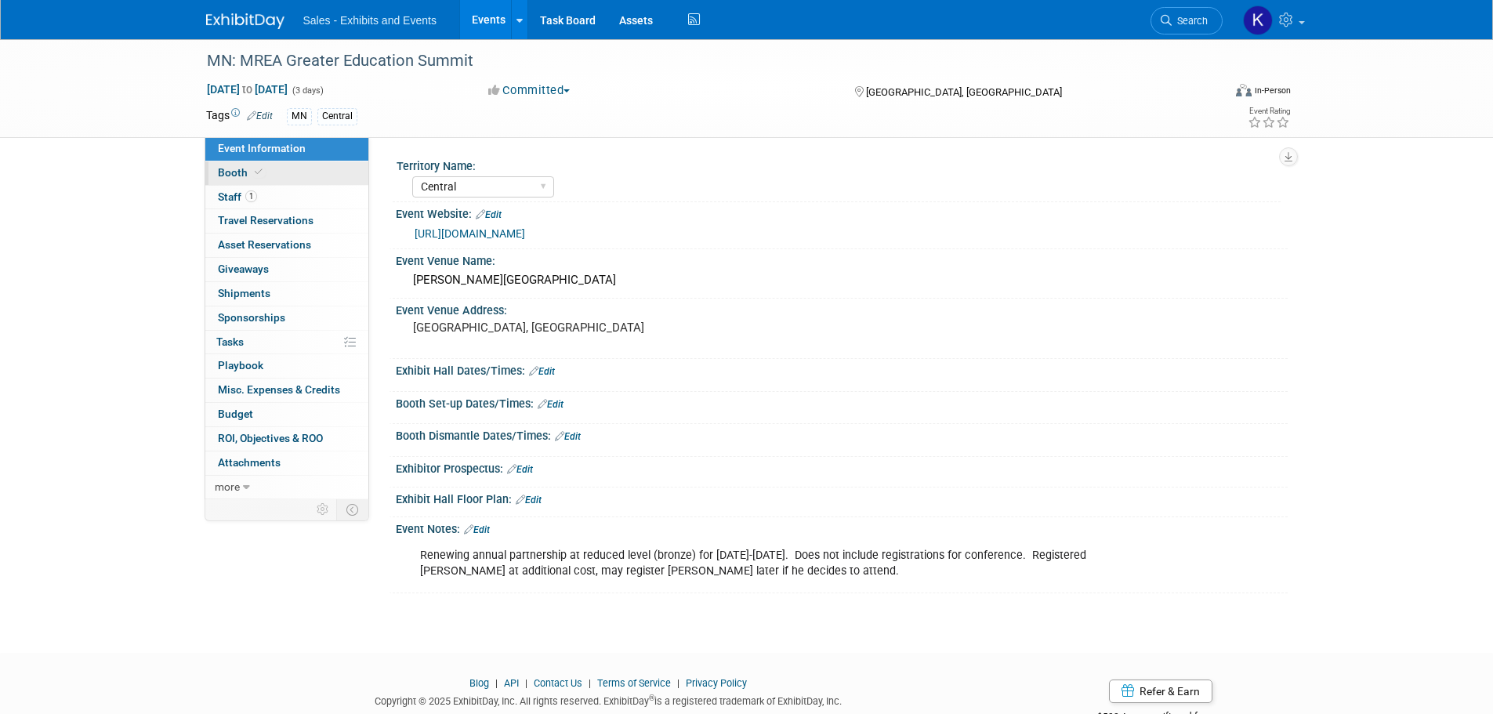
click at [234, 172] on span "Booth" at bounding box center [242, 172] width 48 height 13
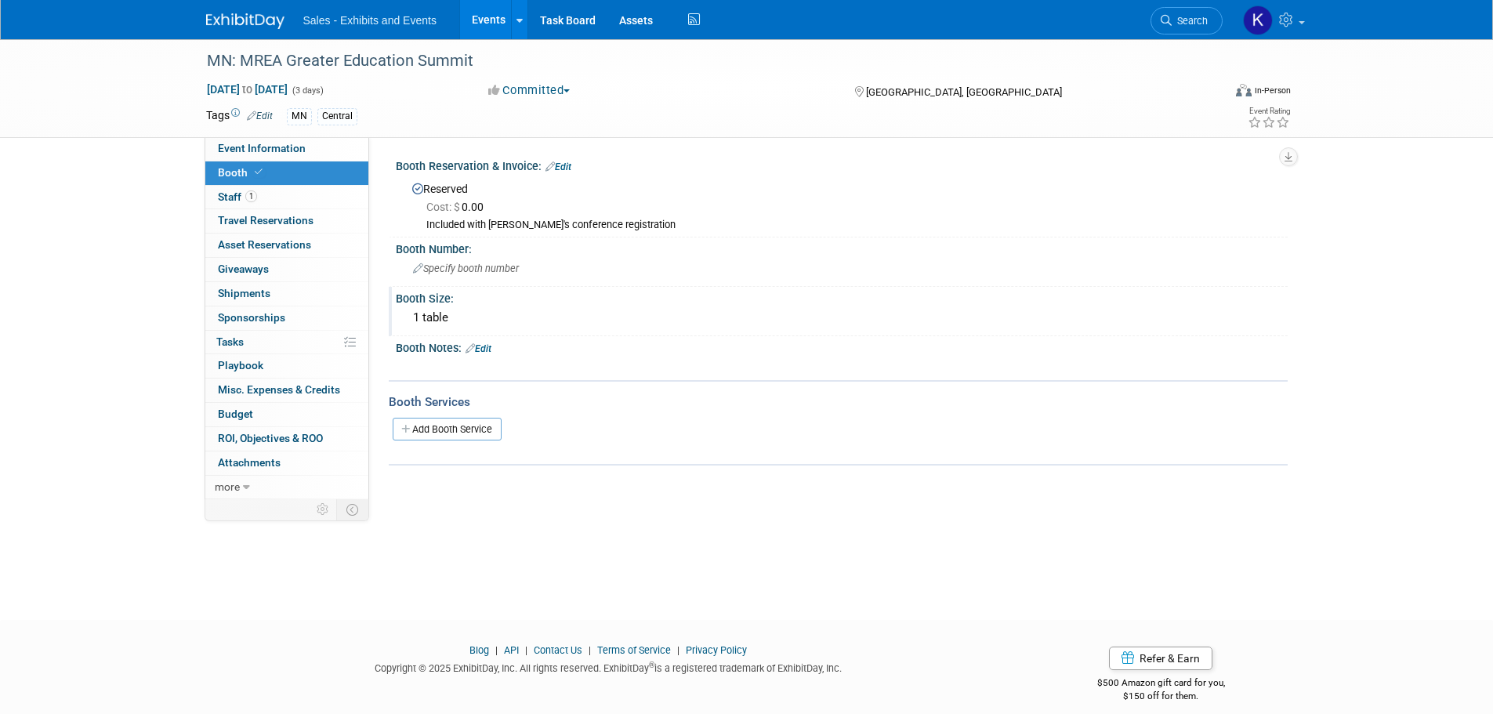
click at [469, 320] on div "1 table" at bounding box center [841, 318] width 868 height 24
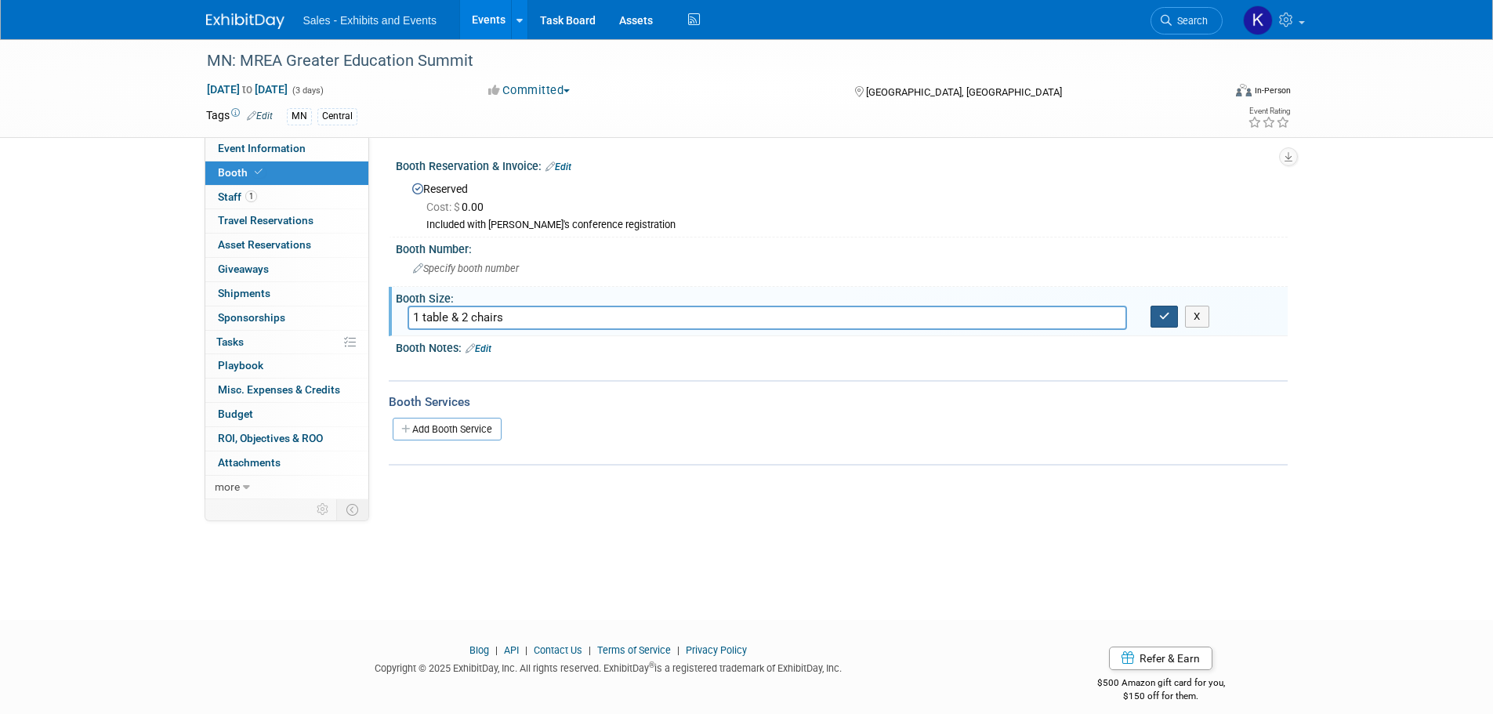
type input "1 table & 2 chairs"
click at [1162, 314] on icon "button" at bounding box center [1164, 316] width 11 height 10
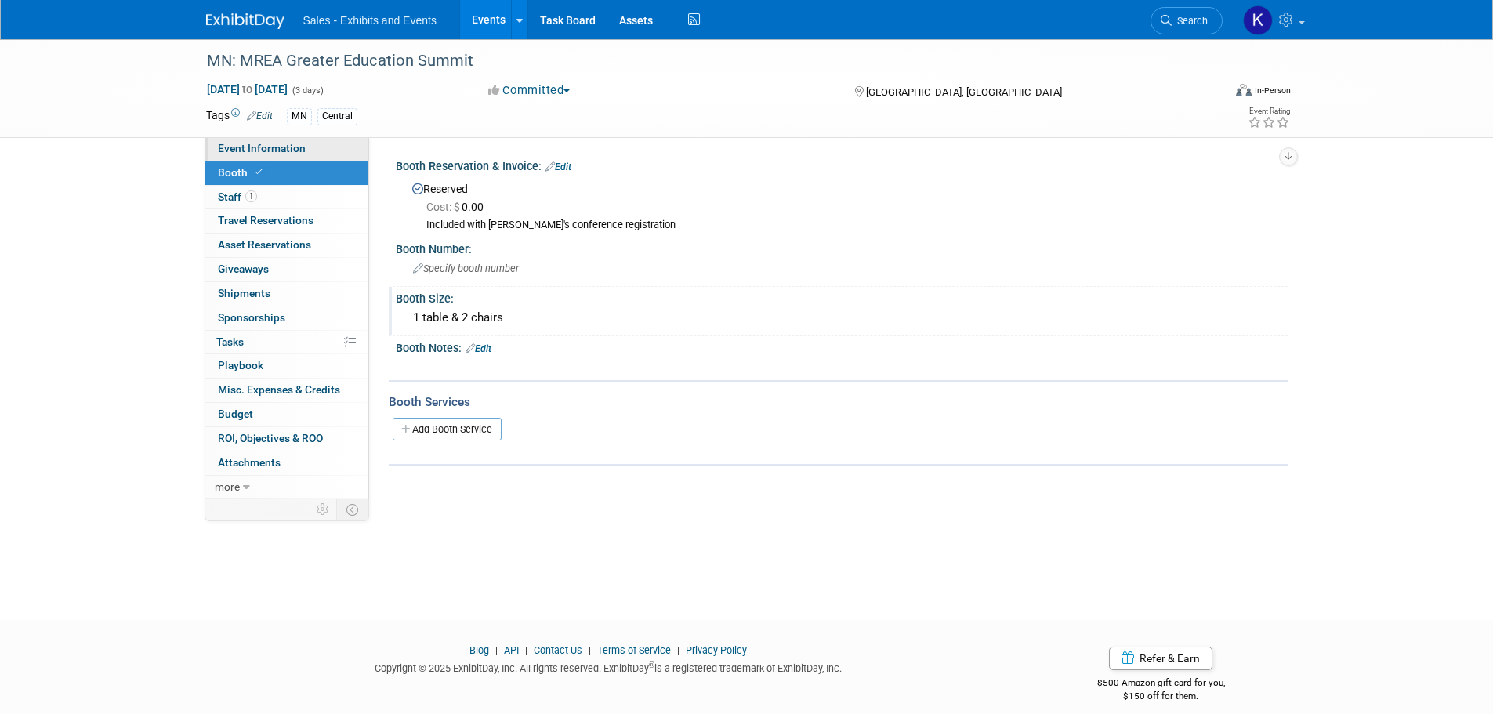
drag, startPoint x: 277, startPoint y: 147, endPoint x: 407, endPoint y: 216, distance: 146.9
click at [277, 147] on span "Event Information" at bounding box center [262, 148] width 88 height 13
select select "Central"
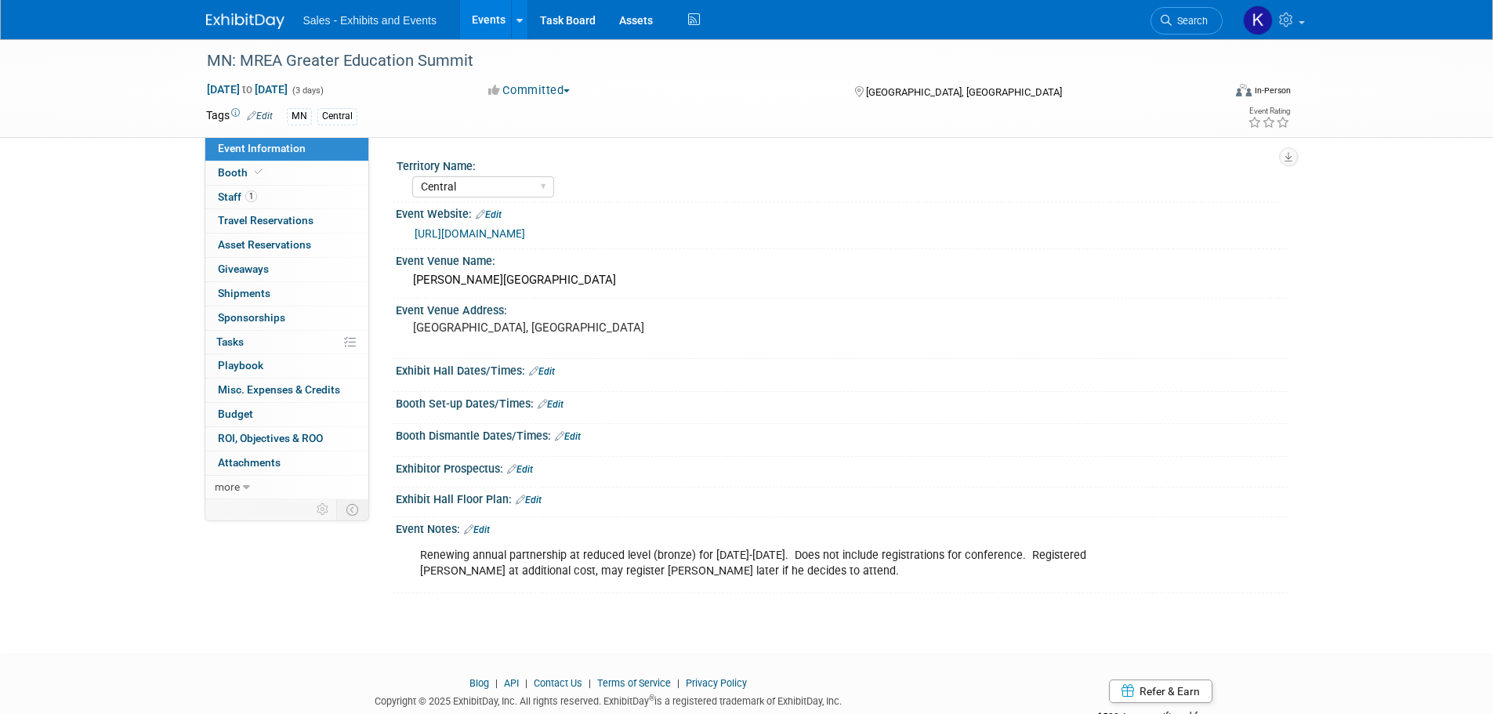
click at [552, 373] on link "Edit" at bounding box center [542, 371] width 26 height 11
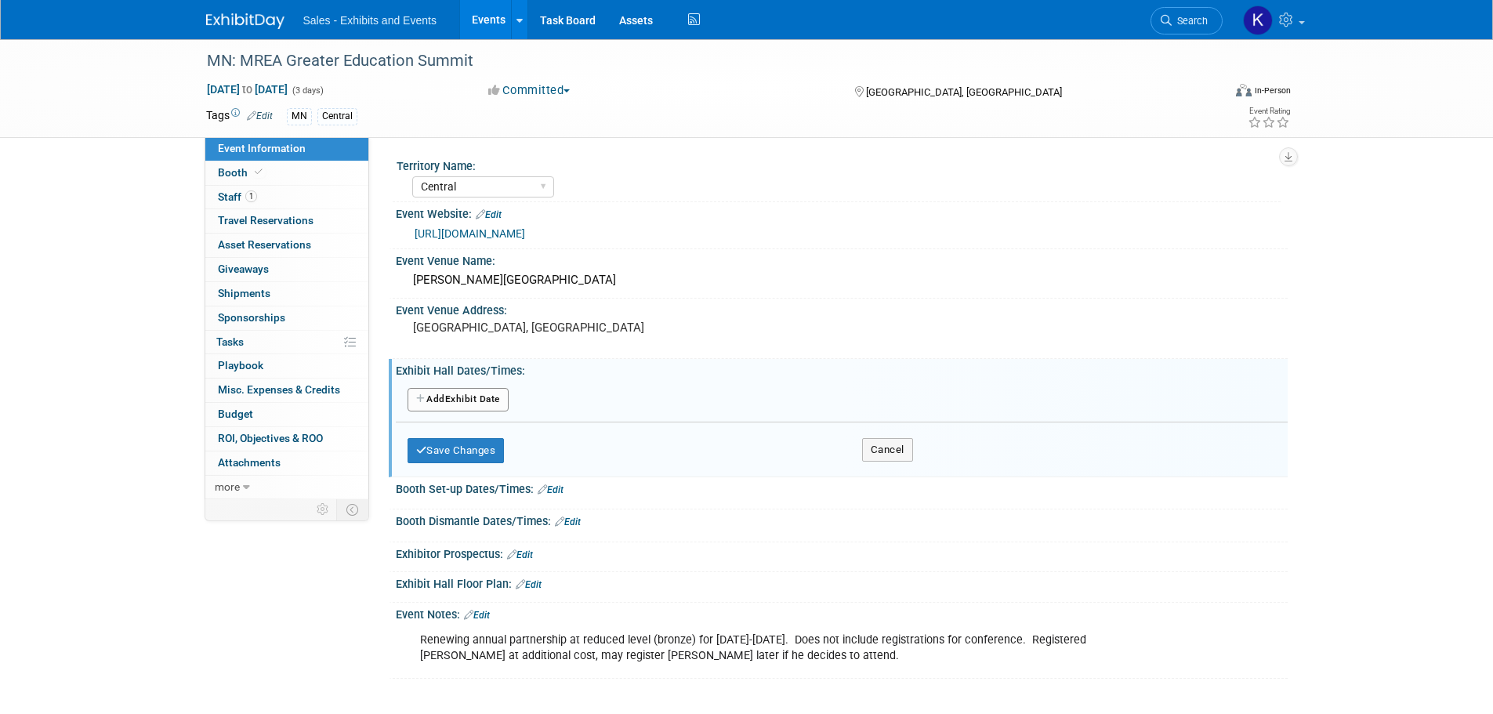
click at [501, 401] on button "Add Another Exhibit Date" at bounding box center [457, 400] width 101 height 24
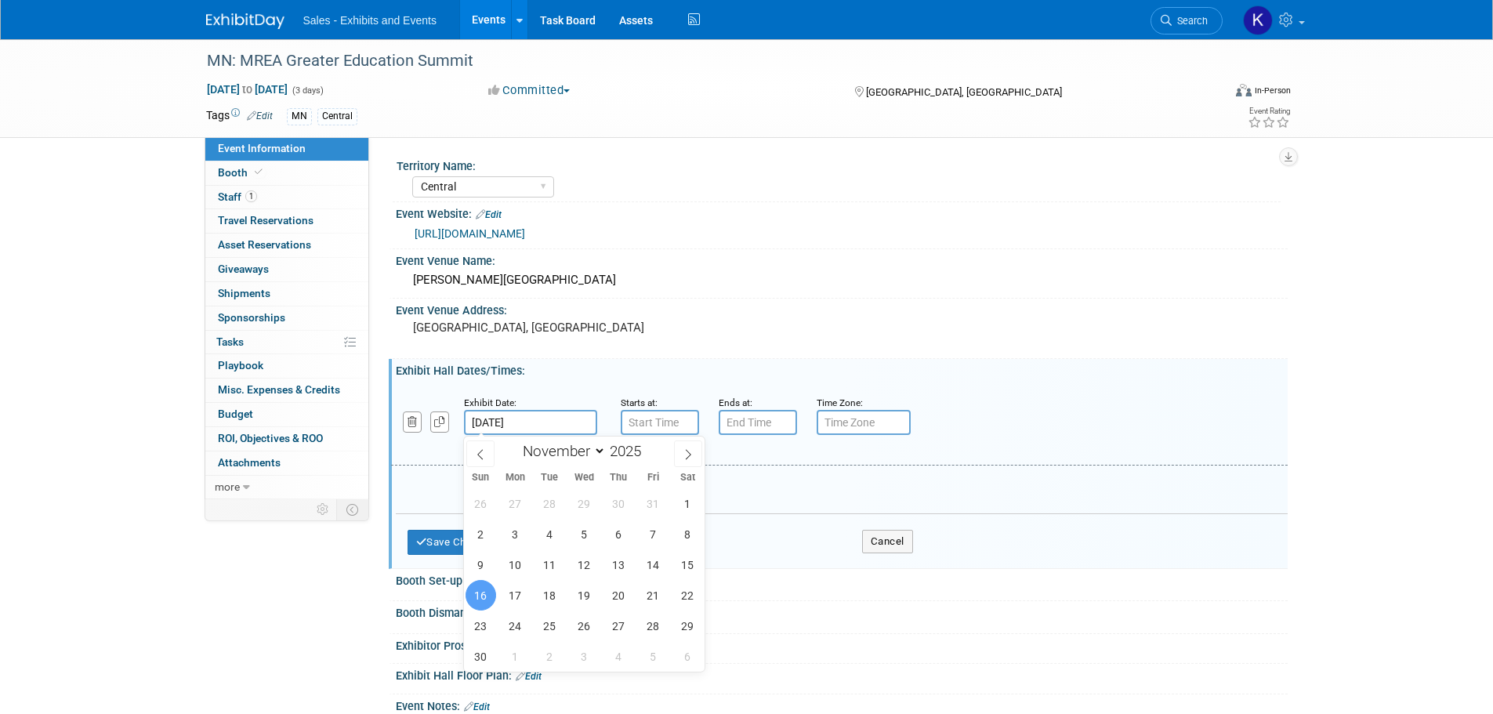
click at [556, 420] on input "Nov 16, 2025" at bounding box center [530, 422] width 133 height 25
click at [517, 595] on span "17" at bounding box center [515, 595] width 31 height 31
type input "Nov 17, 2025"
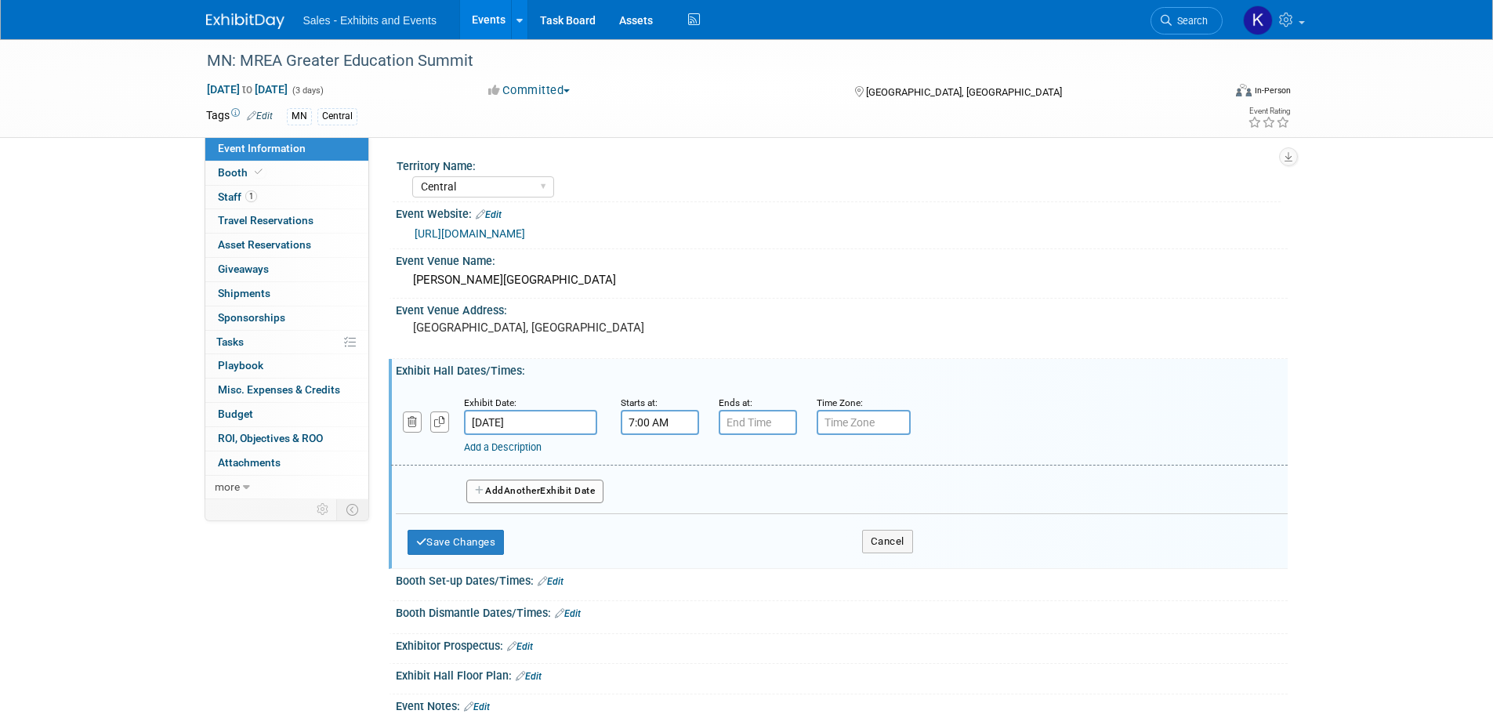
click at [663, 422] on input "7:00 AM" at bounding box center [660, 422] width 78 height 25
click at [661, 462] on span at bounding box center [656, 460] width 27 height 27
click at [656, 525] on span at bounding box center [656, 529] width 27 height 27
click at [656, 527] on span at bounding box center [656, 529] width 27 height 27
click at [657, 527] on span at bounding box center [656, 529] width 27 height 27
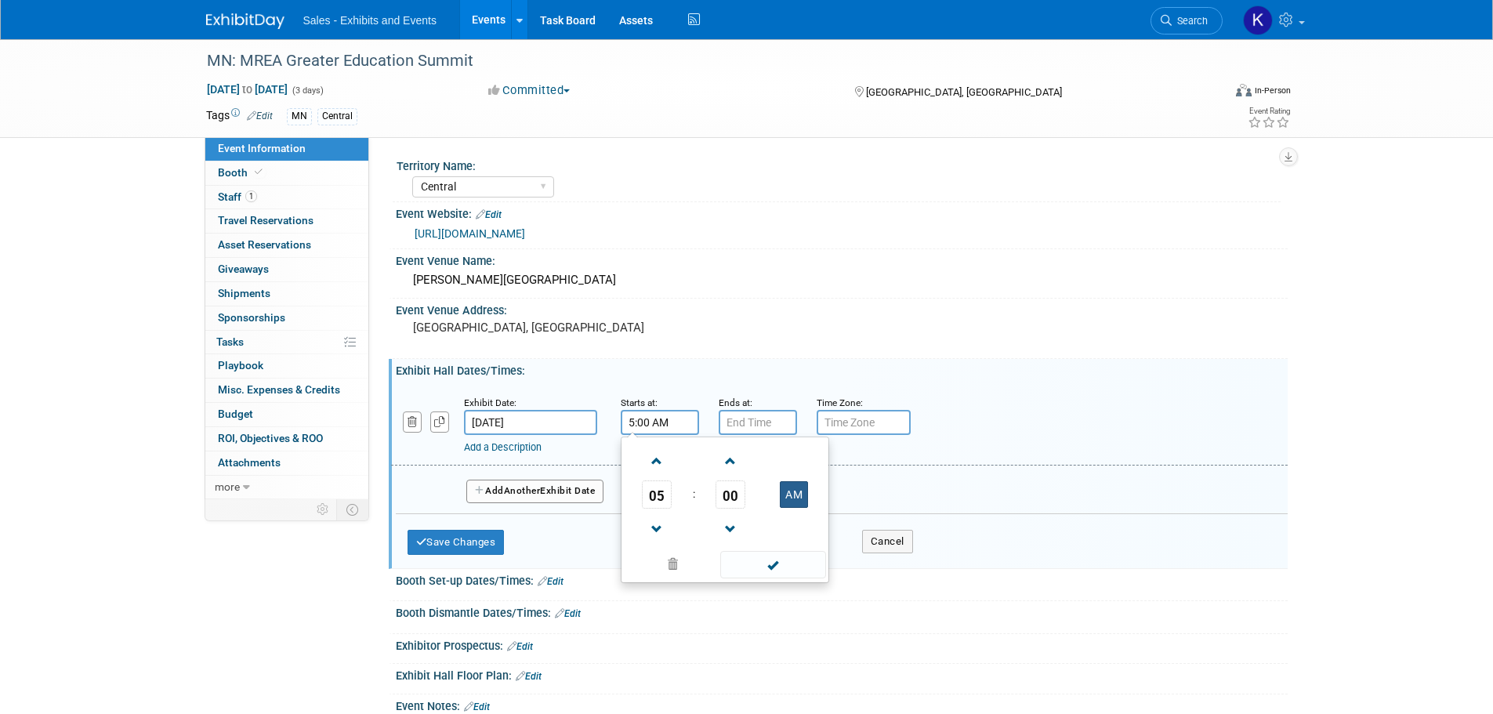
click at [784, 495] on button "AM" at bounding box center [794, 494] width 28 height 27
type input "5:00 PM"
click at [752, 570] on span at bounding box center [773, 564] width 106 height 27
type input "7:00 PM"
click at [741, 422] on input "7:00 PM" at bounding box center [758, 422] width 78 height 25
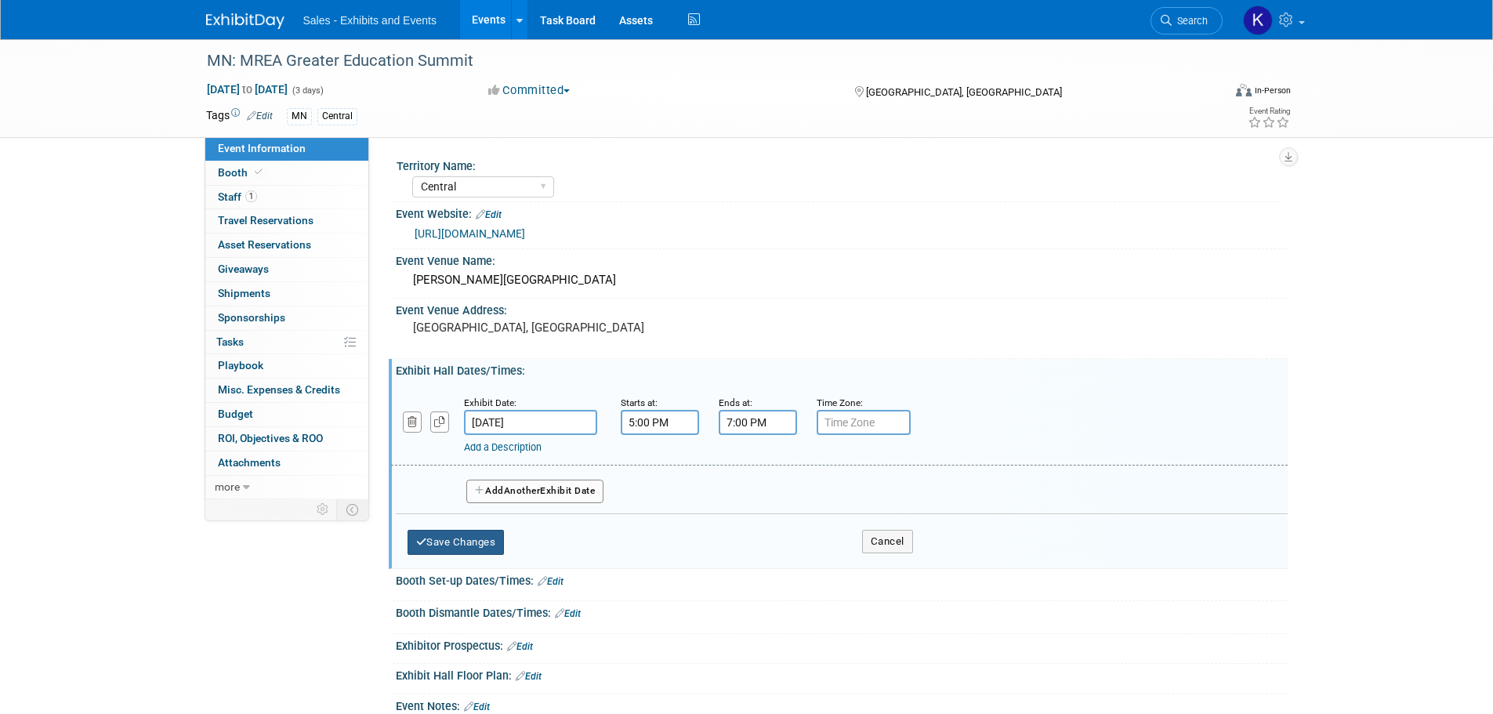
drag, startPoint x: 490, startPoint y: 545, endPoint x: 497, endPoint y: 549, distance: 8.5
click at [490, 545] on button "Save Changes" at bounding box center [455, 542] width 97 height 25
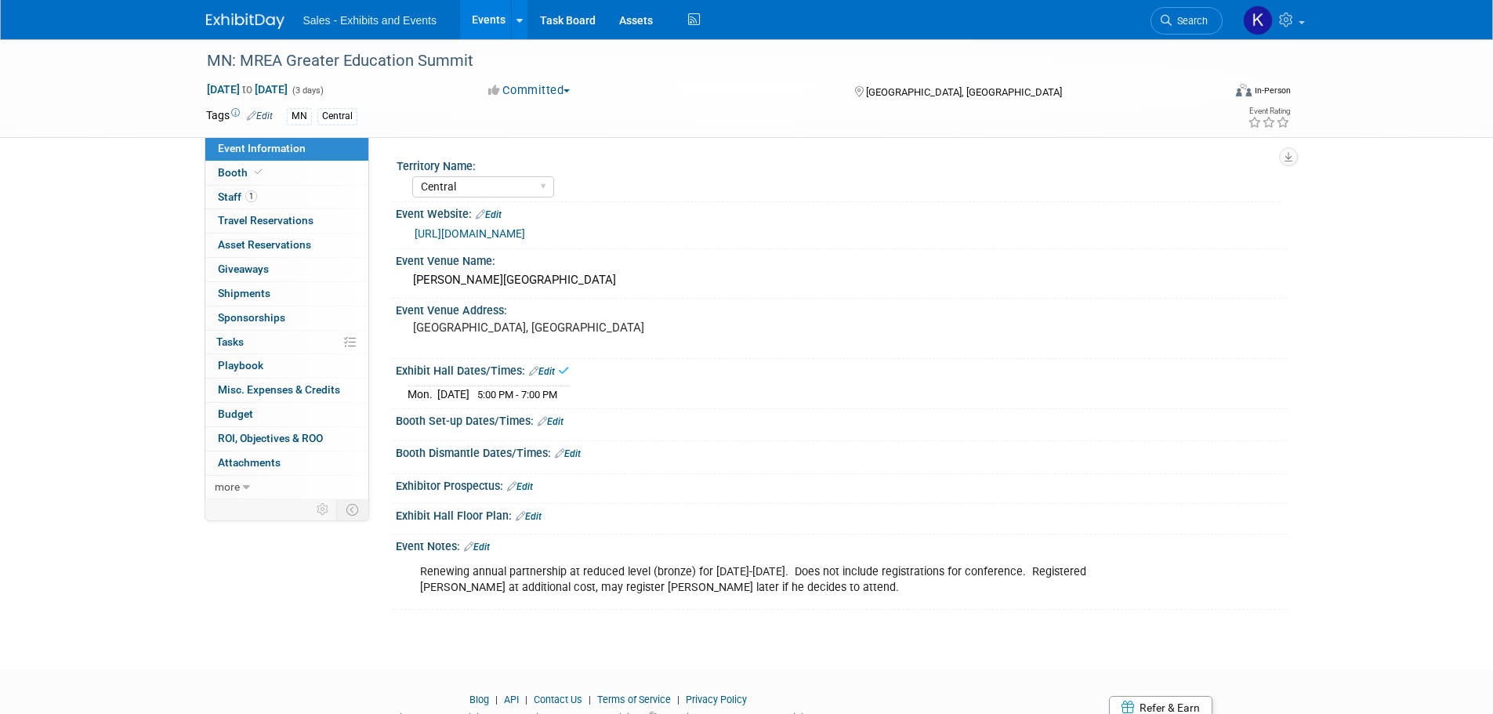
drag, startPoint x: 556, startPoint y: 420, endPoint x: 563, endPoint y: 422, distance: 8.2
click at [555, 419] on link "Edit" at bounding box center [551, 421] width 26 height 11
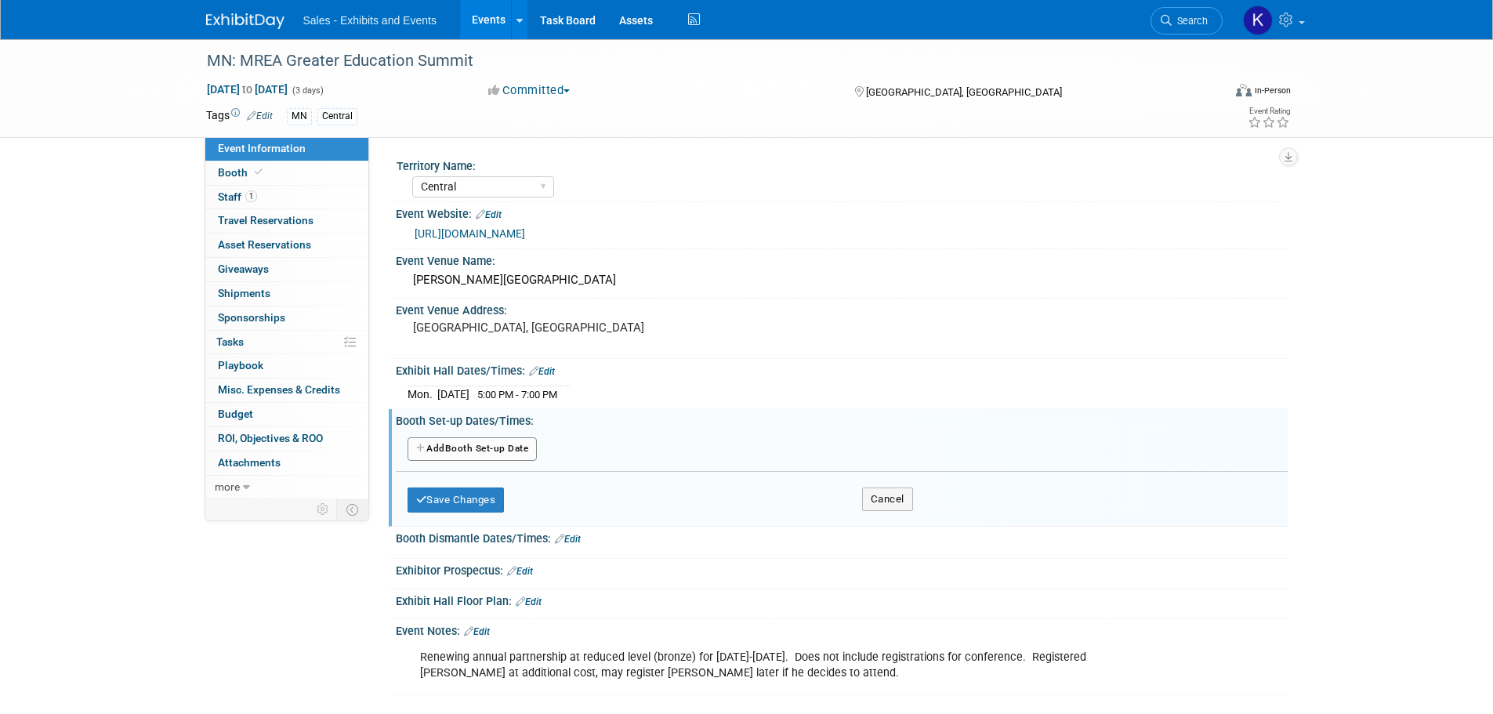
click at [526, 447] on button "Add Another Booth Set-up Date" at bounding box center [472, 449] width 130 height 24
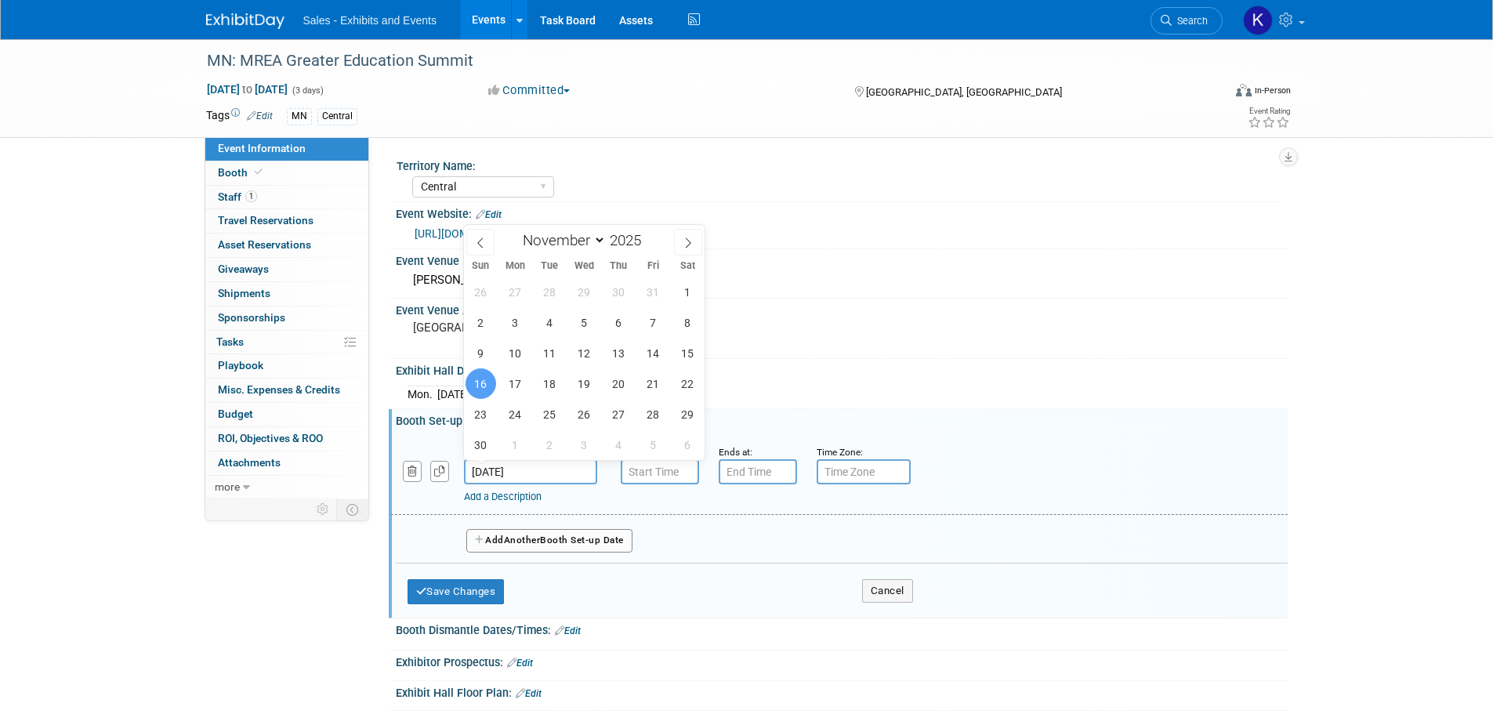
click at [594, 470] on input "Nov 16, 2025" at bounding box center [530, 471] width 133 height 25
click at [521, 389] on span "17" at bounding box center [515, 383] width 31 height 31
type input "Nov 17, 2025"
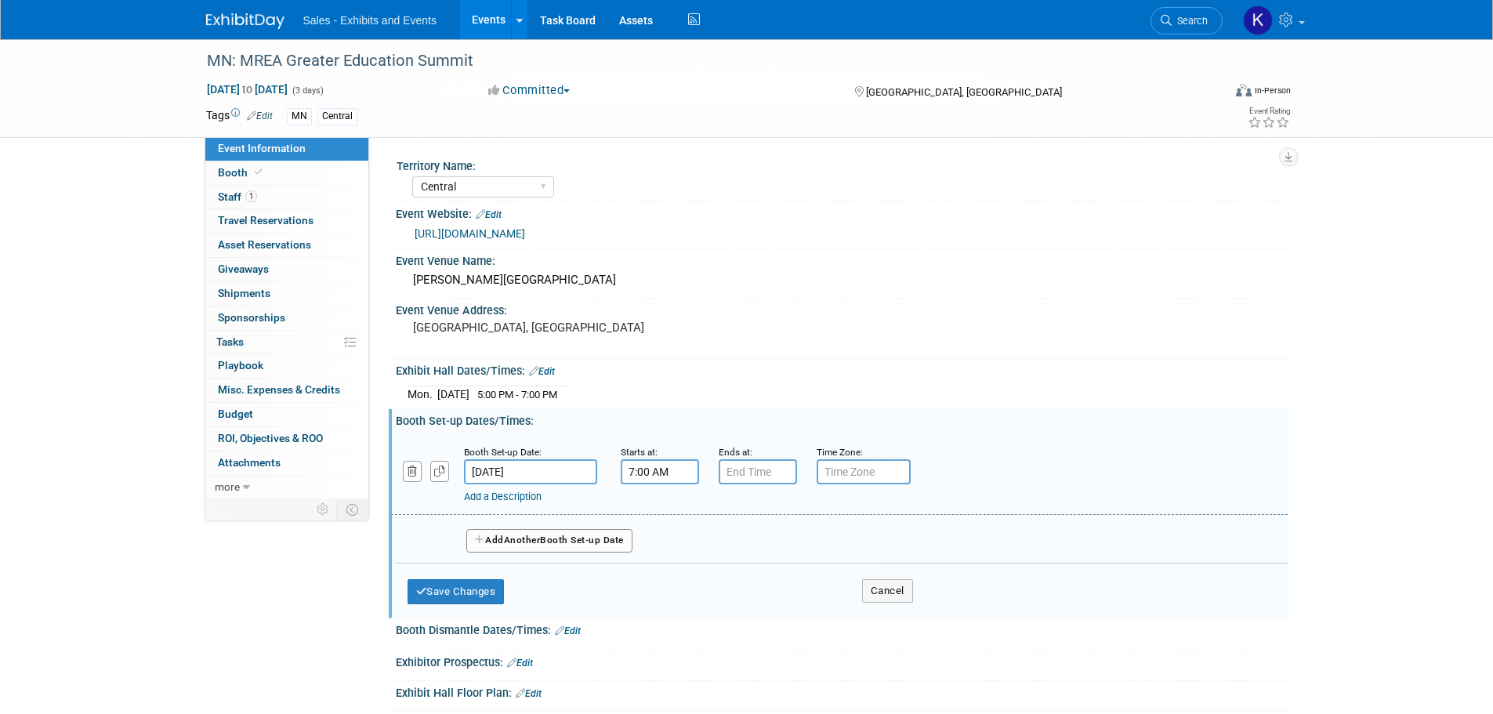
click at [652, 474] on input "7:00 AM" at bounding box center [660, 471] width 78 height 25
click at [659, 559] on link at bounding box center [657, 578] width 30 height 40
click at [659, 560] on link at bounding box center [657, 578] width 30 height 40
click at [661, 579] on span at bounding box center [656, 578] width 27 height 27
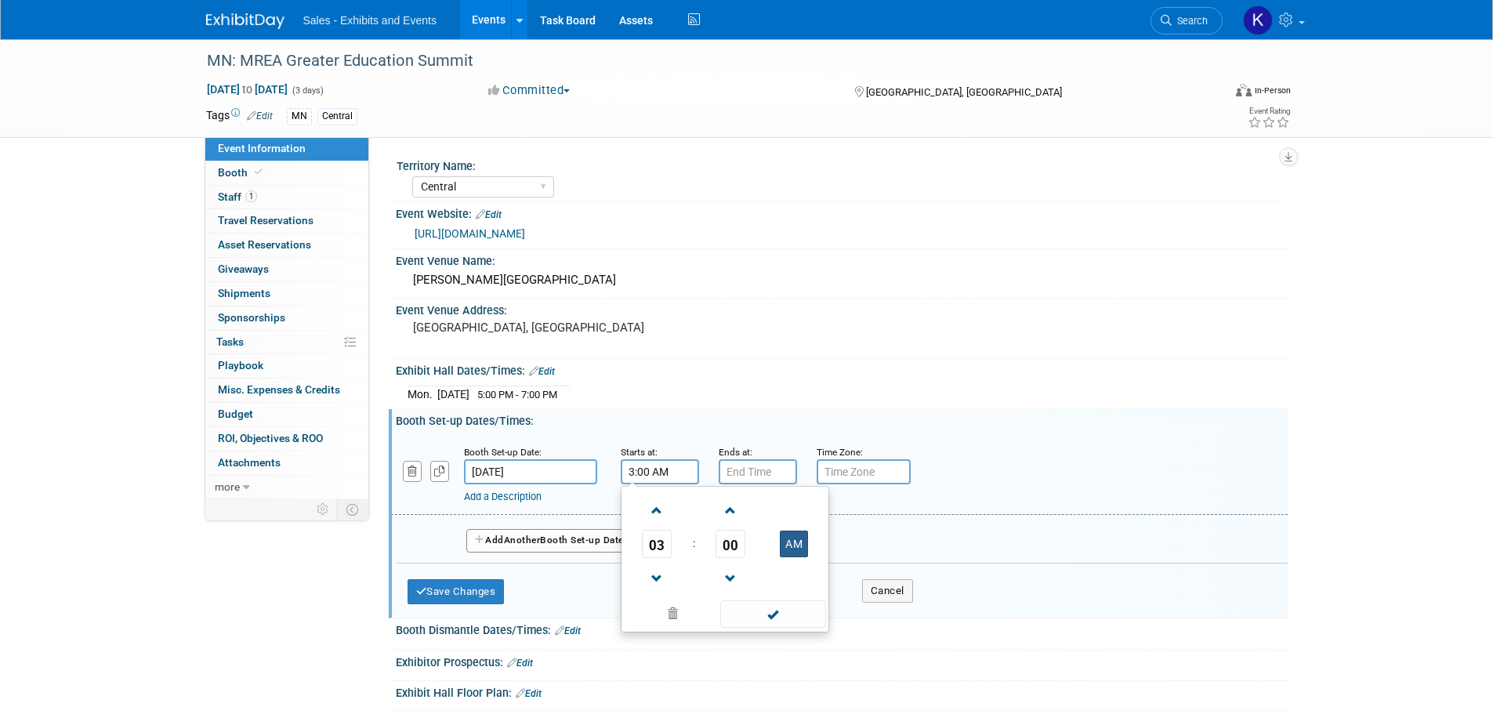
click at [811, 538] on td "AM" at bounding box center [794, 544] width 62 height 28
click at [803, 544] on button "AM" at bounding box center [794, 543] width 28 height 27
type input "3:00 PM"
click at [762, 473] on input "7:00 PM" at bounding box center [758, 471] width 78 height 25
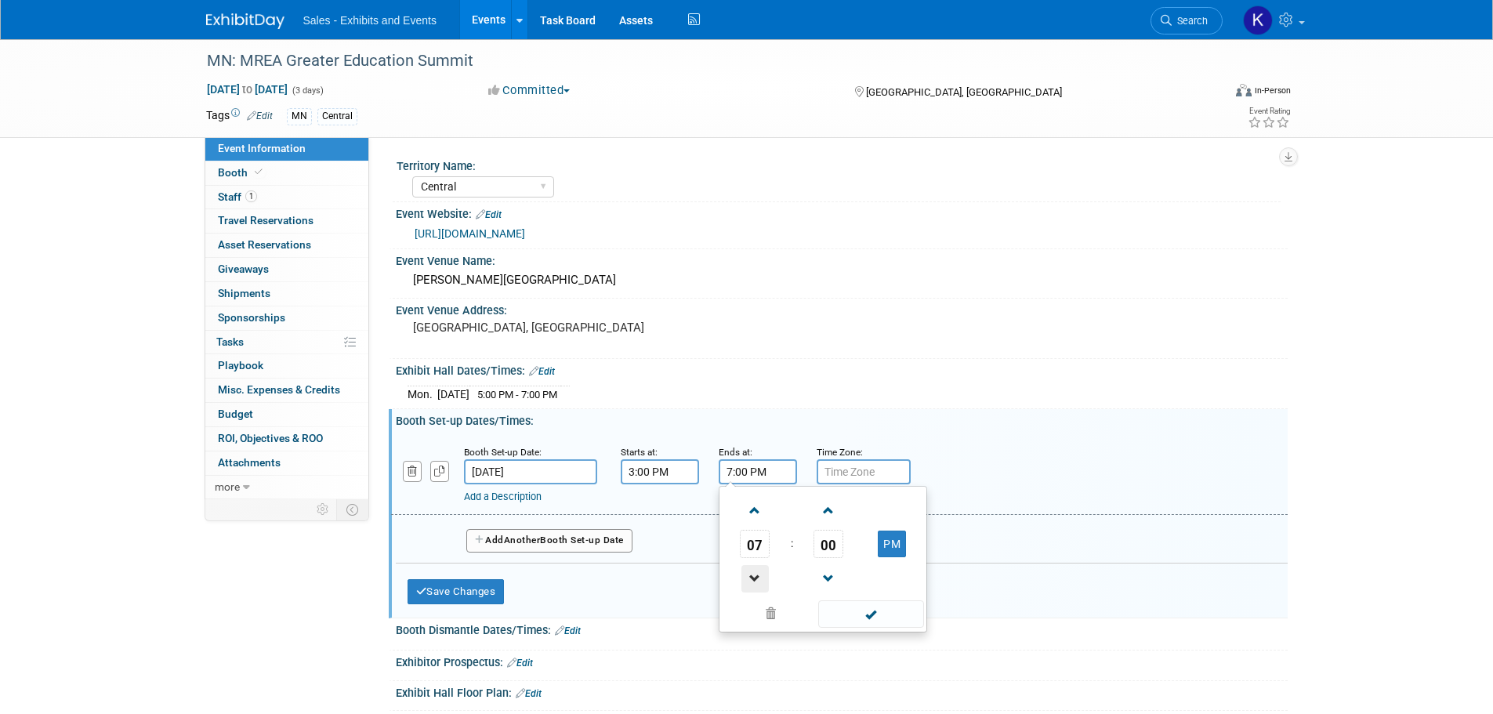
click at [758, 573] on span at bounding box center [754, 578] width 27 height 27
type input "5:00 PM"
click at [846, 602] on span at bounding box center [871, 613] width 106 height 27
drag, startPoint x: 473, startPoint y: 592, endPoint x: 481, endPoint y: 599, distance: 10.5
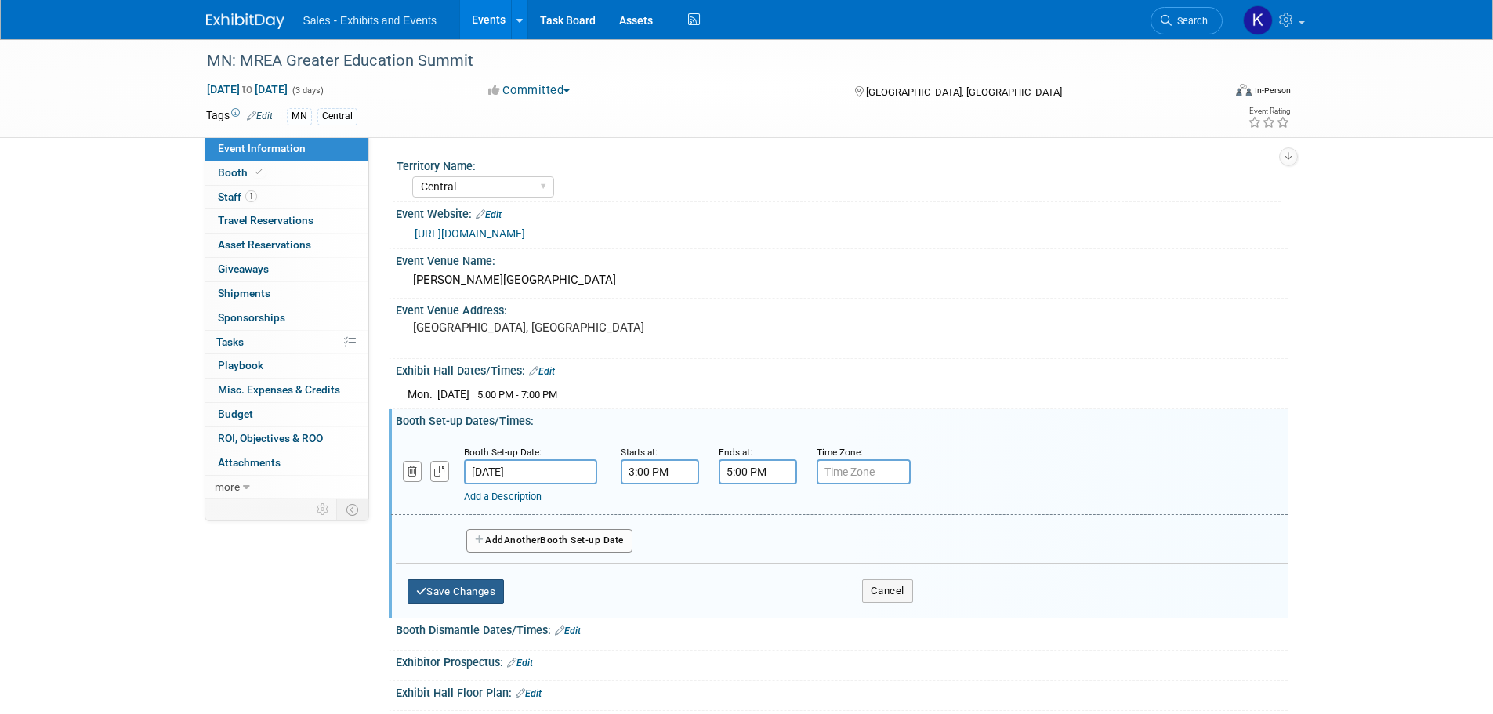
click at [473, 595] on button "Save Changes" at bounding box center [455, 591] width 97 height 25
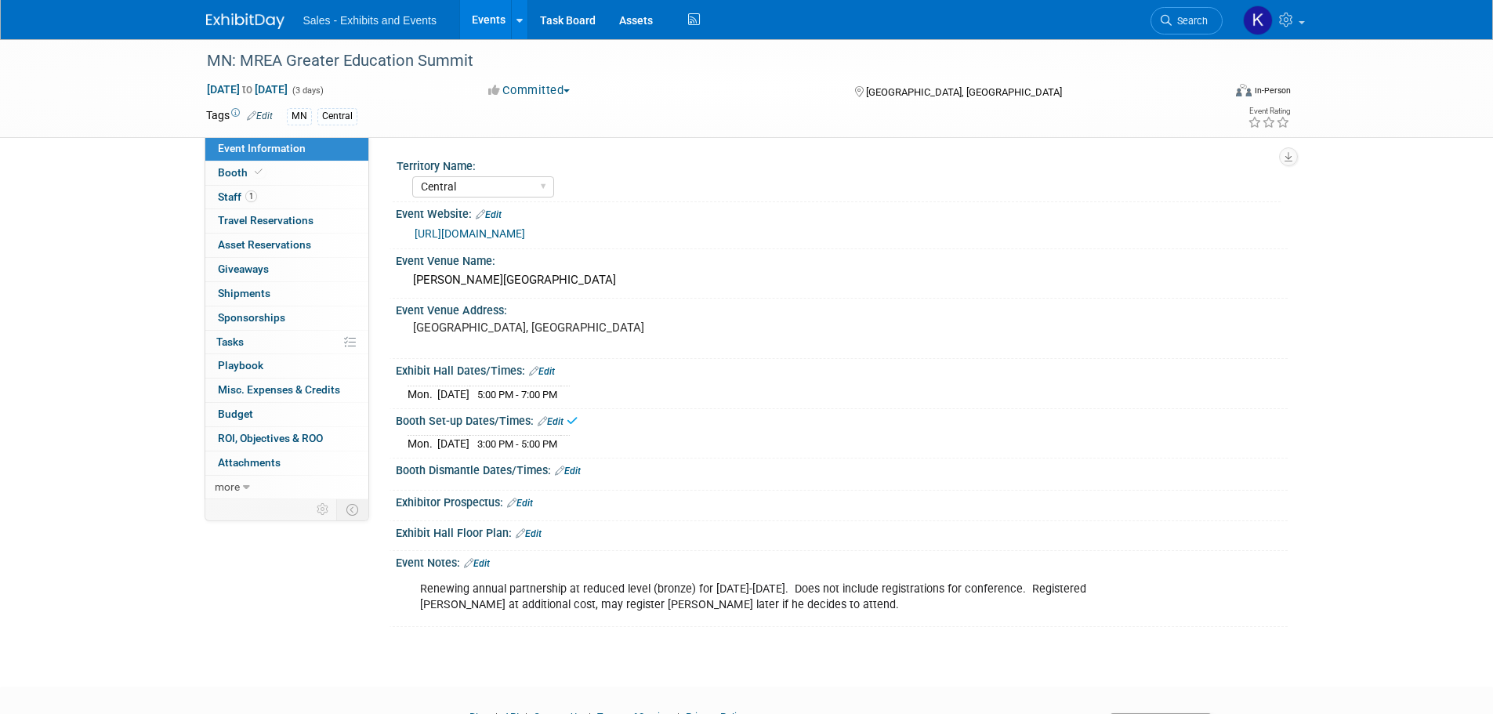
click at [575, 468] on link "Edit" at bounding box center [568, 470] width 26 height 11
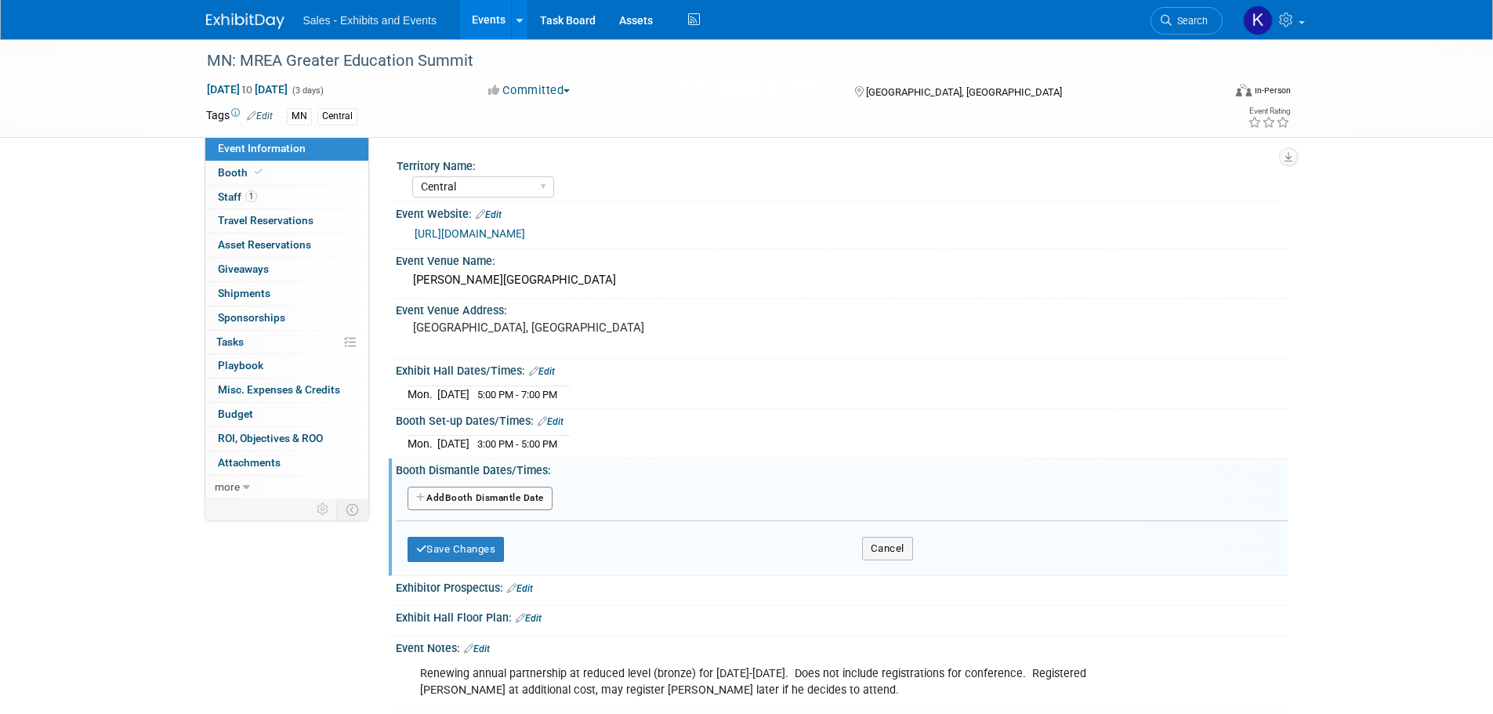
click at [528, 504] on button "Add Another Booth Dismantle Date" at bounding box center [479, 499] width 145 height 24
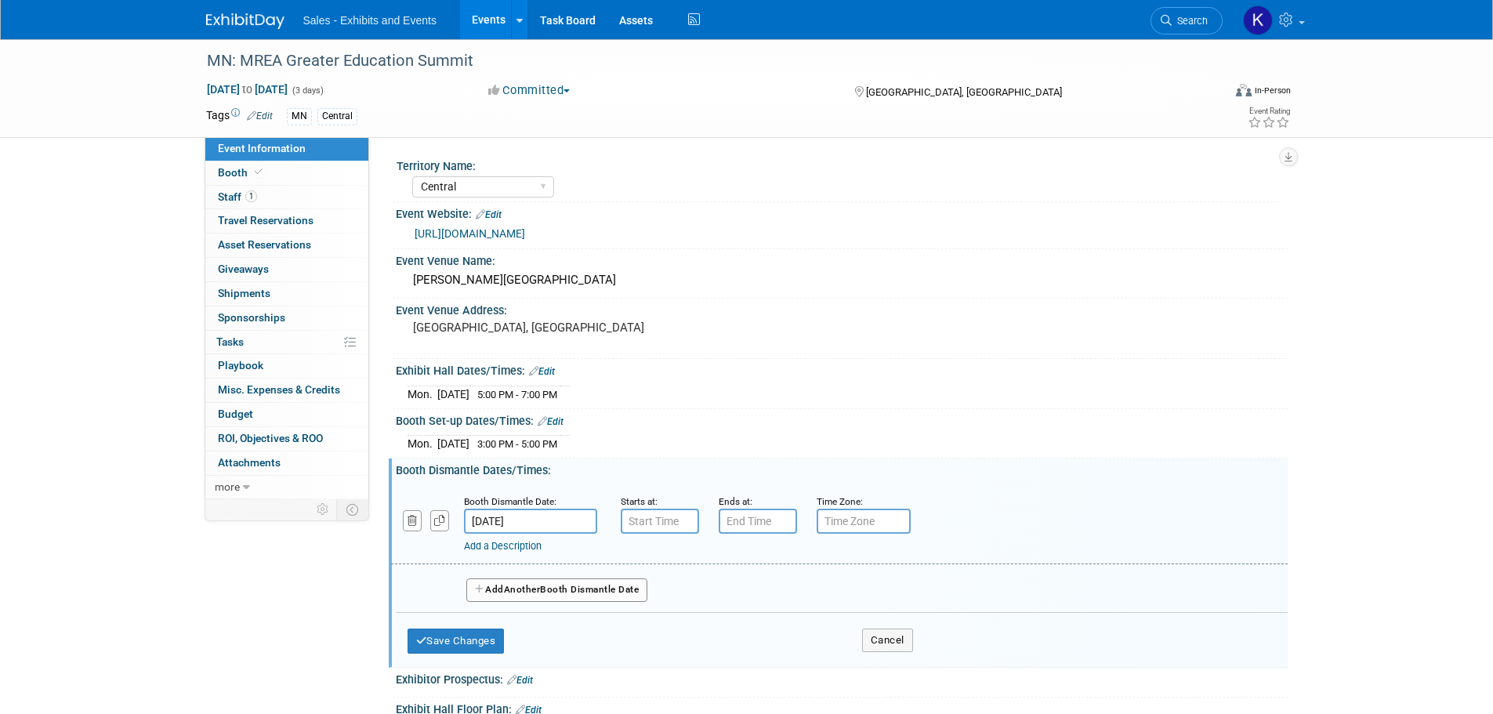
click at [561, 517] on input "Nov 18, 2025" at bounding box center [530, 521] width 133 height 25
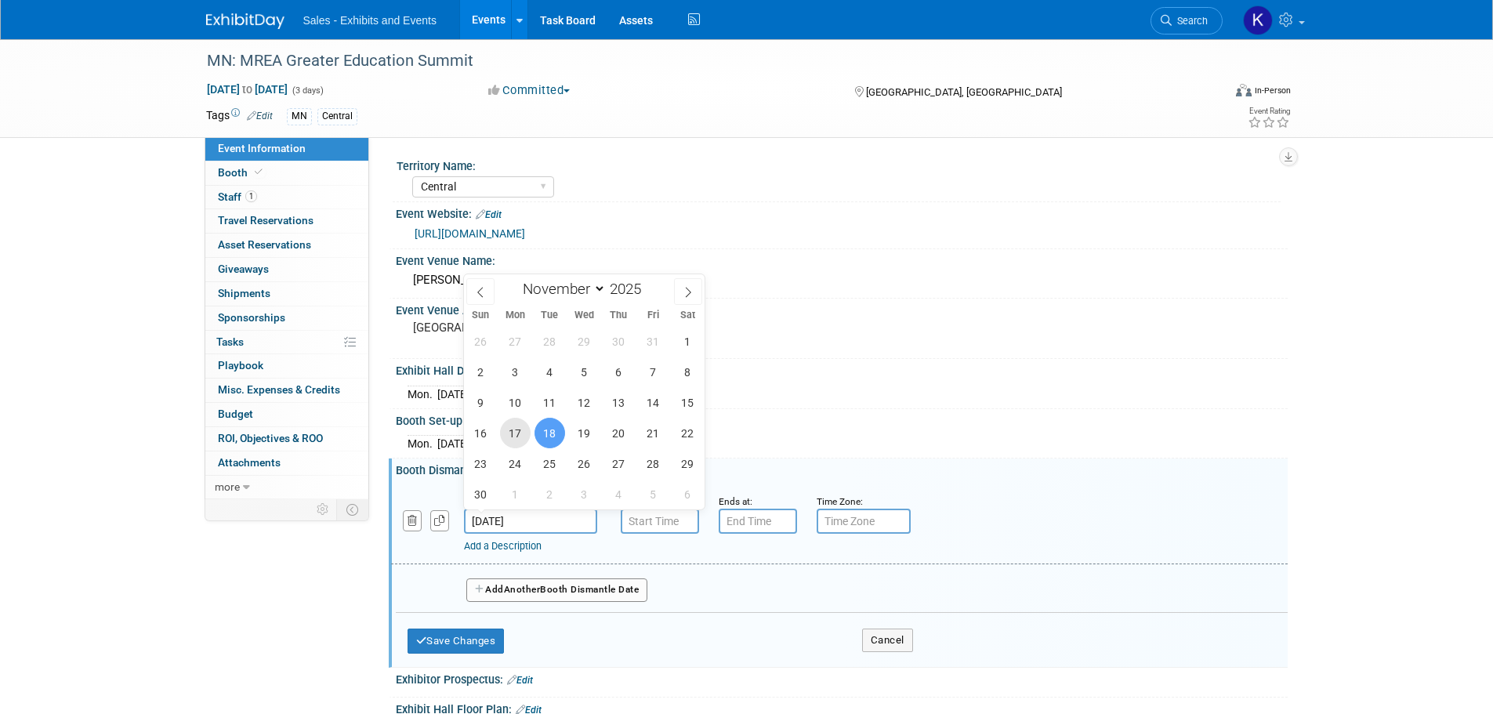
click at [520, 438] on span "17" at bounding box center [515, 433] width 31 height 31
type input "Nov 17, 2025"
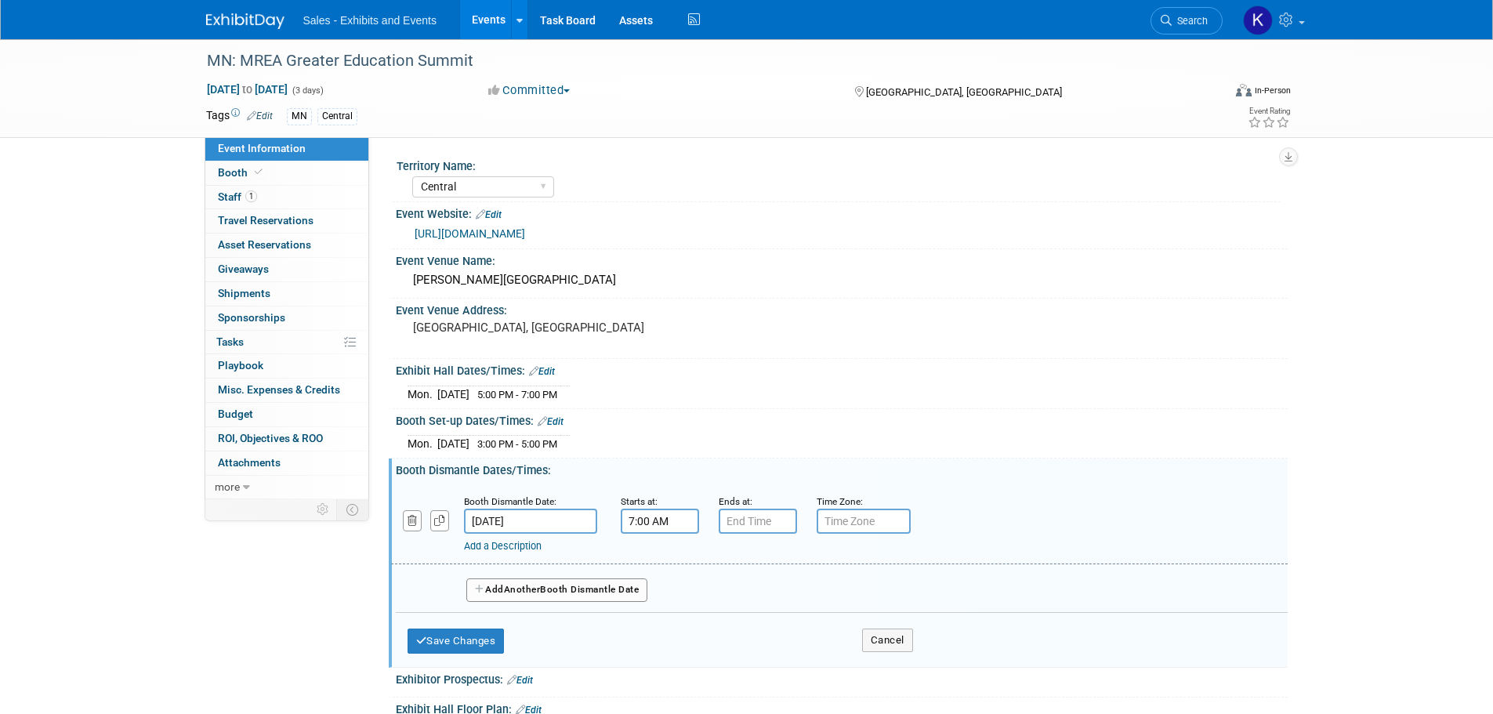
click at [650, 523] on input "7:00 AM" at bounding box center [660, 521] width 78 height 25
click at [798, 593] on button "AM" at bounding box center [794, 593] width 28 height 27
type input "7:00 PM"
click at [768, 521] on input "7:00 PM" at bounding box center [758, 521] width 78 height 25
click at [748, 563] on span at bounding box center [754, 559] width 27 height 27
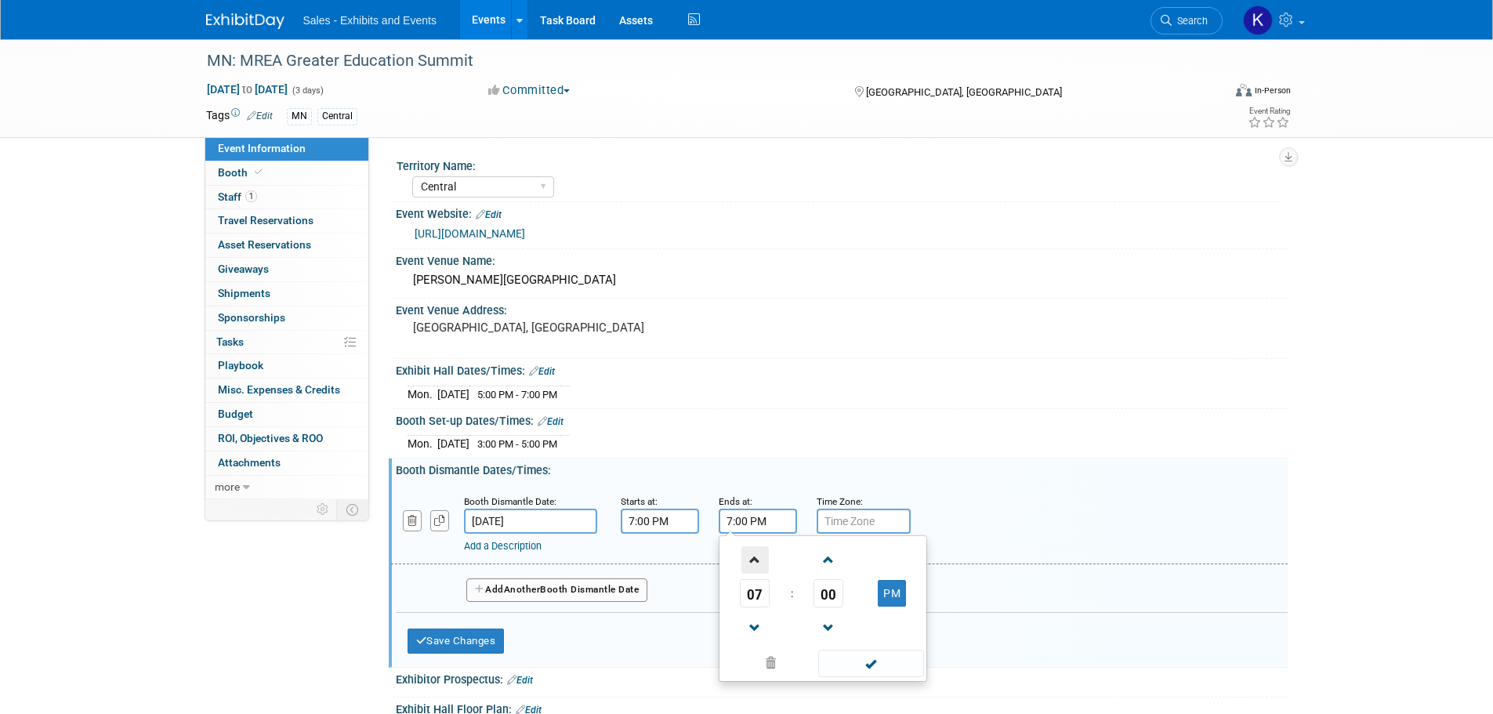
type input "8:00 PM"
click at [871, 661] on span at bounding box center [871, 663] width 106 height 27
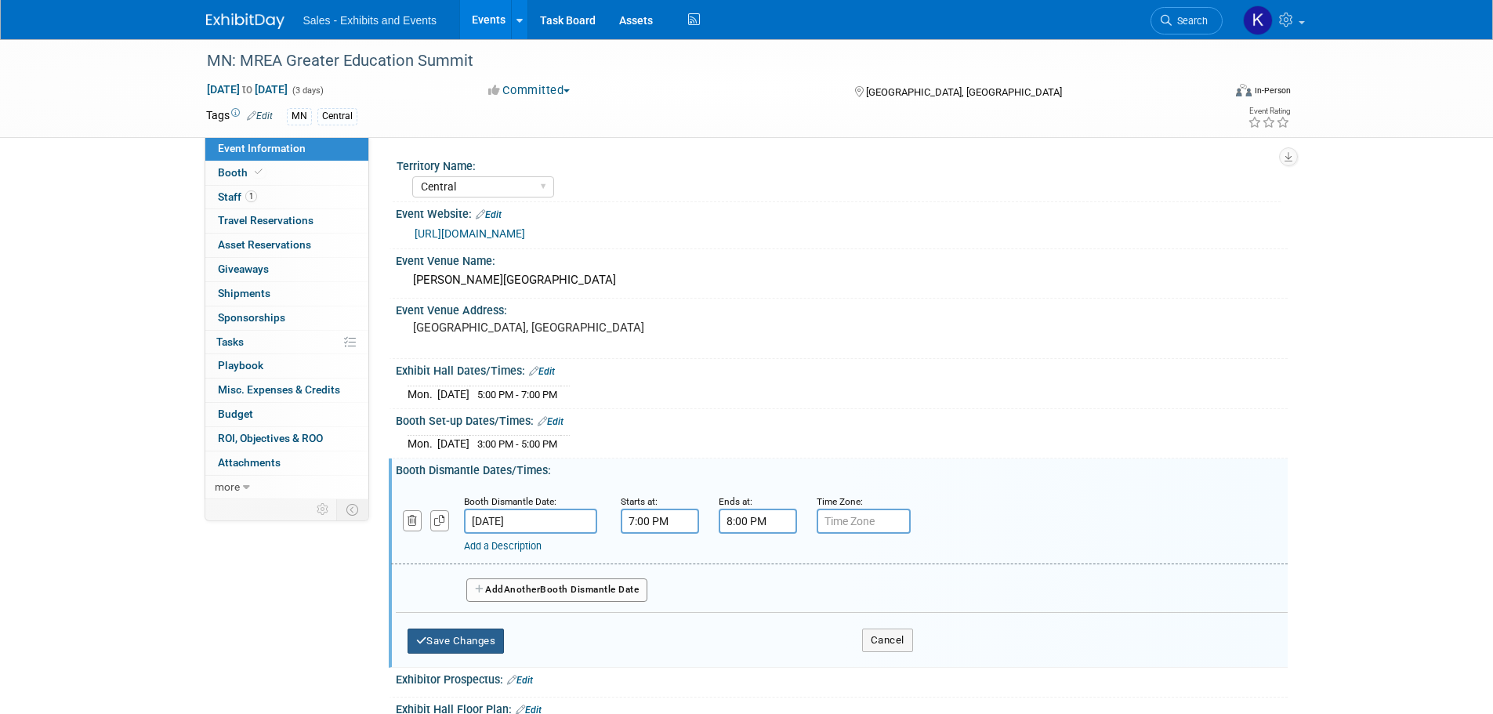
drag, startPoint x: 434, startPoint y: 632, endPoint x: 450, endPoint y: 633, distance: 15.7
click at [436, 632] on button "Save Changes" at bounding box center [455, 640] width 97 height 25
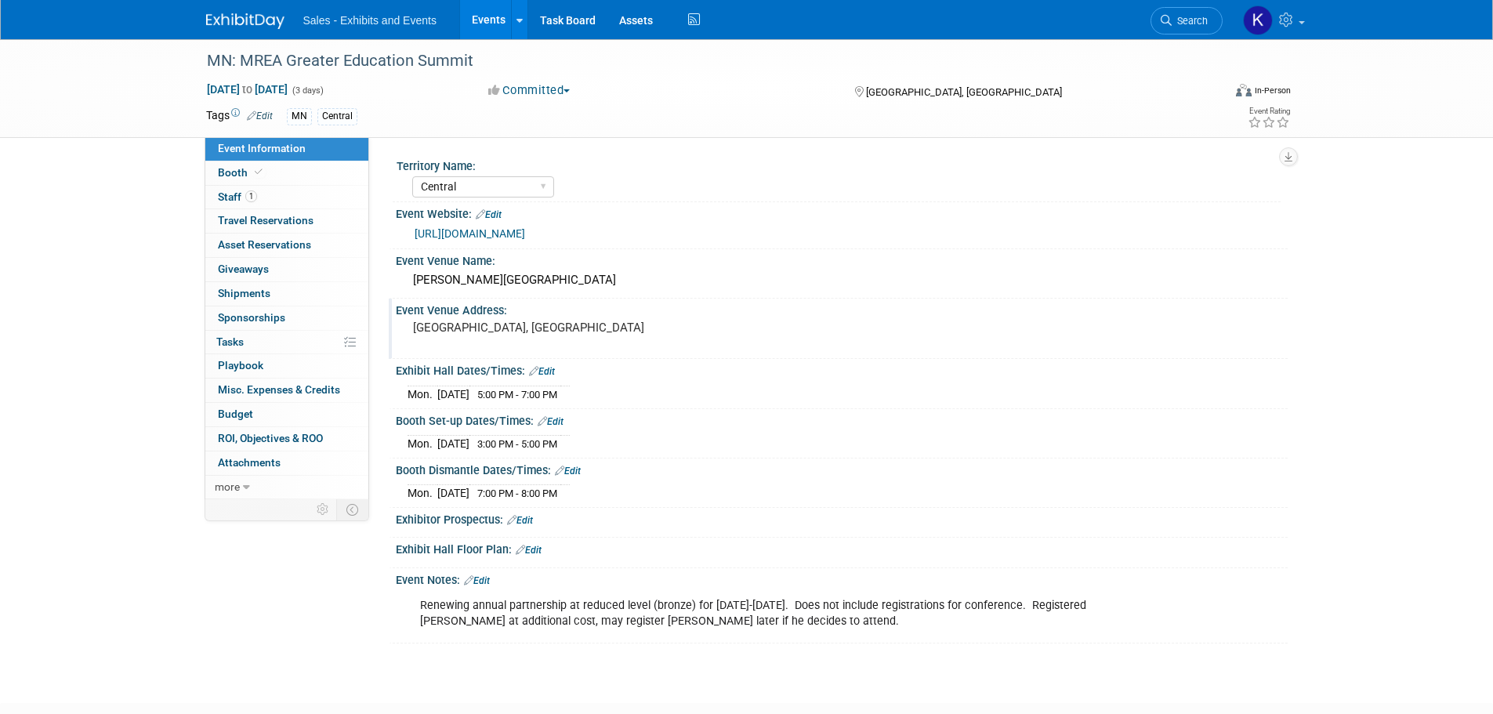
click at [555, 324] on pre "[GEOGRAPHIC_DATA], [GEOGRAPHIC_DATA]" at bounding box center [581, 327] width 337 height 14
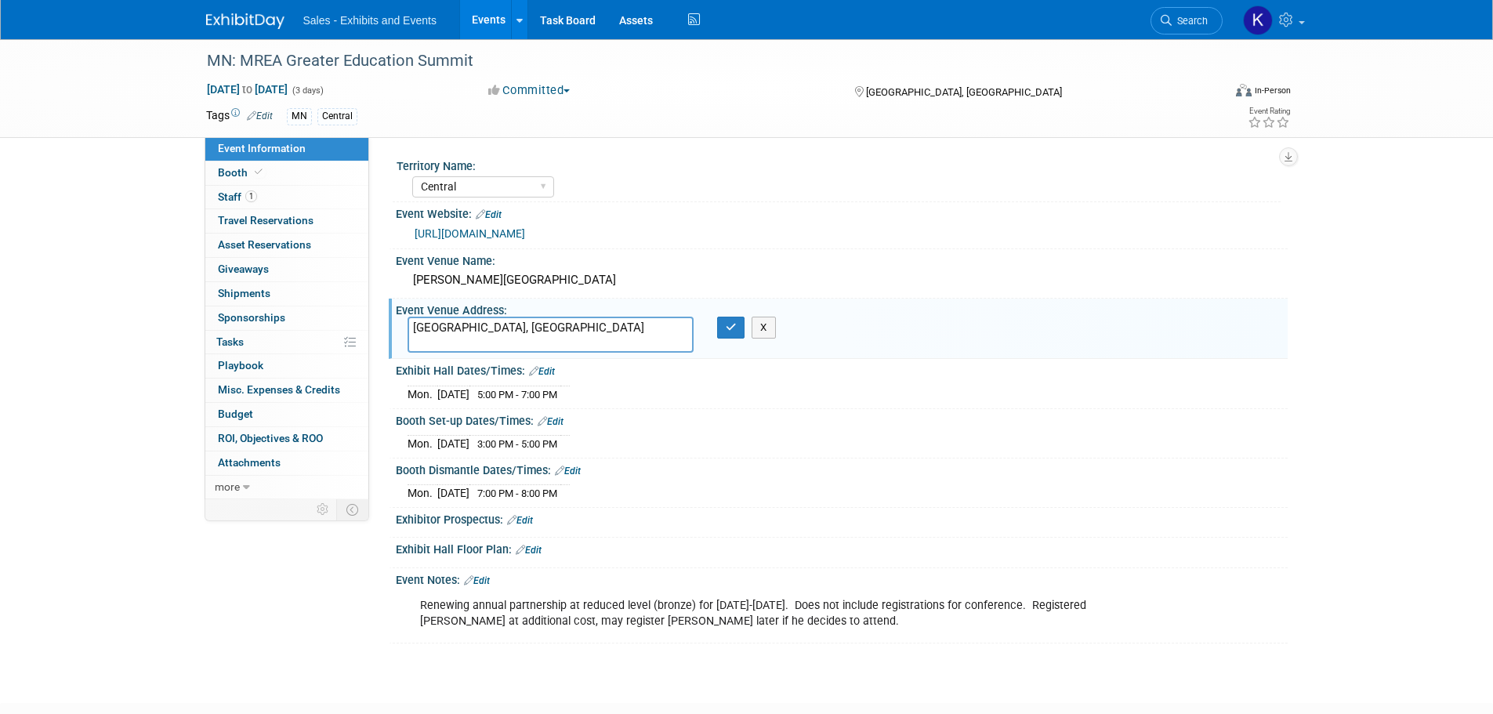
click at [411, 328] on textarea "[GEOGRAPHIC_DATA], [GEOGRAPHIC_DATA]" at bounding box center [550, 335] width 286 height 36
click at [499, 341] on textarea "11000 Craguns Drive, Brainerd, MN" at bounding box center [550, 335] width 286 height 36
type textarea "11000 Craguns Drive, Brainerd, MN 56401"
click at [726, 324] on icon "button" at bounding box center [731, 327] width 11 height 10
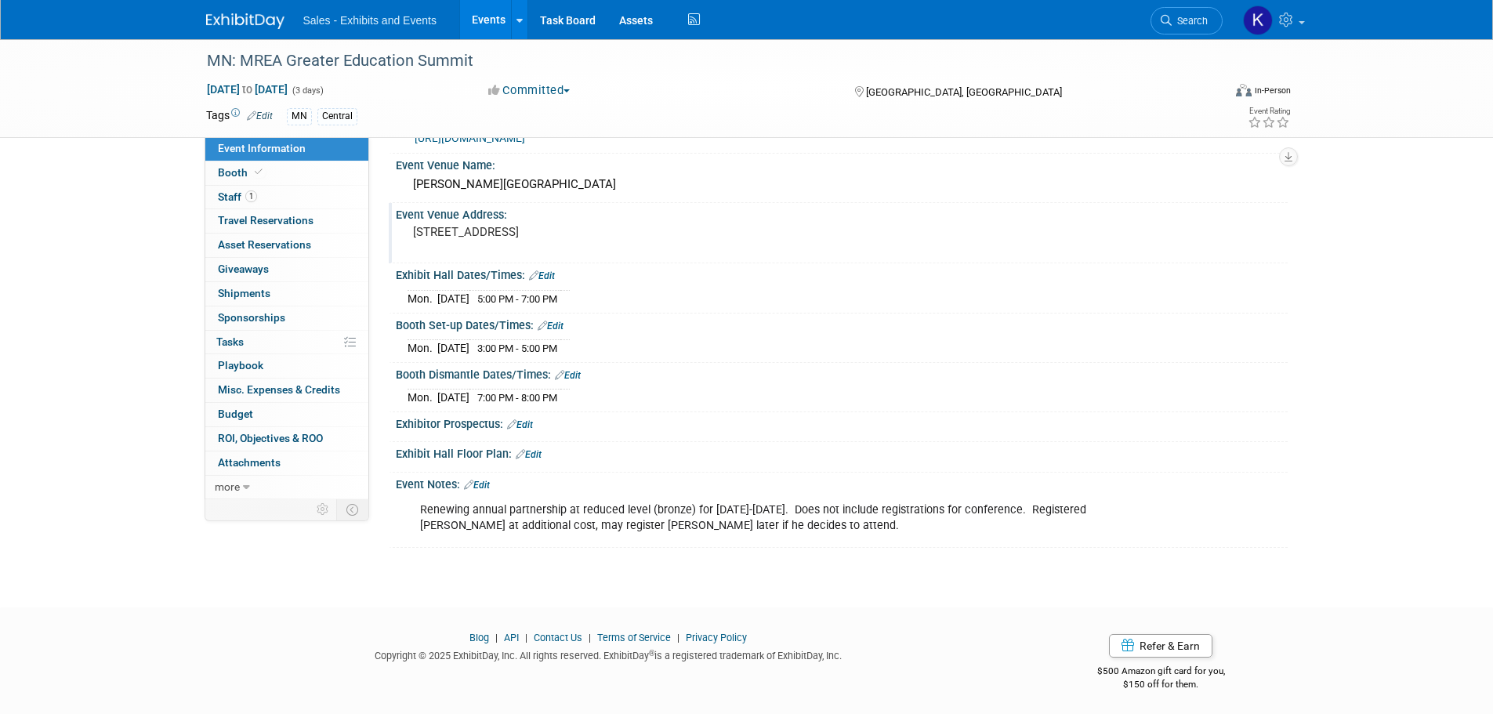
scroll to position [97, 0]
drag, startPoint x: 219, startPoint y: 171, endPoint x: 249, endPoint y: 177, distance: 31.2
click at [219, 171] on span "Booth" at bounding box center [242, 172] width 48 height 13
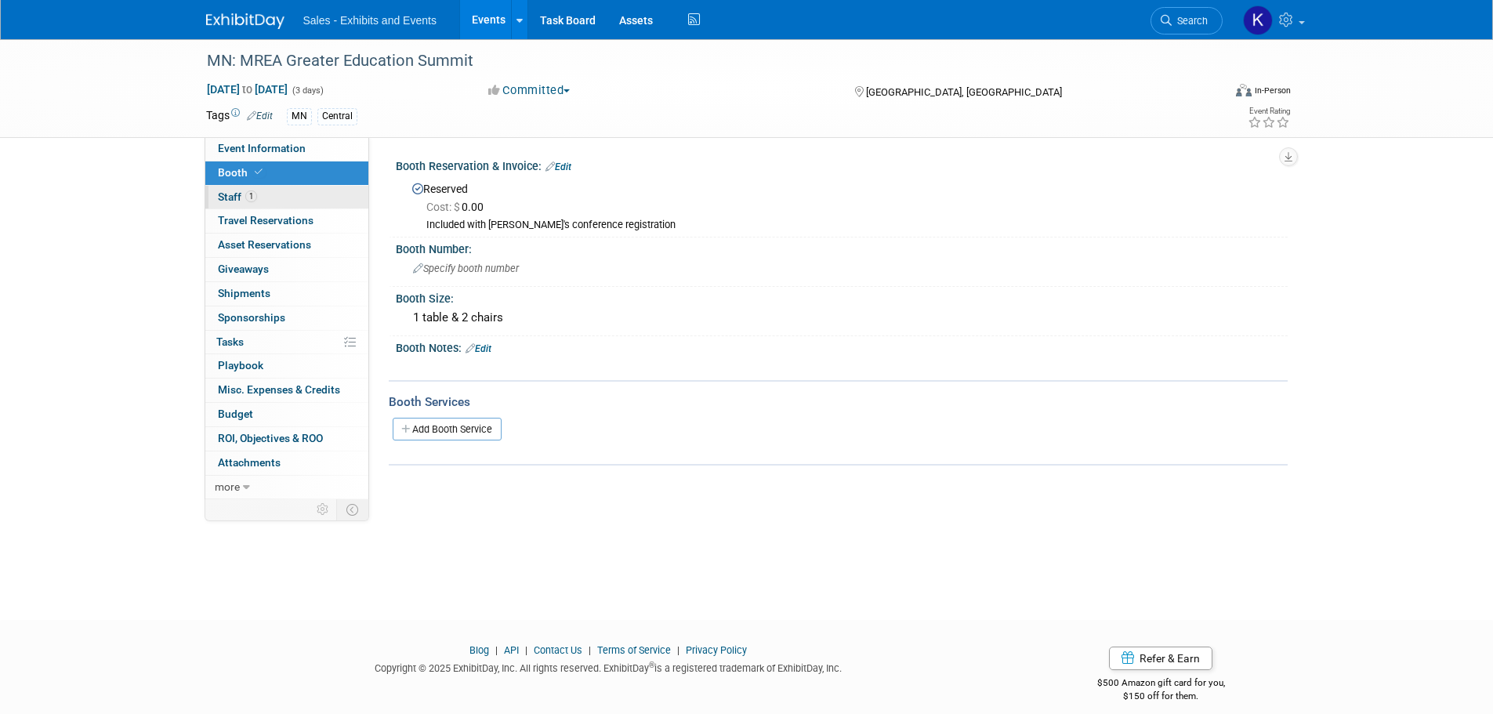
click at [232, 200] on span "Staff 1" at bounding box center [237, 196] width 39 height 13
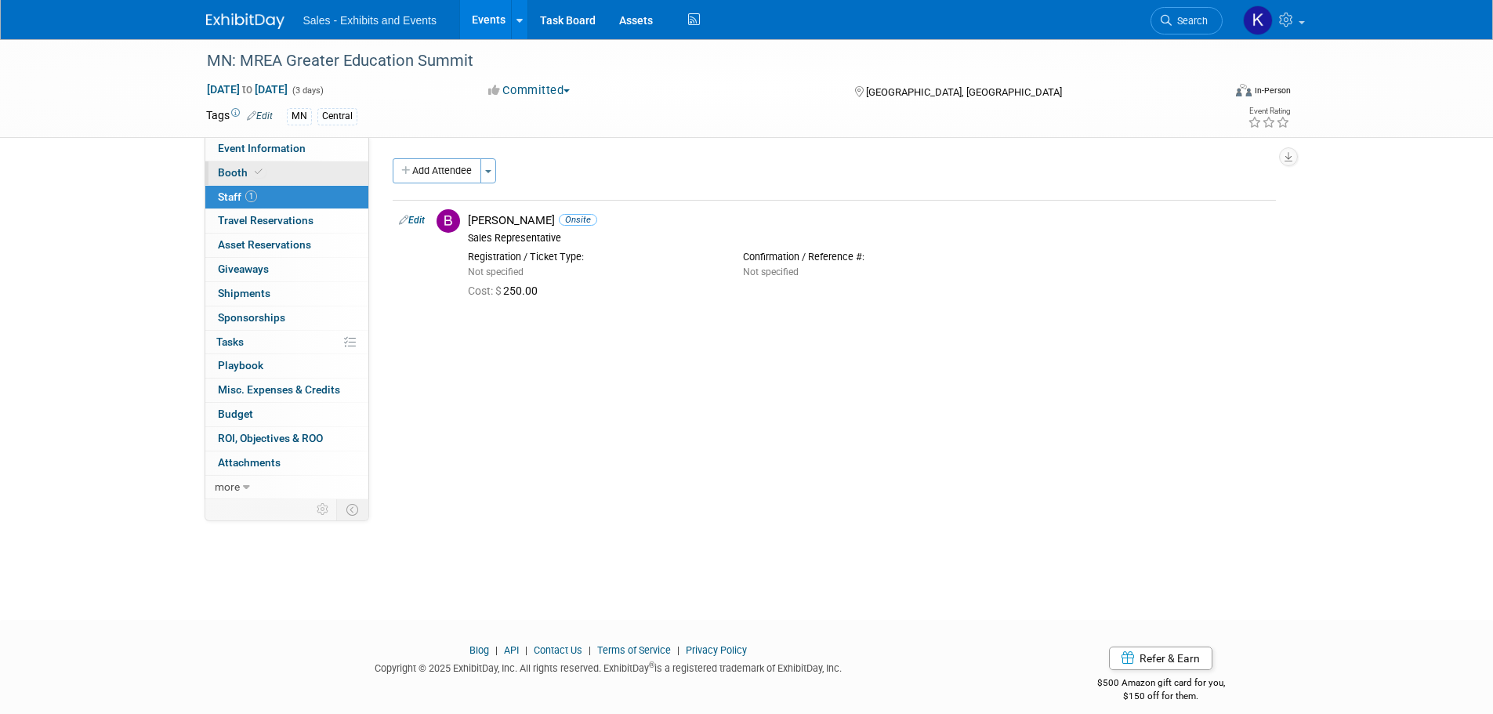
click at [234, 175] on span "Booth" at bounding box center [242, 172] width 48 height 13
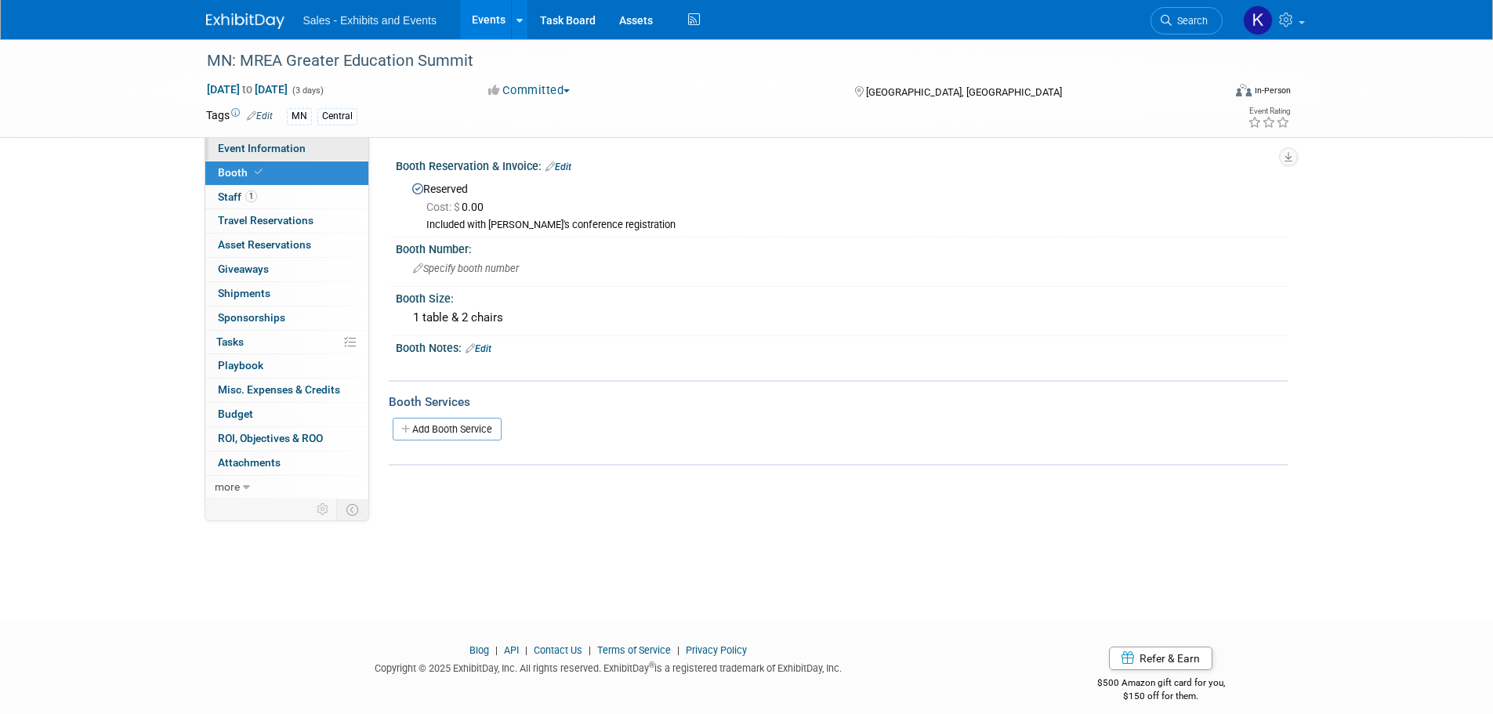
click at [282, 150] on span "Event Information" at bounding box center [262, 148] width 88 height 13
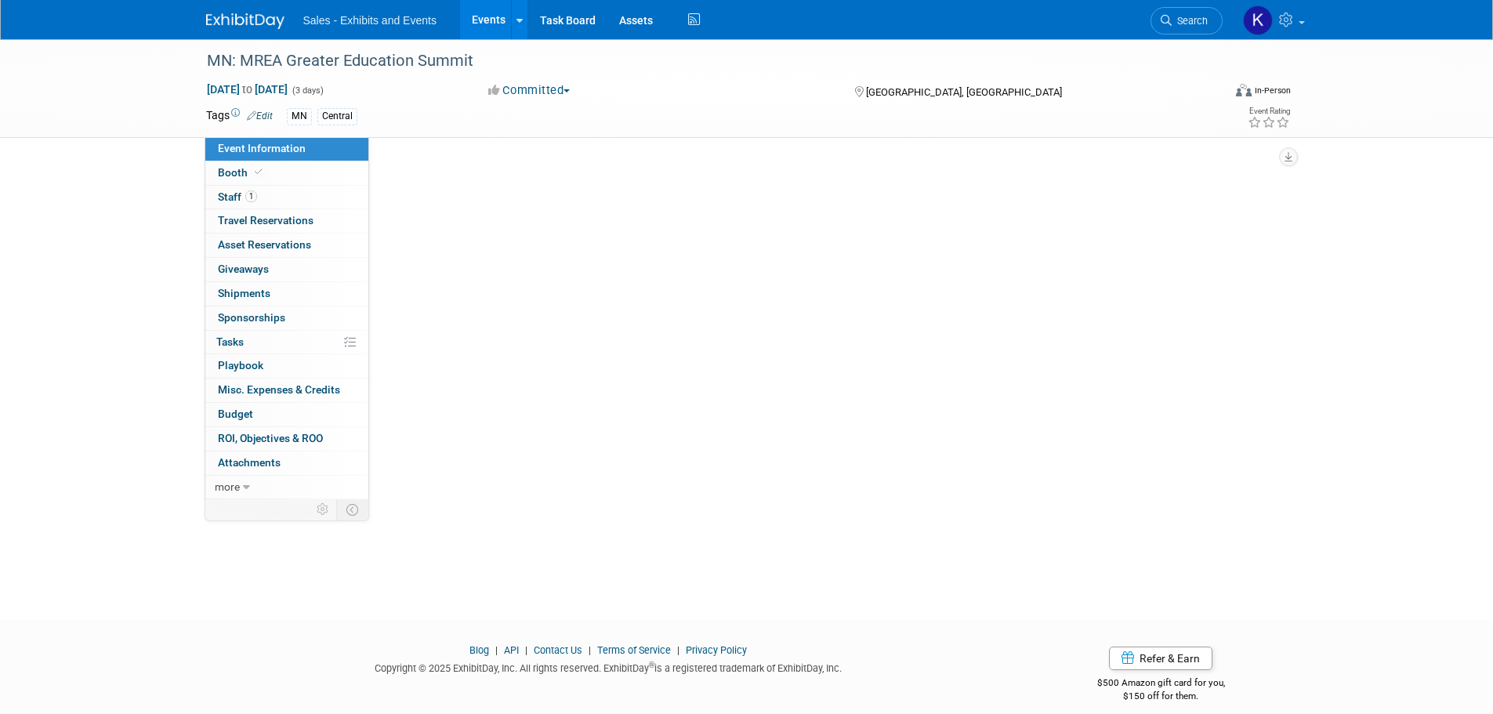
select select "Central"
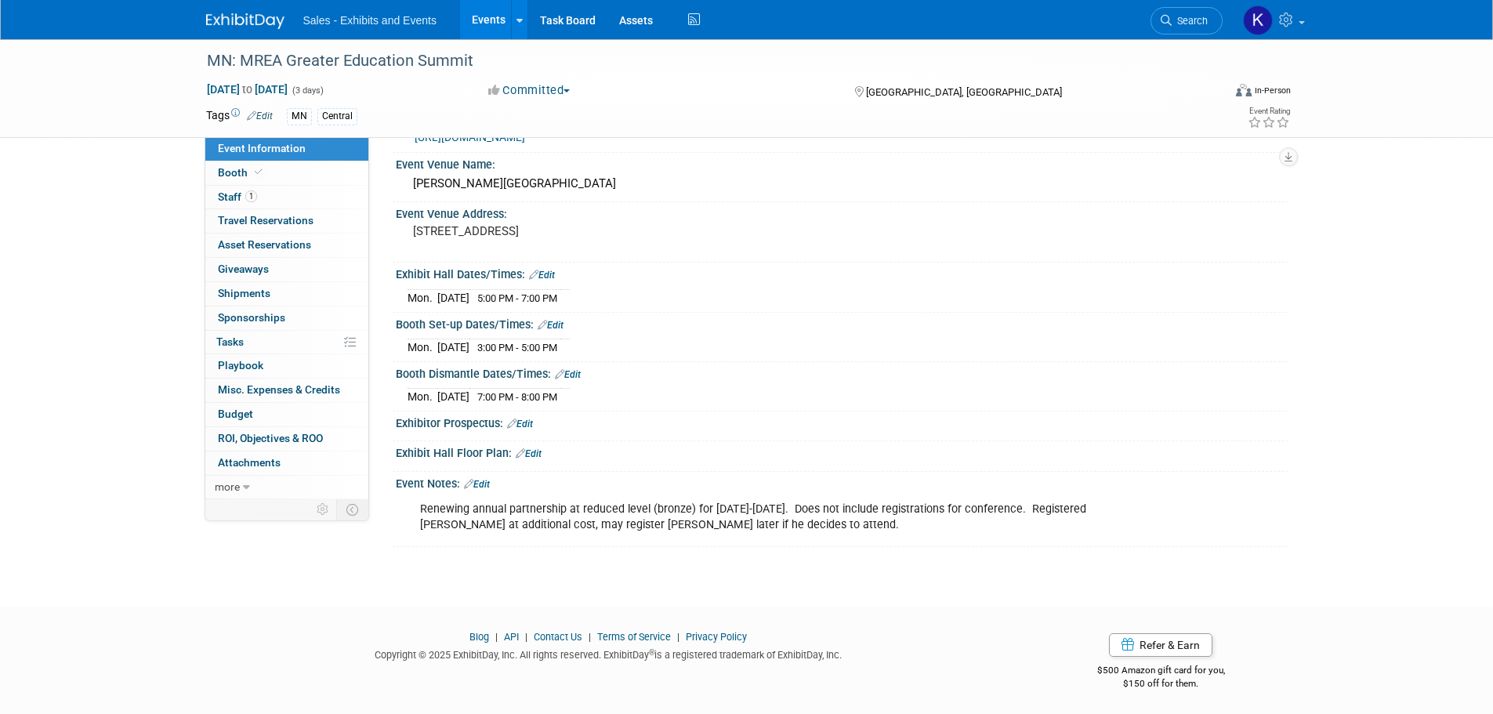
scroll to position [97, 0]
click at [484, 478] on link "Edit" at bounding box center [477, 483] width 26 height 11
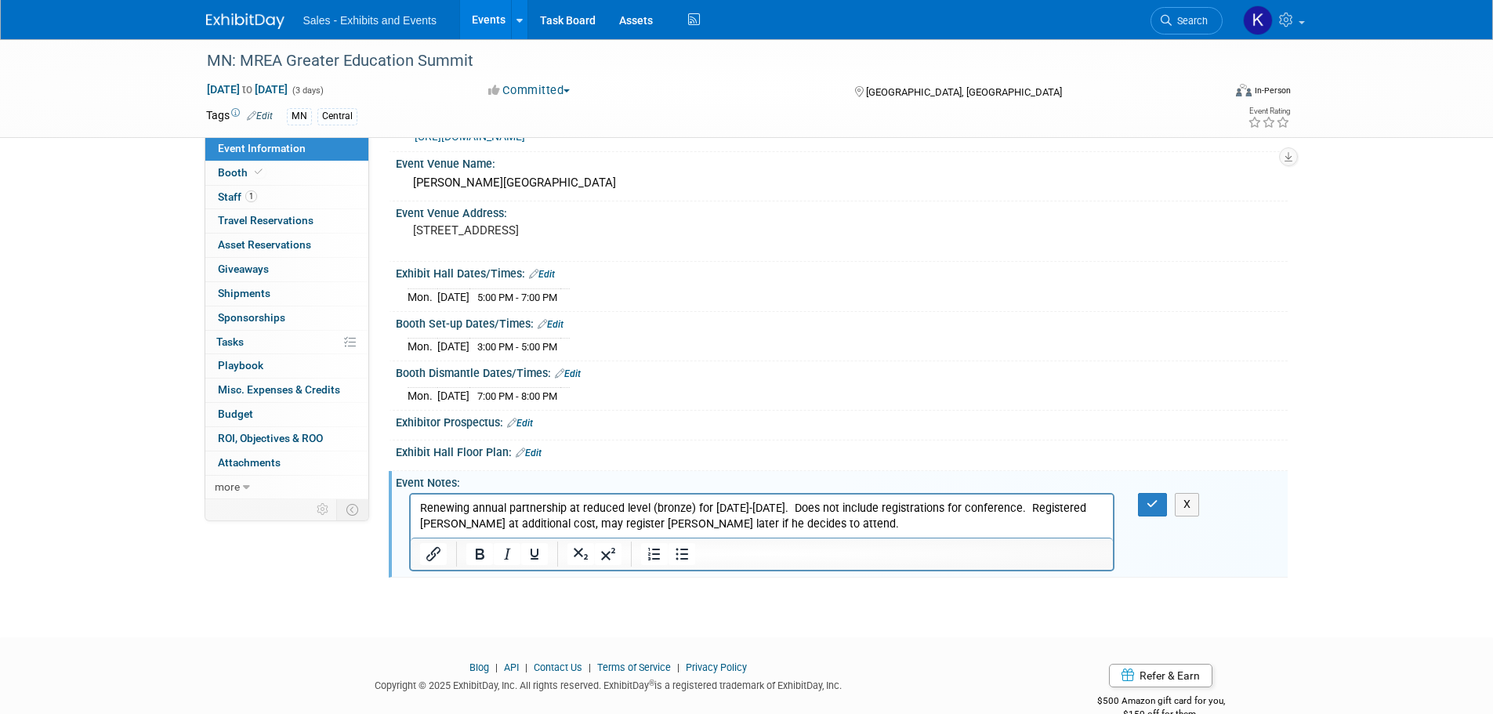
scroll to position [0, 0]
click at [763, 519] on p "Renewing annual partnership at reduced level (bronze) for 2025-2026. Does not i…" at bounding box center [761, 516] width 685 height 31
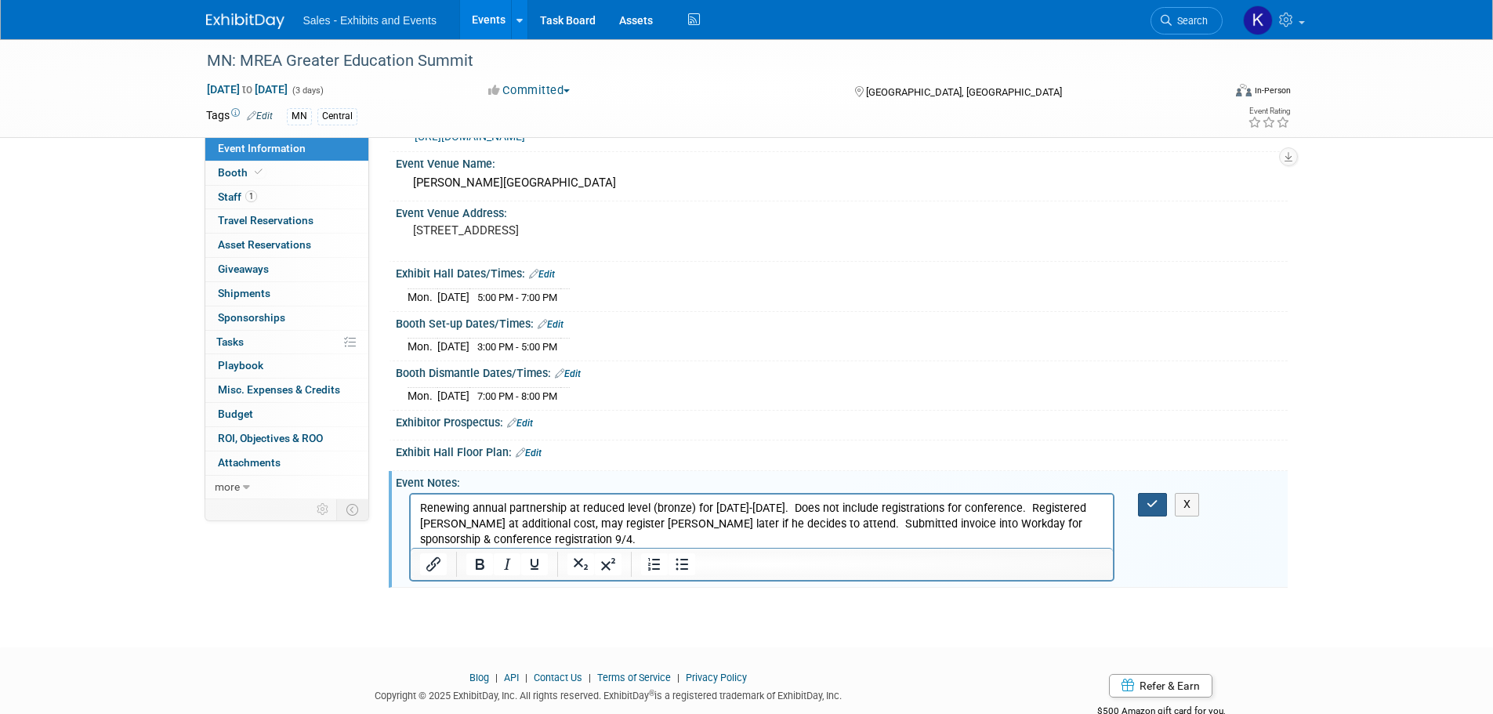
click at [1142, 501] on button "button" at bounding box center [1152, 504] width 29 height 23
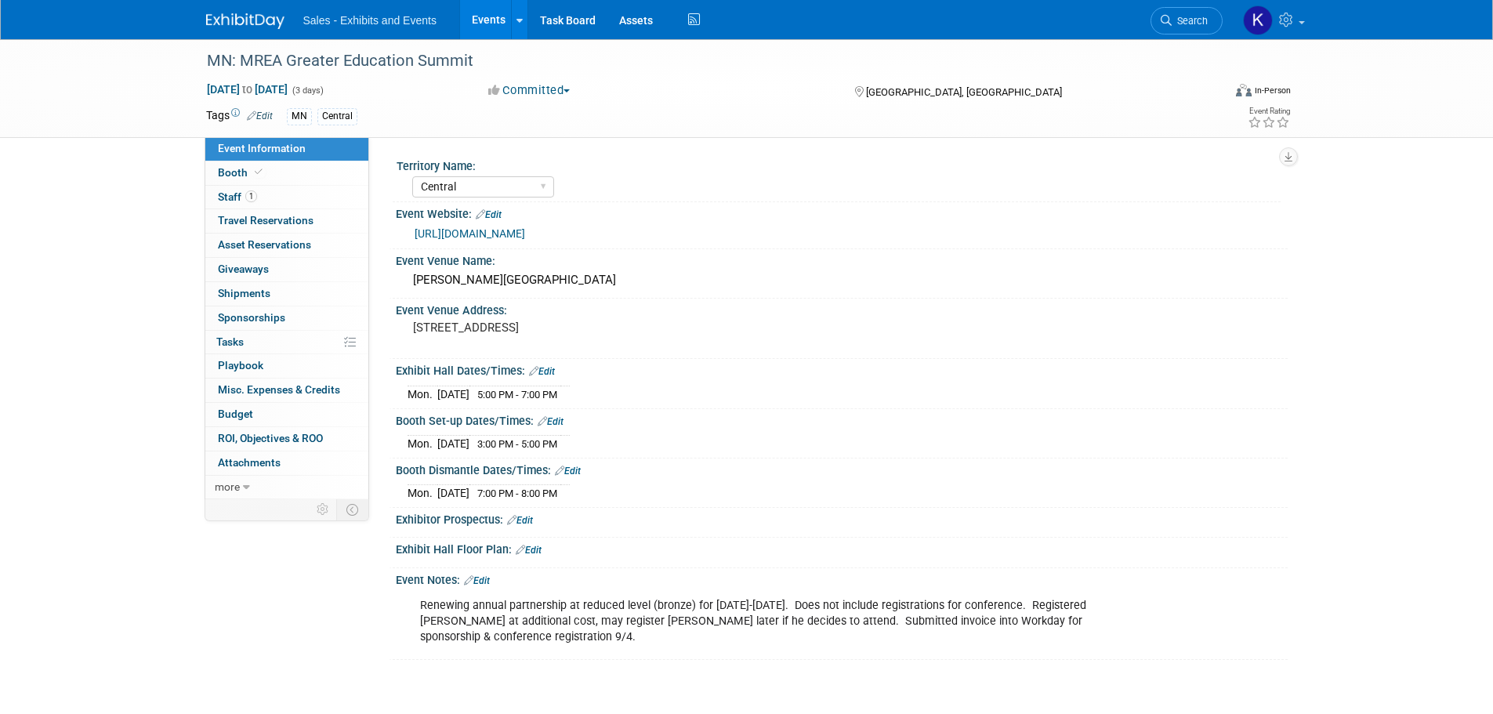
drag, startPoint x: 234, startPoint y: 20, endPoint x: 243, endPoint y: 26, distance: 10.2
click at [234, 20] on img at bounding box center [245, 21] width 78 height 16
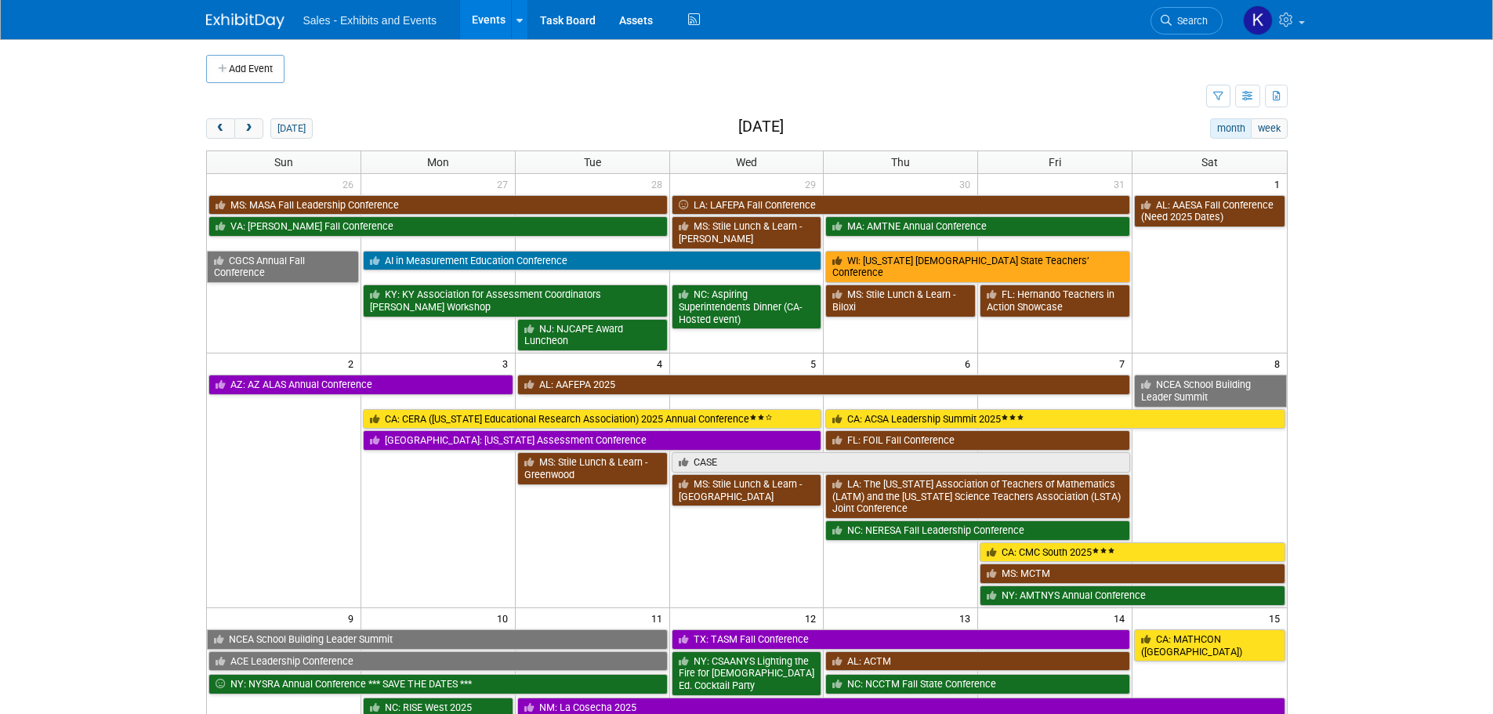
click at [258, 59] on button "Add Event" at bounding box center [245, 69] width 78 height 28
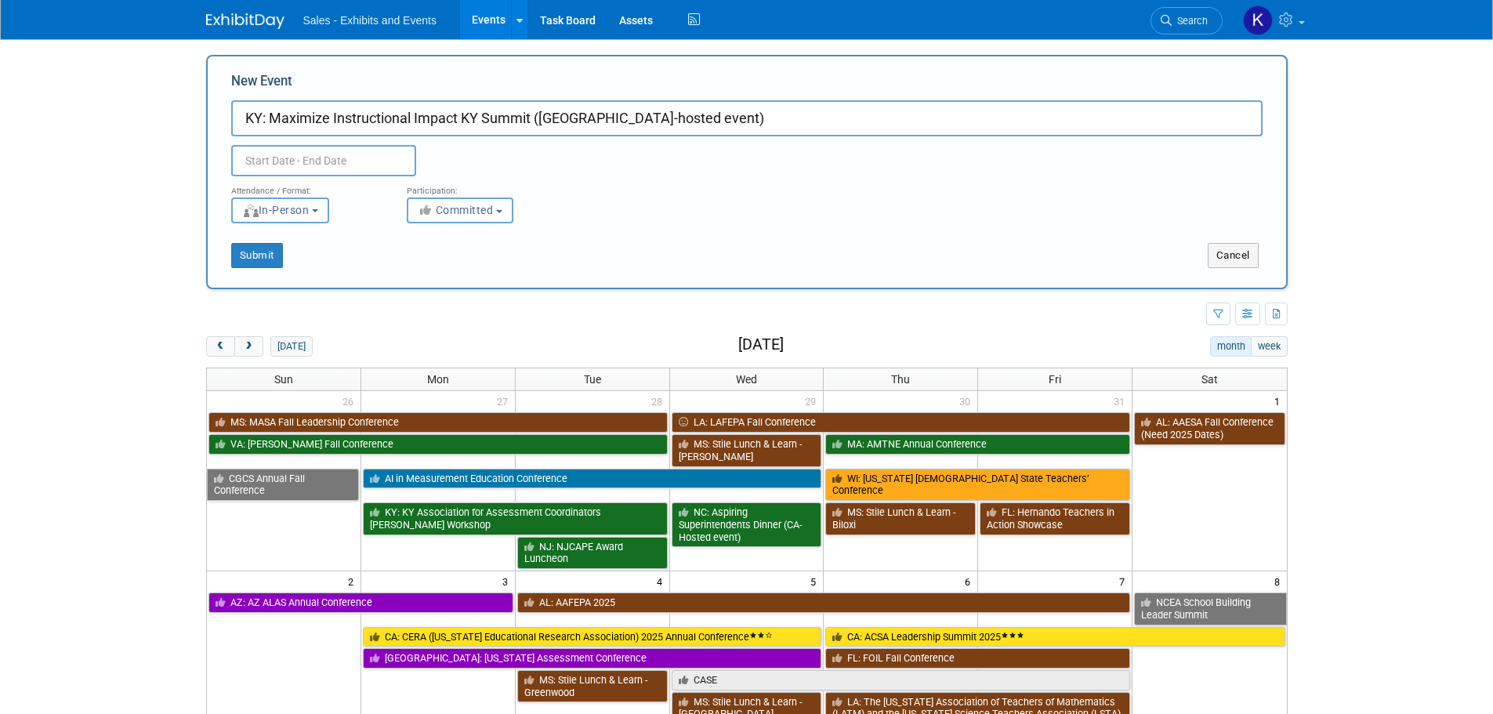
type input "KY: Maximize Instructional Impact KY Summit ([GEOGRAPHIC_DATA]-hosted event)"
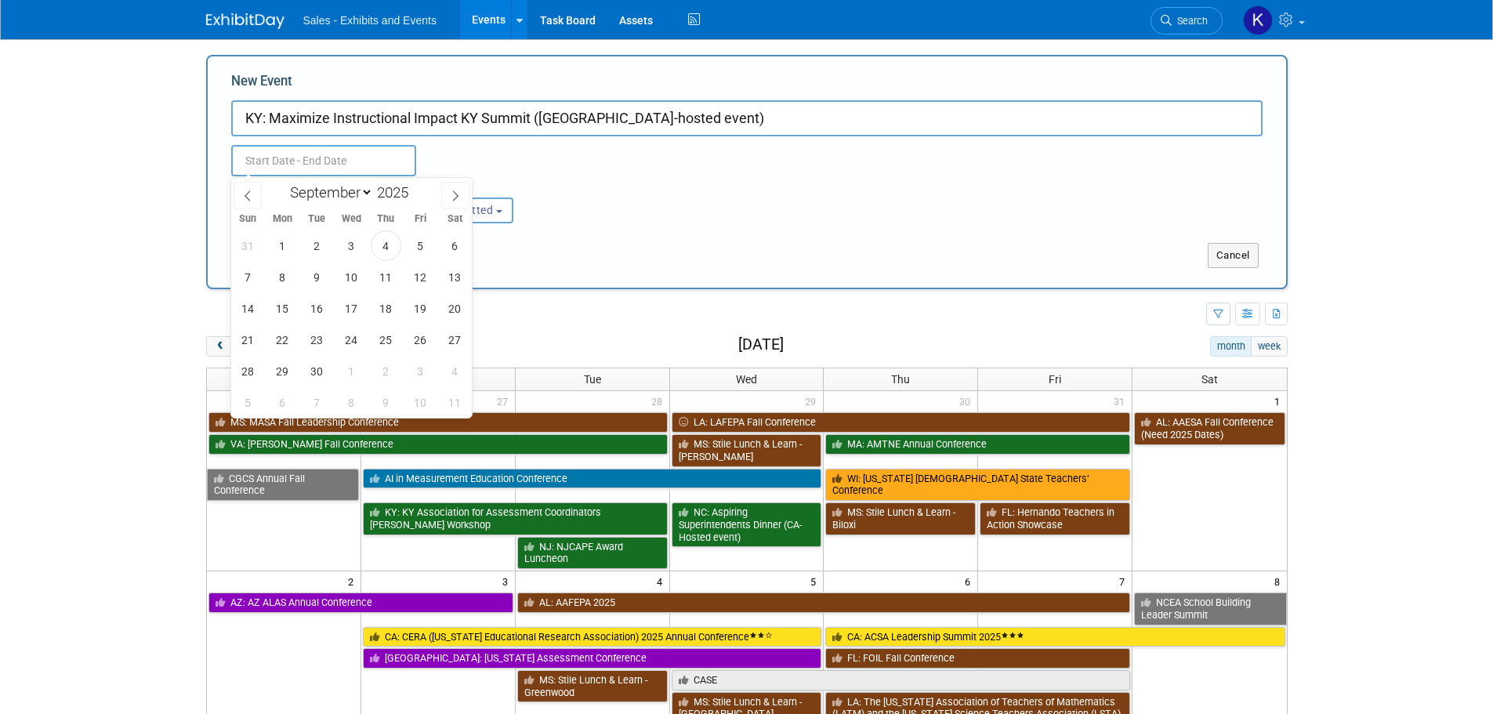
click at [331, 162] on input "text" at bounding box center [323, 160] width 185 height 31
click at [365, 190] on select "January February March April May June July August September October November De…" at bounding box center [328, 193] width 90 height 20
select select "10"
click at [283, 183] on select "January February March April May June July August September October November De…" at bounding box center [328, 193] width 90 height 20
click at [353, 279] on span "5" at bounding box center [351, 277] width 31 height 31
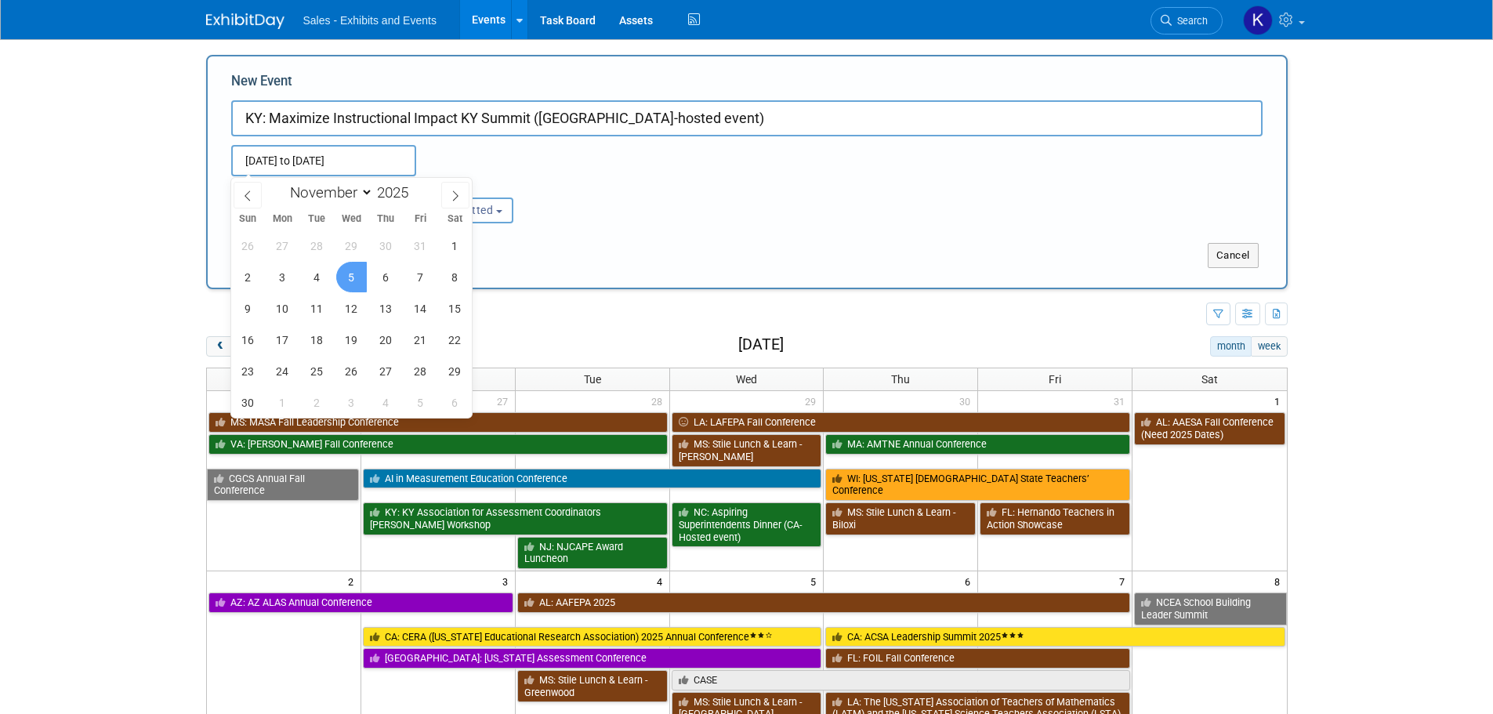
click at [353, 279] on span "5" at bounding box center [351, 277] width 31 height 31
type input "[DATE] to [DATE]"
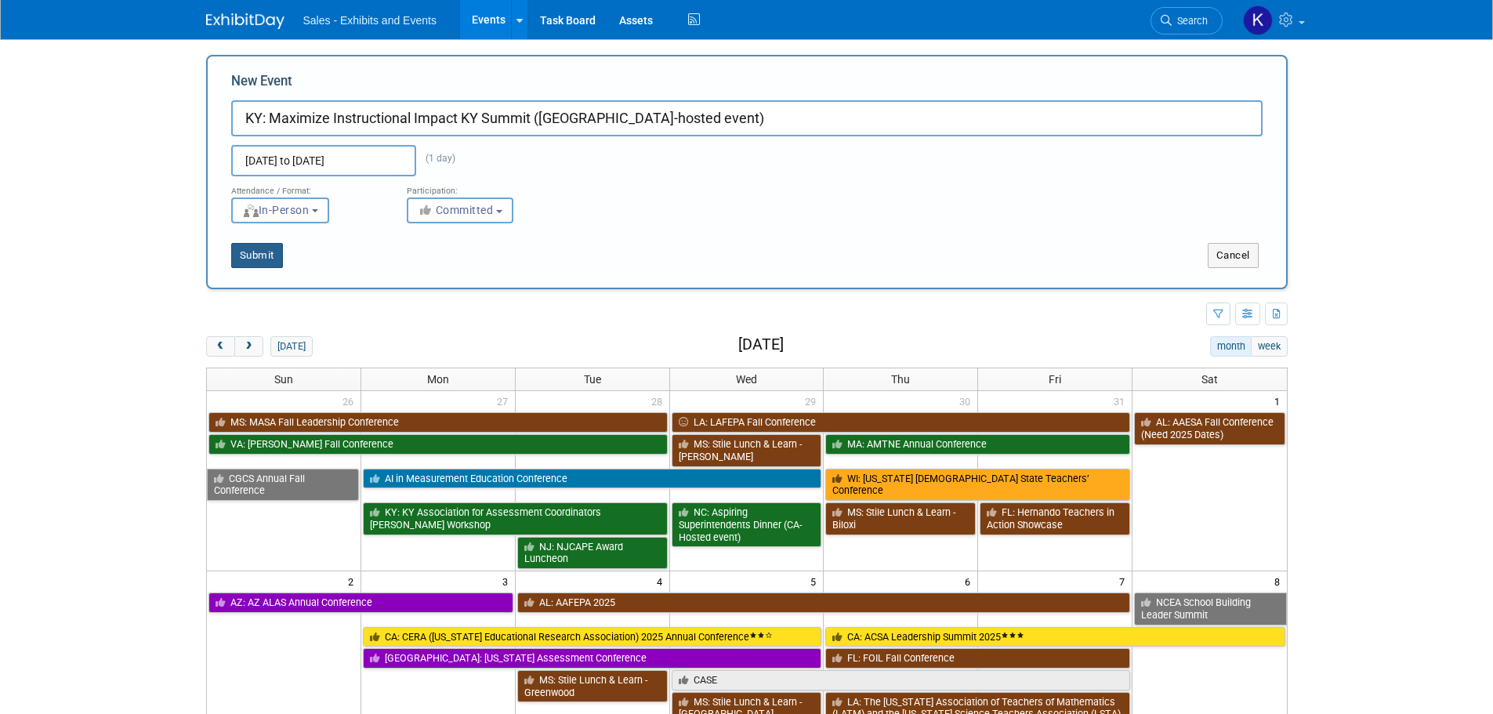
click at [253, 251] on button "Submit" at bounding box center [257, 255] width 52 height 25
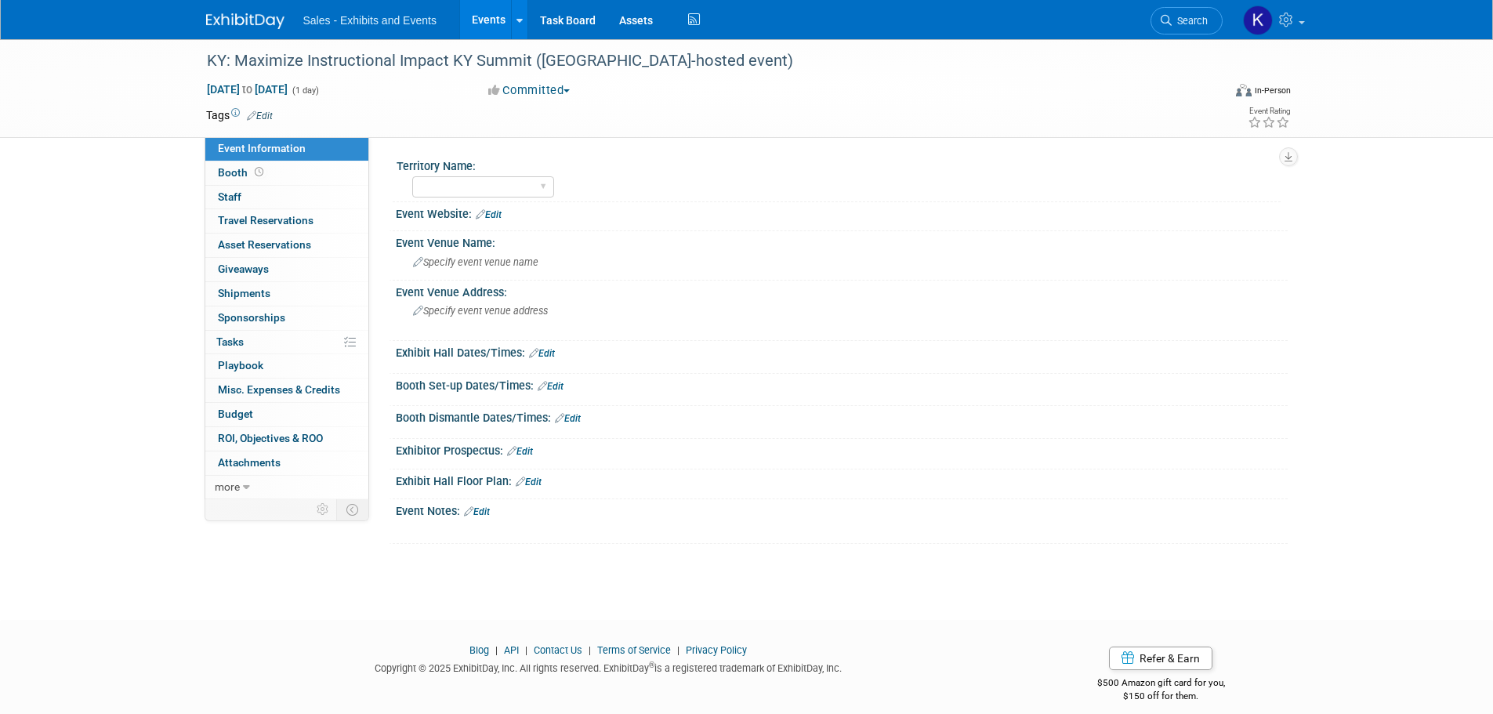
click at [268, 109] on span "Edit" at bounding box center [257, 115] width 31 height 13
click at [270, 117] on link "Edit" at bounding box center [260, 115] width 26 height 11
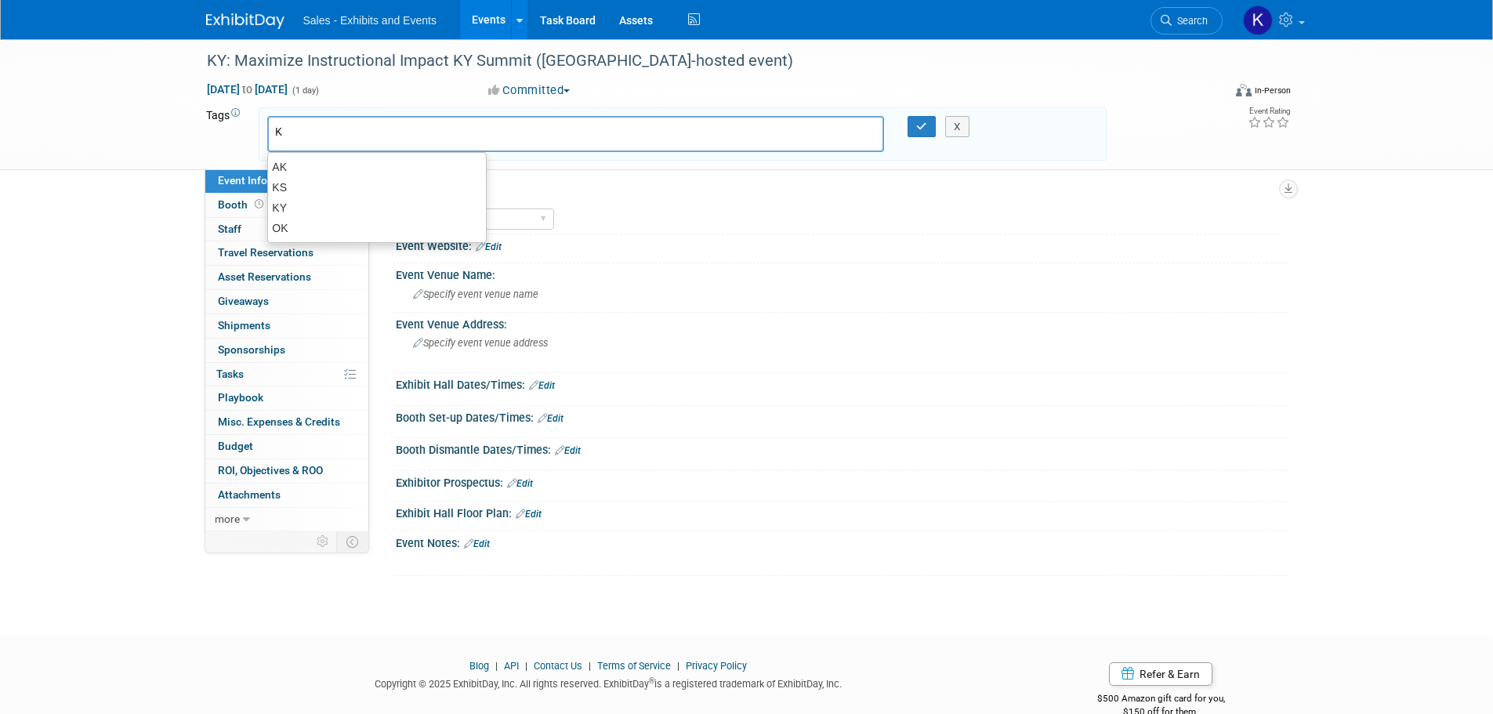
type input "KY"
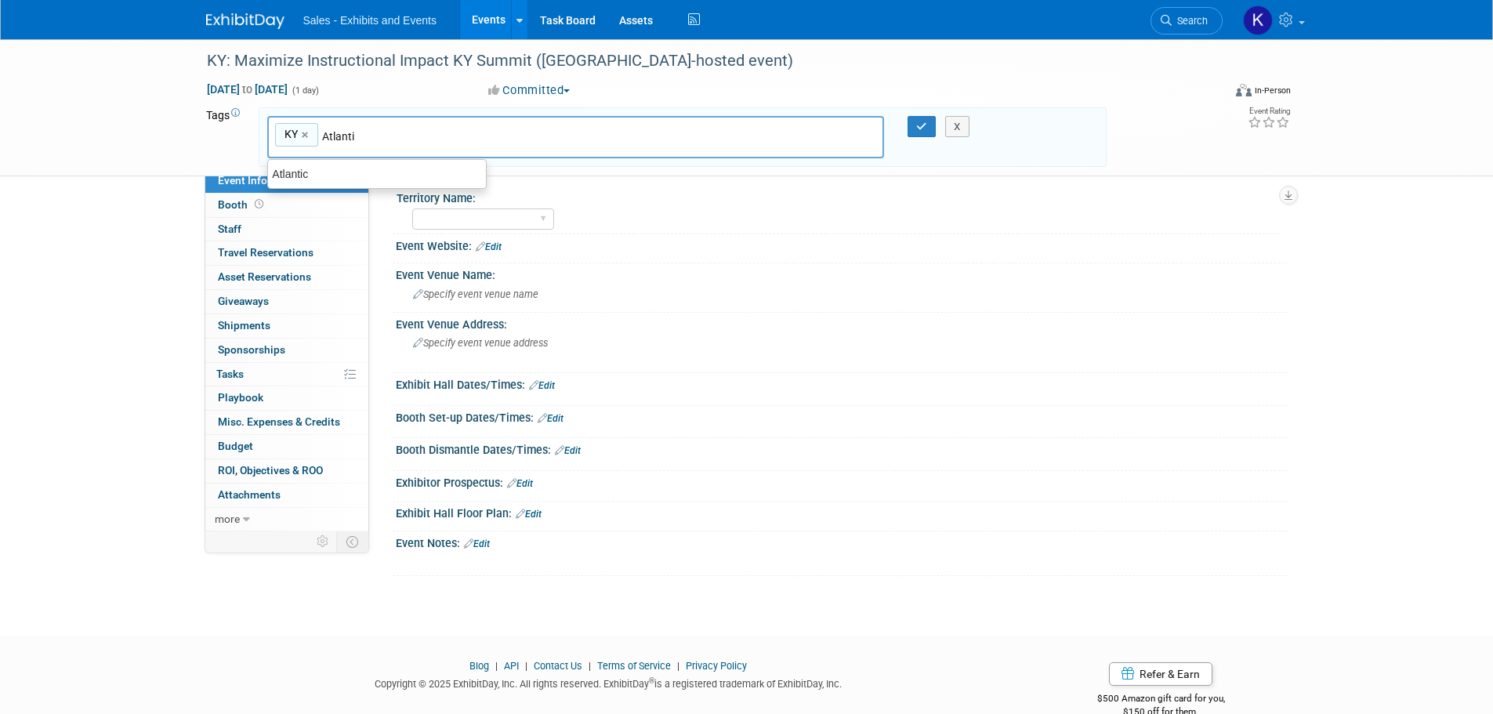
type input "Atlantic"
type input "KY, Atlantic"
drag, startPoint x: 915, startPoint y: 119, endPoint x: 934, endPoint y: 168, distance: 52.1
click at [914, 118] on button "button" at bounding box center [921, 127] width 28 height 22
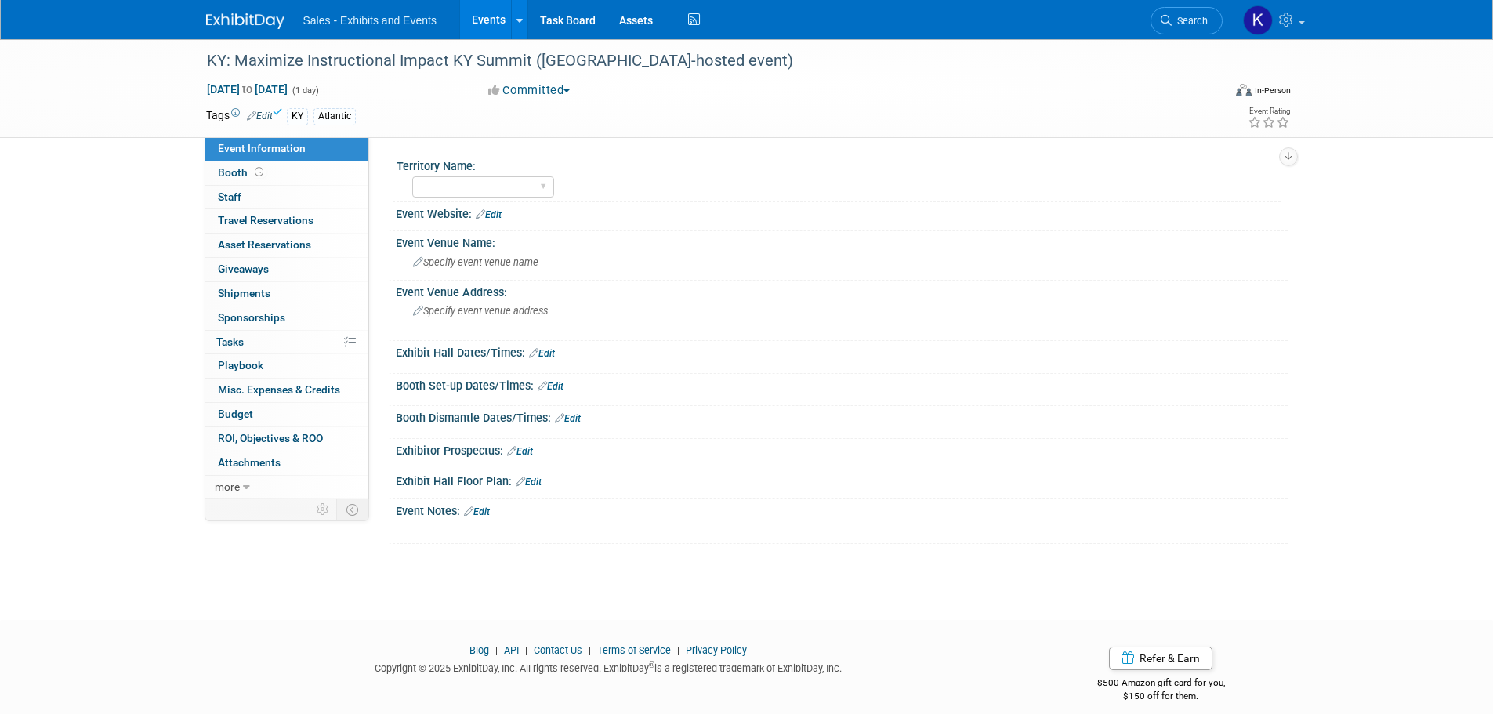
click at [490, 510] on link "Edit" at bounding box center [477, 511] width 26 height 11
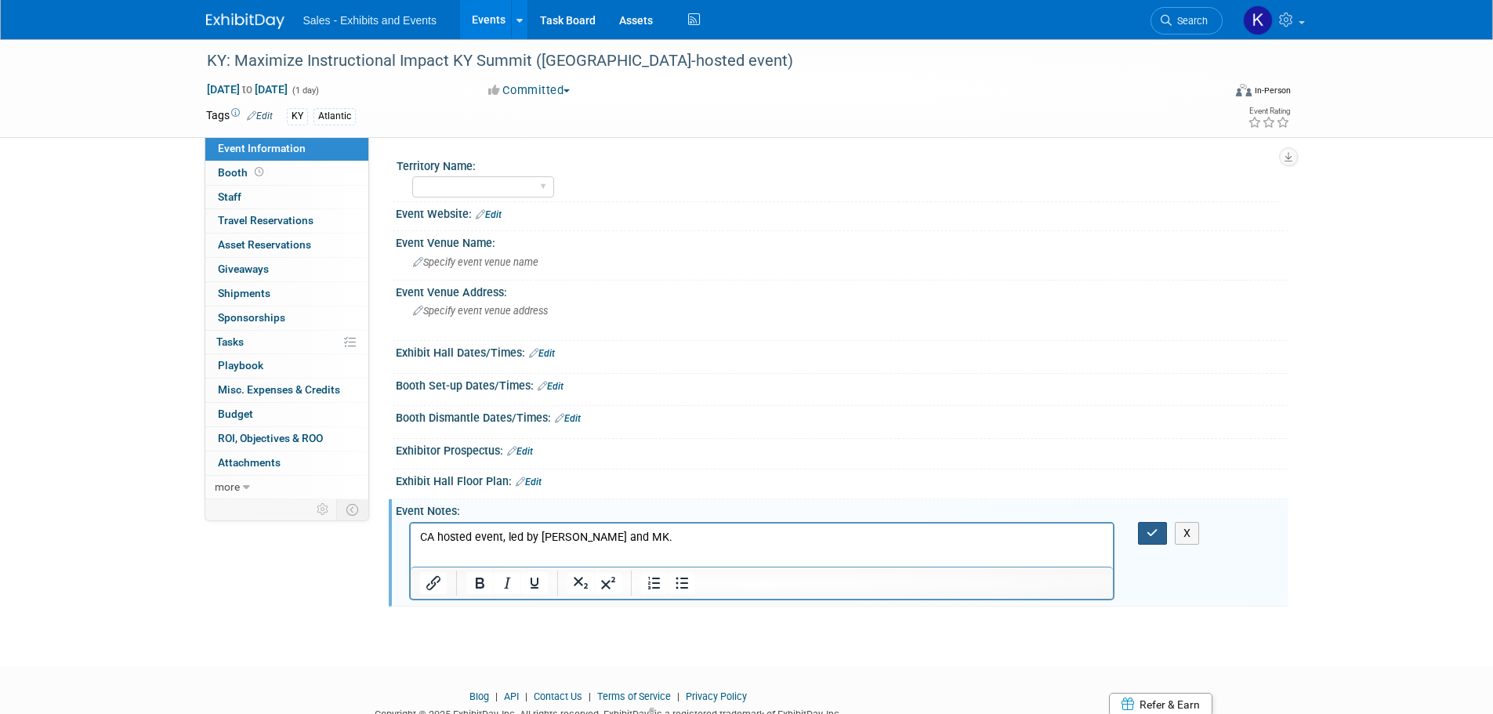
click at [1152, 537] on icon "button" at bounding box center [1152, 532] width 12 height 11
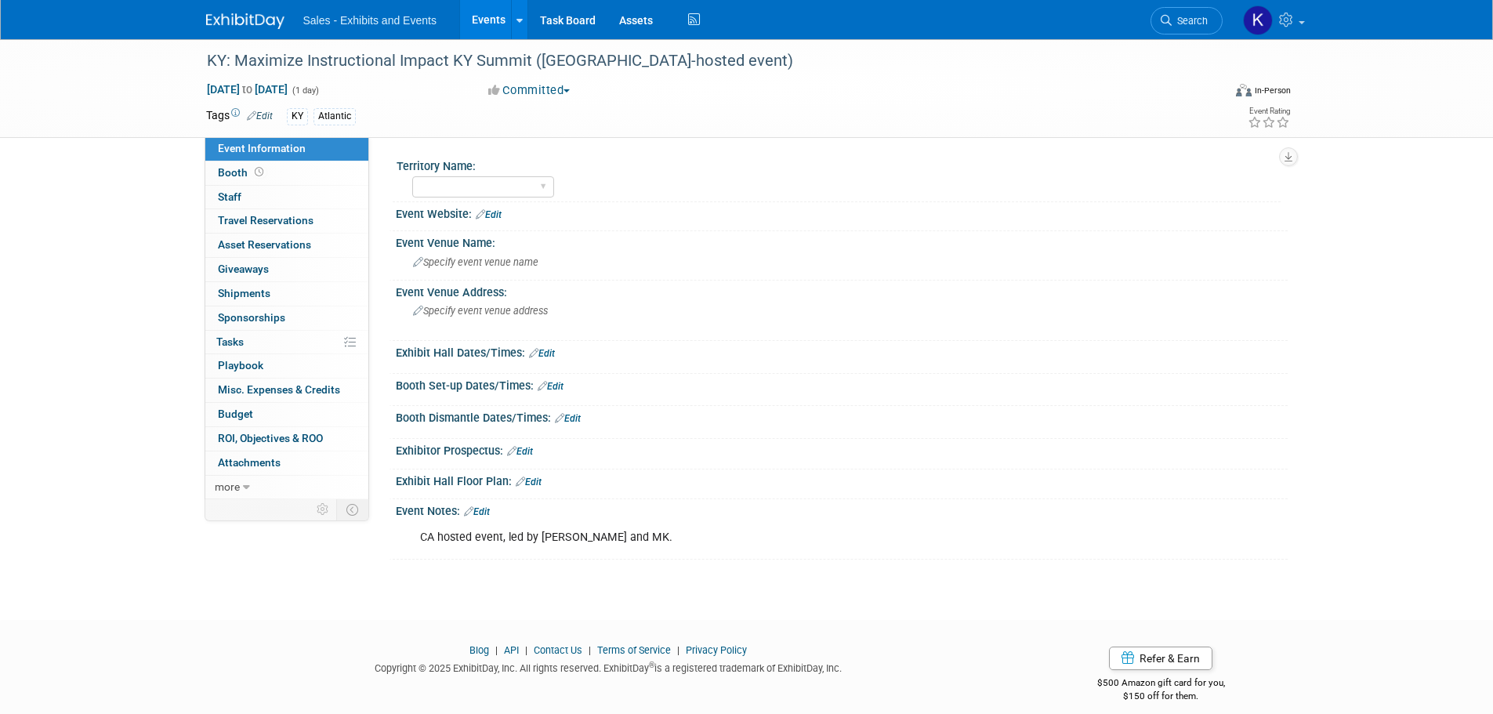
click at [549, 352] on link "Edit" at bounding box center [542, 353] width 26 height 11
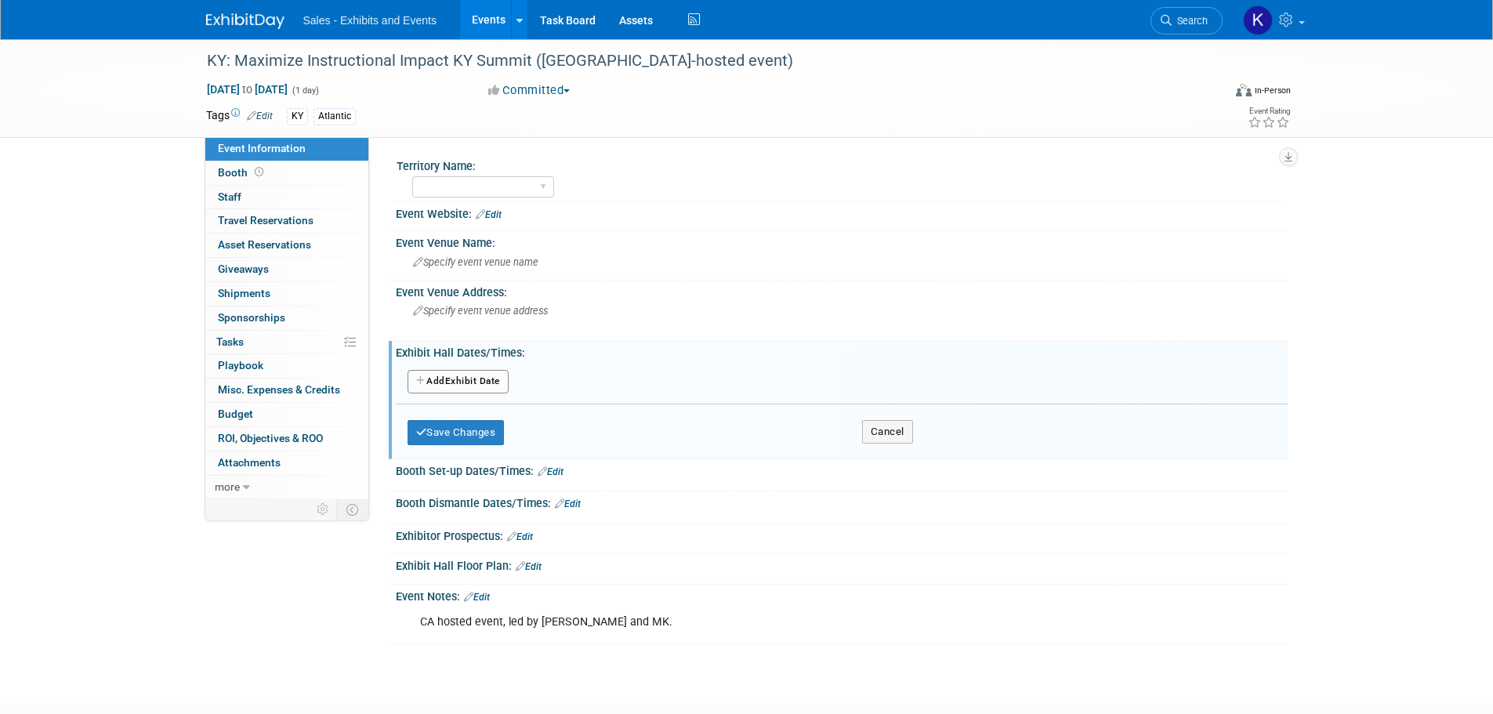
click at [491, 374] on button "Add Another Exhibit Date" at bounding box center [457, 382] width 101 height 24
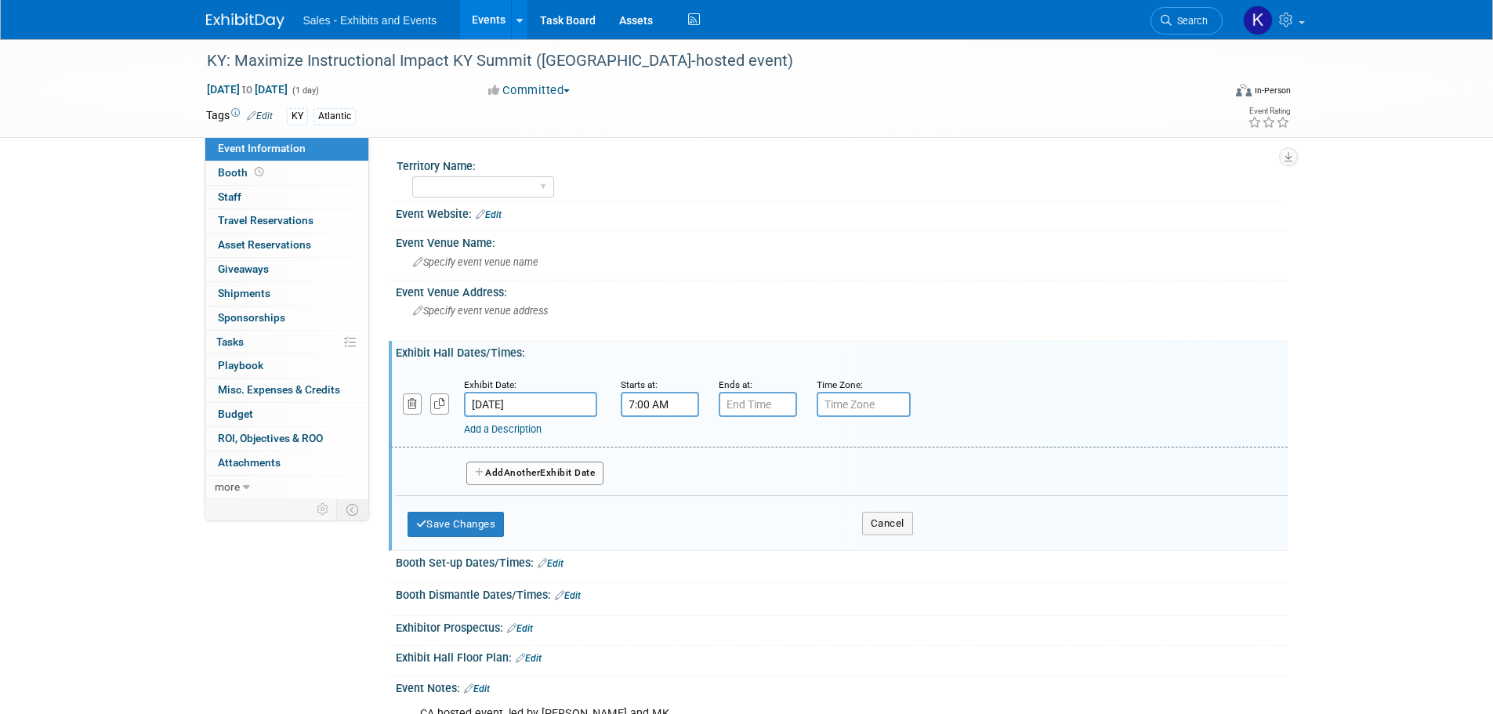
click at [657, 396] on input "7:00 AM" at bounding box center [660, 404] width 78 height 25
click at [661, 444] on span at bounding box center [656, 442] width 27 height 27
click at [661, 443] on span at bounding box center [656, 442] width 27 height 27
type input "9:00 AM"
drag, startPoint x: 787, startPoint y: 556, endPoint x: 787, endPoint y: 517, distance: 39.2
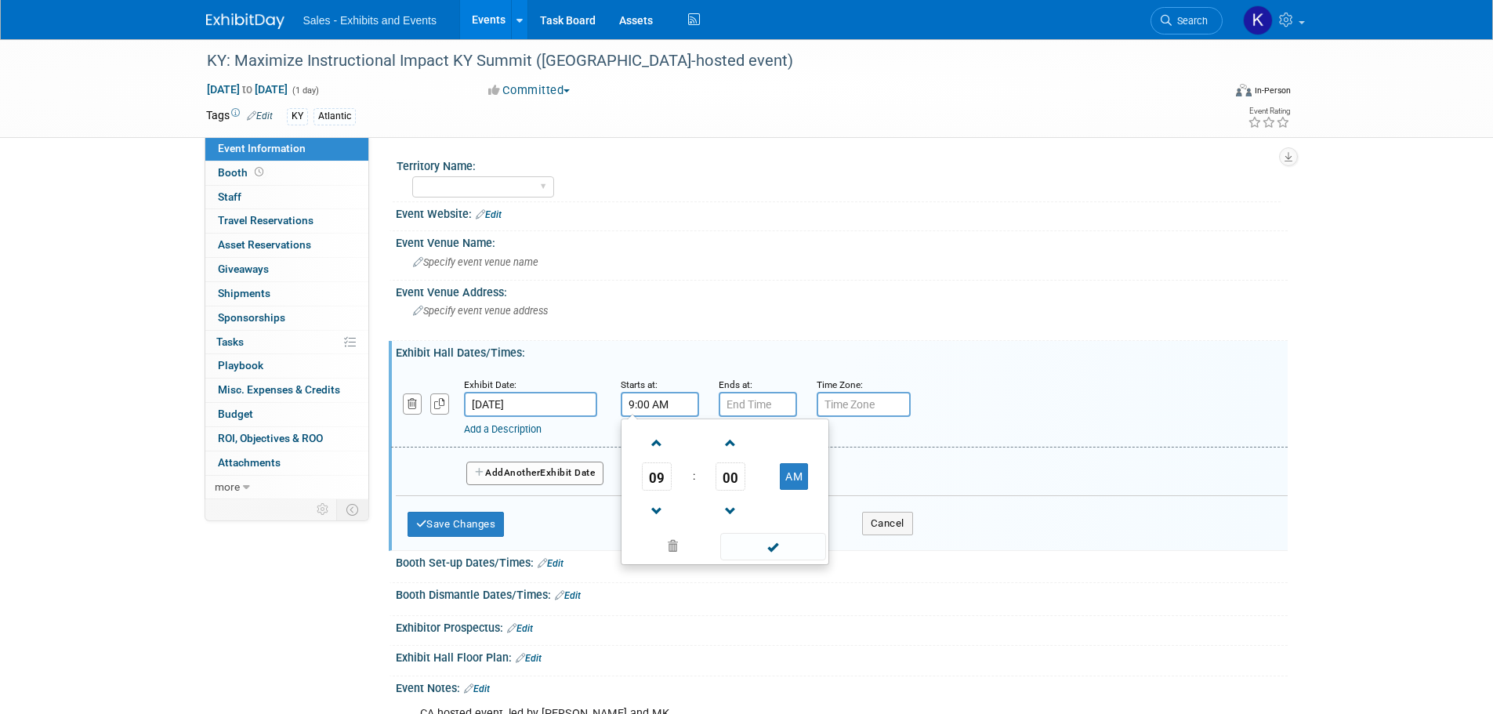
click at [787, 556] on span at bounding box center [773, 546] width 106 height 27
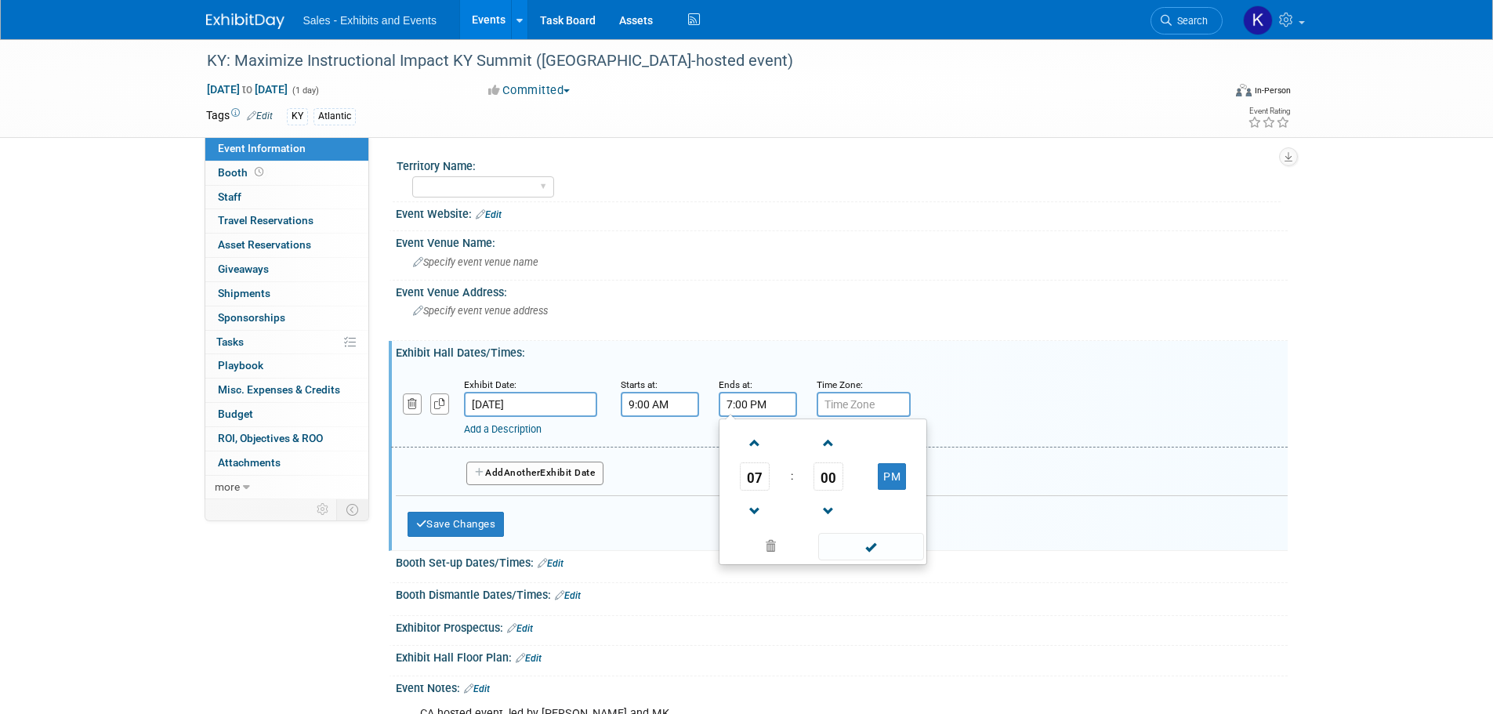
click at [757, 396] on input "7:00 PM" at bounding box center [758, 404] width 78 height 25
click at [759, 515] on span at bounding box center [754, 511] width 27 height 27
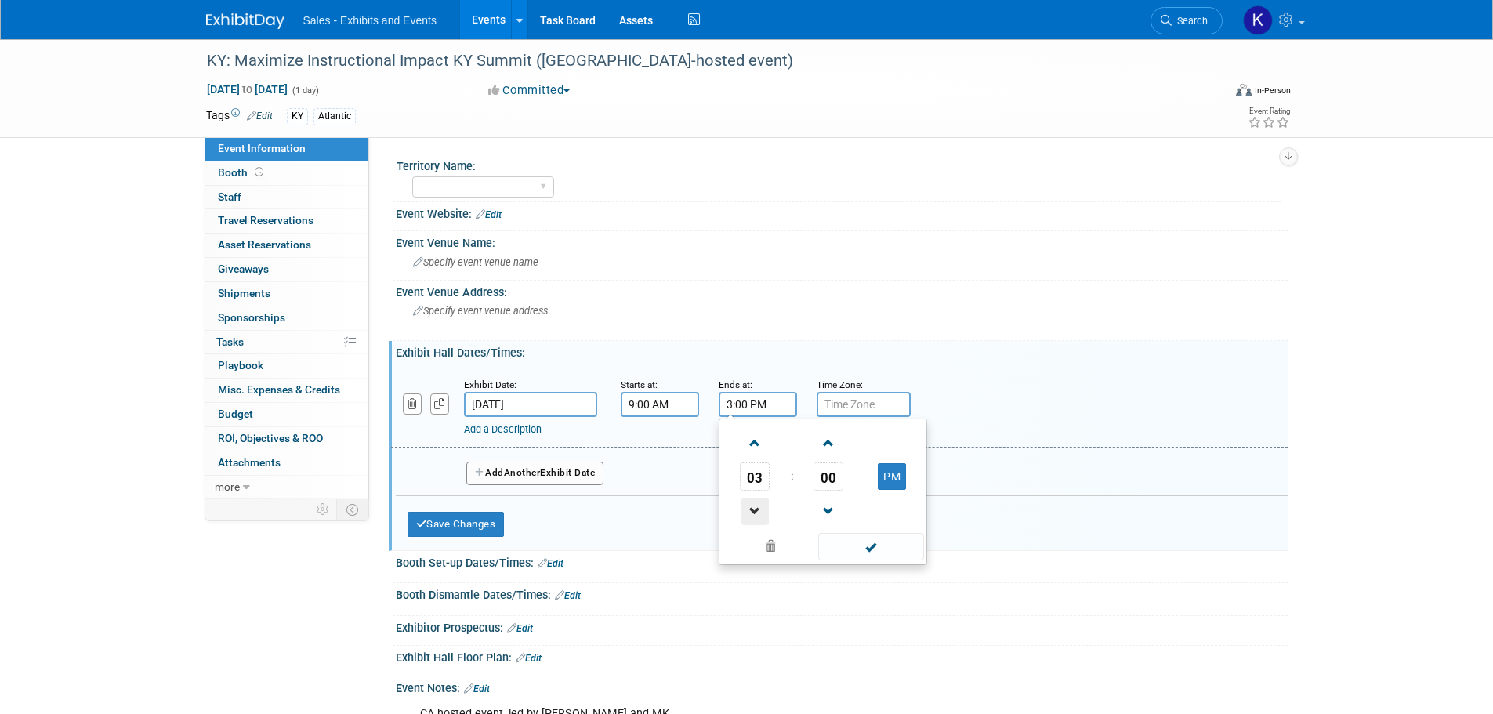
click at [760, 516] on span at bounding box center [754, 511] width 27 height 27
type input "2:00 PM"
drag, startPoint x: 871, startPoint y: 557, endPoint x: 850, endPoint y: 557, distance: 20.4
click at [871, 557] on span at bounding box center [871, 546] width 106 height 27
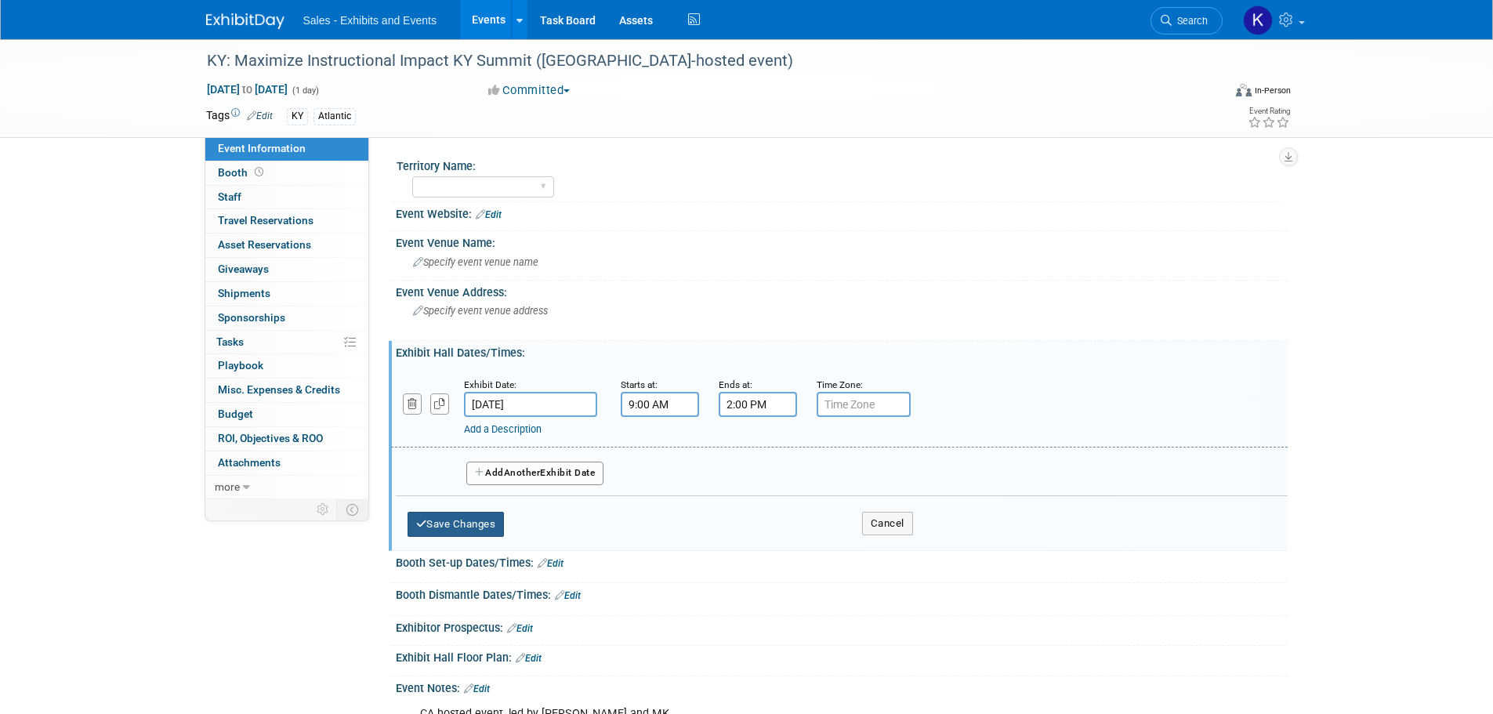
drag, startPoint x: 469, startPoint y: 523, endPoint x: 480, endPoint y: 524, distance: 11.9
click at [469, 523] on button "Save Changes" at bounding box center [455, 524] width 97 height 25
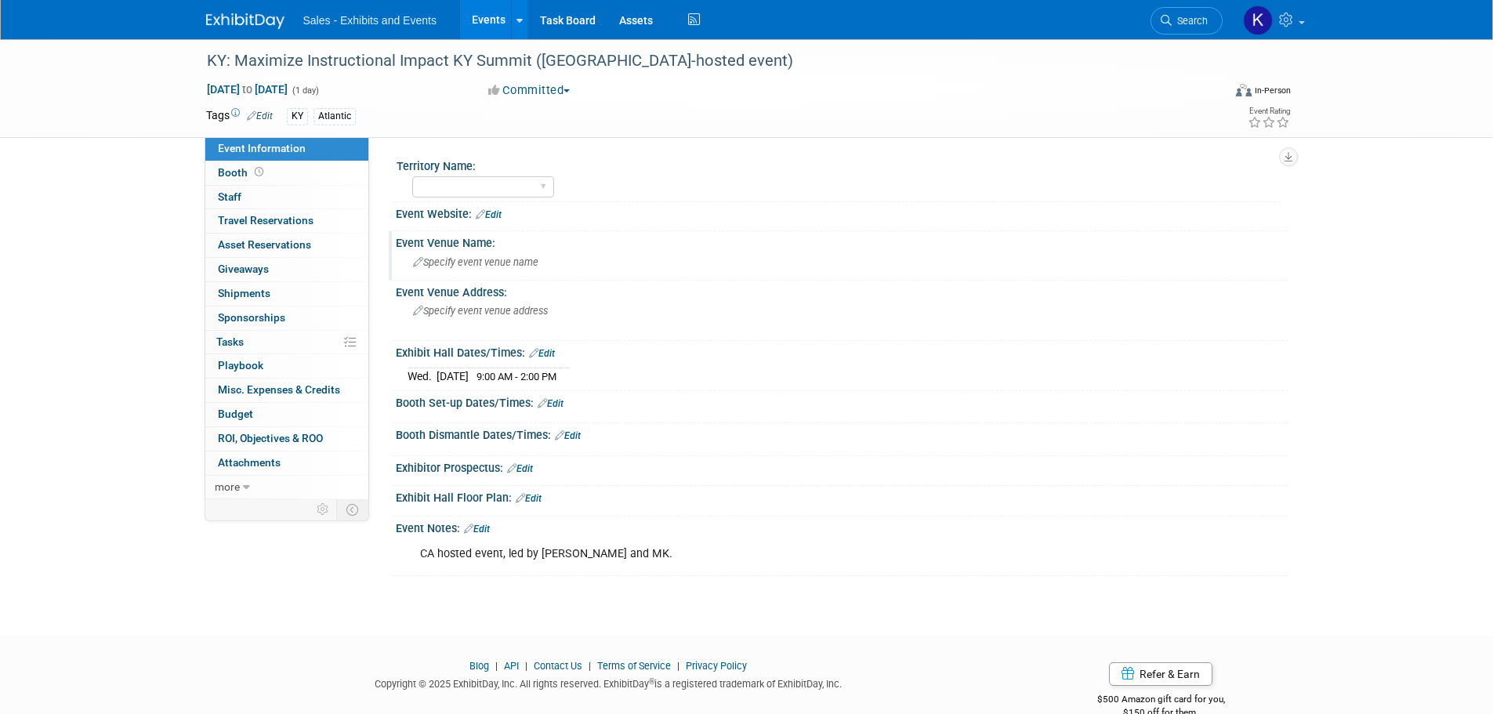
click at [532, 269] on div "Specify event venue name" at bounding box center [841, 262] width 868 height 24
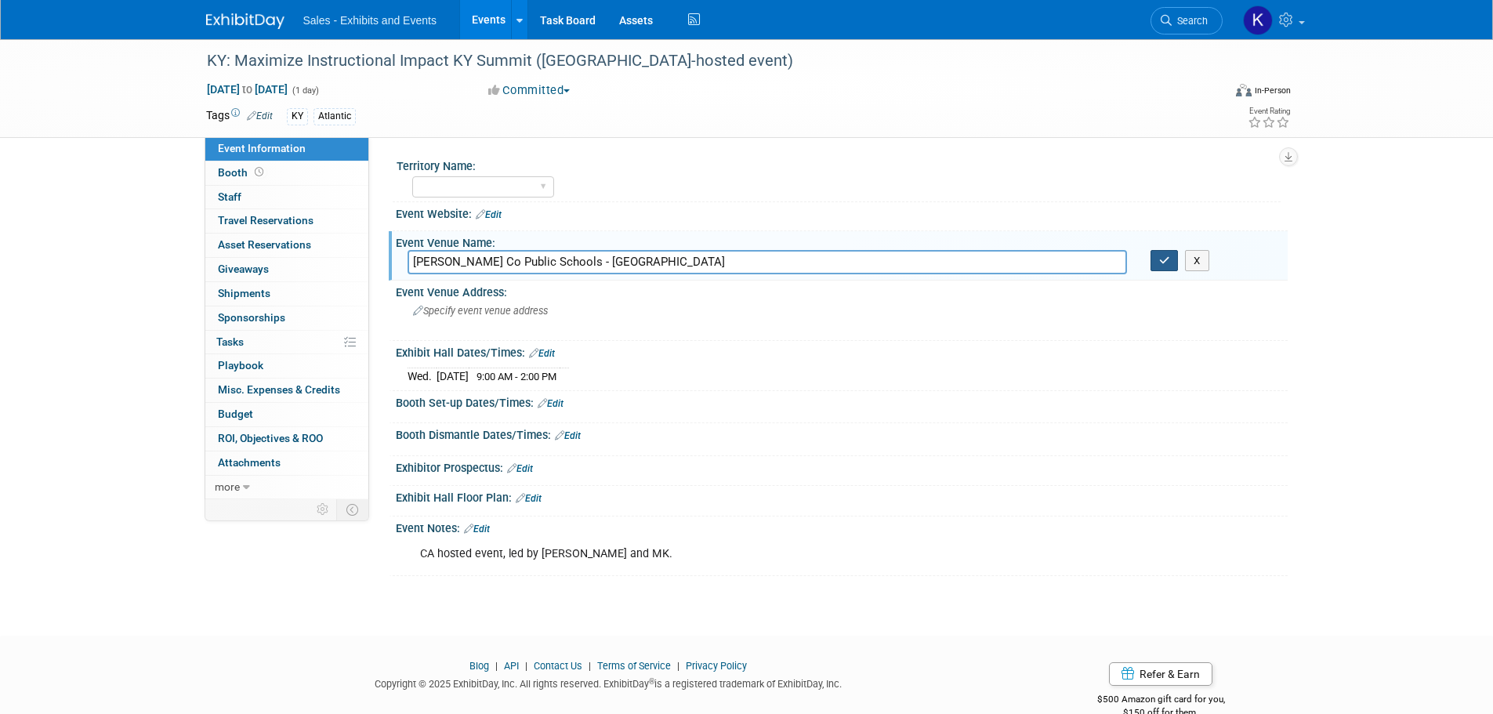
type input "[PERSON_NAME] Co Public Schools - [GEOGRAPHIC_DATA]"
drag, startPoint x: 1164, startPoint y: 267, endPoint x: 1149, endPoint y: 271, distance: 15.4
click at [1163, 267] on button "button" at bounding box center [1164, 261] width 28 height 22
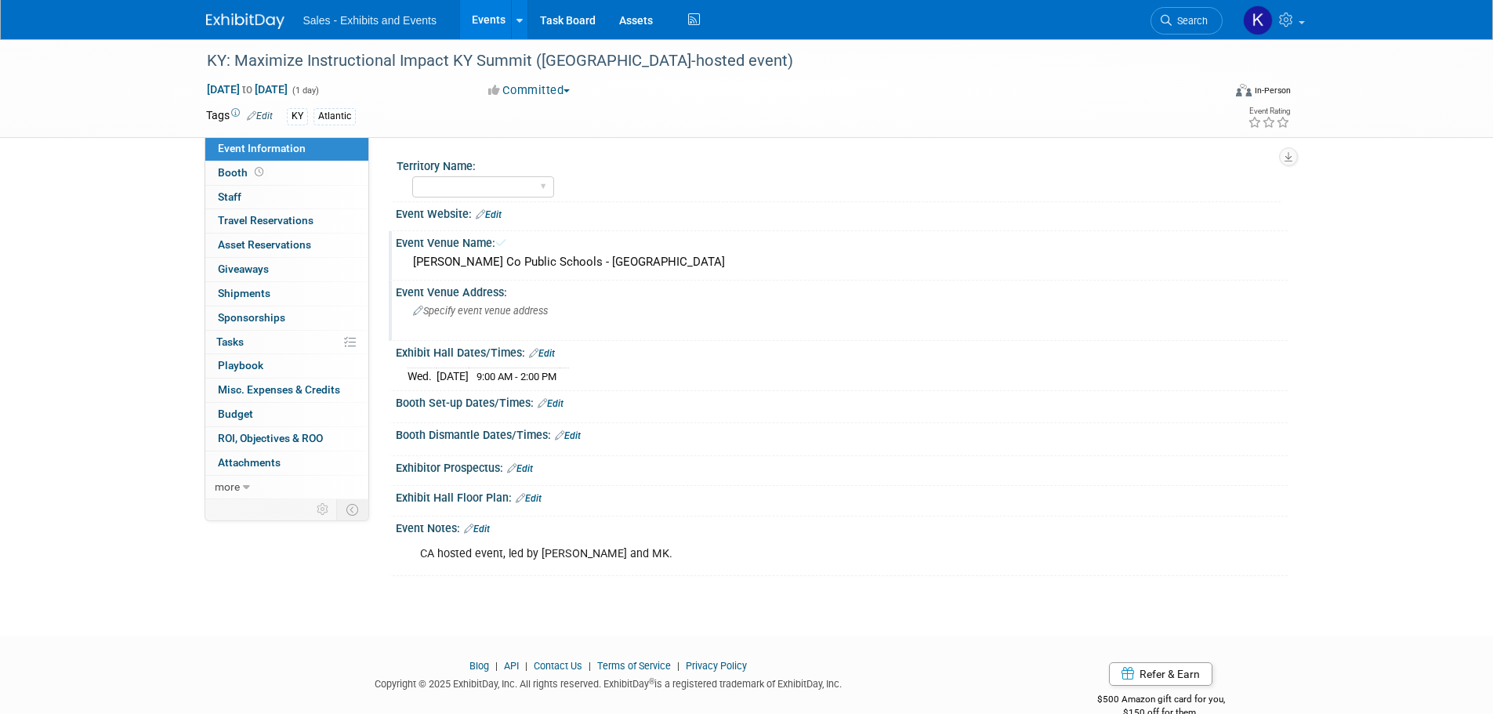
click at [567, 310] on div "Specify event venue address" at bounding box center [581, 317] width 348 height 36
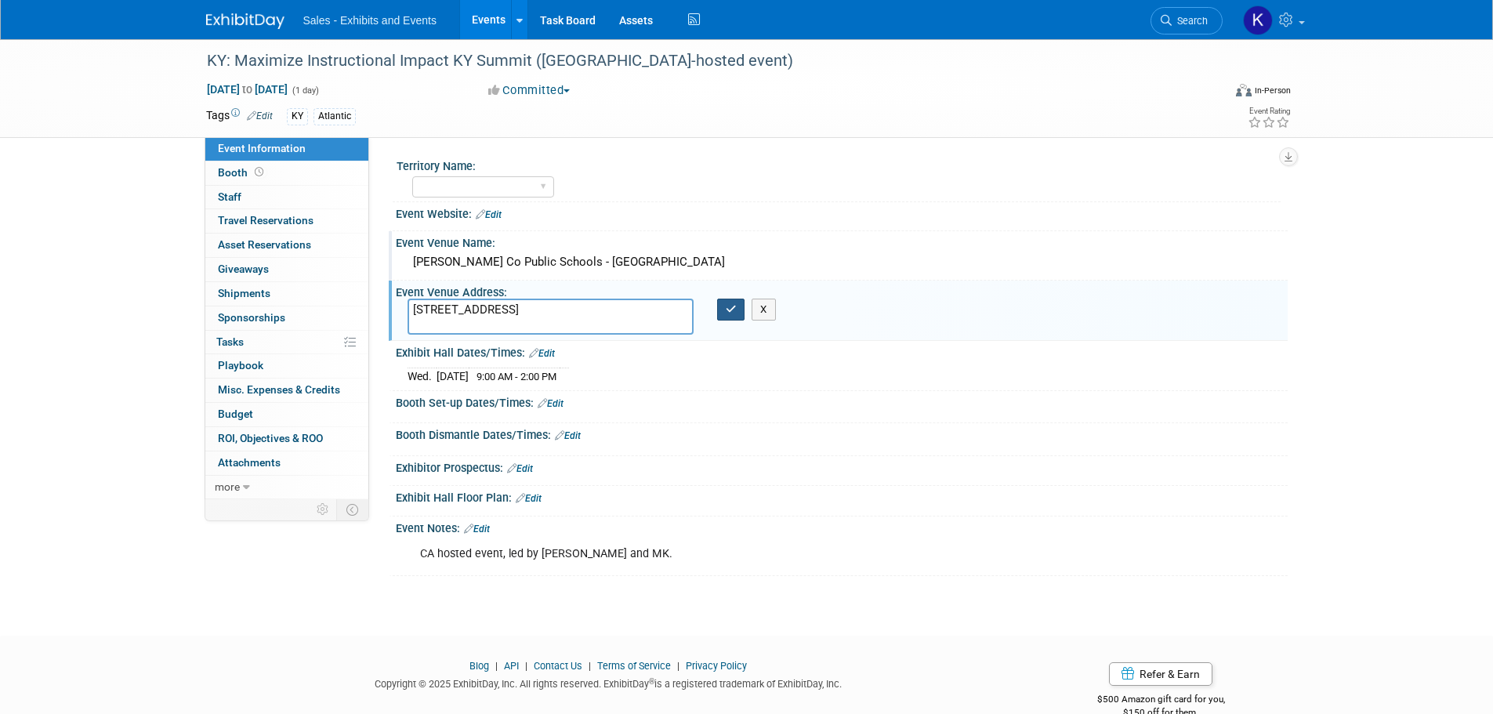
type textarea "[STREET_ADDRESS]"
drag, startPoint x: 729, startPoint y: 309, endPoint x: 762, endPoint y: 331, distance: 39.6
click at [727, 309] on icon "button" at bounding box center [731, 309] width 11 height 10
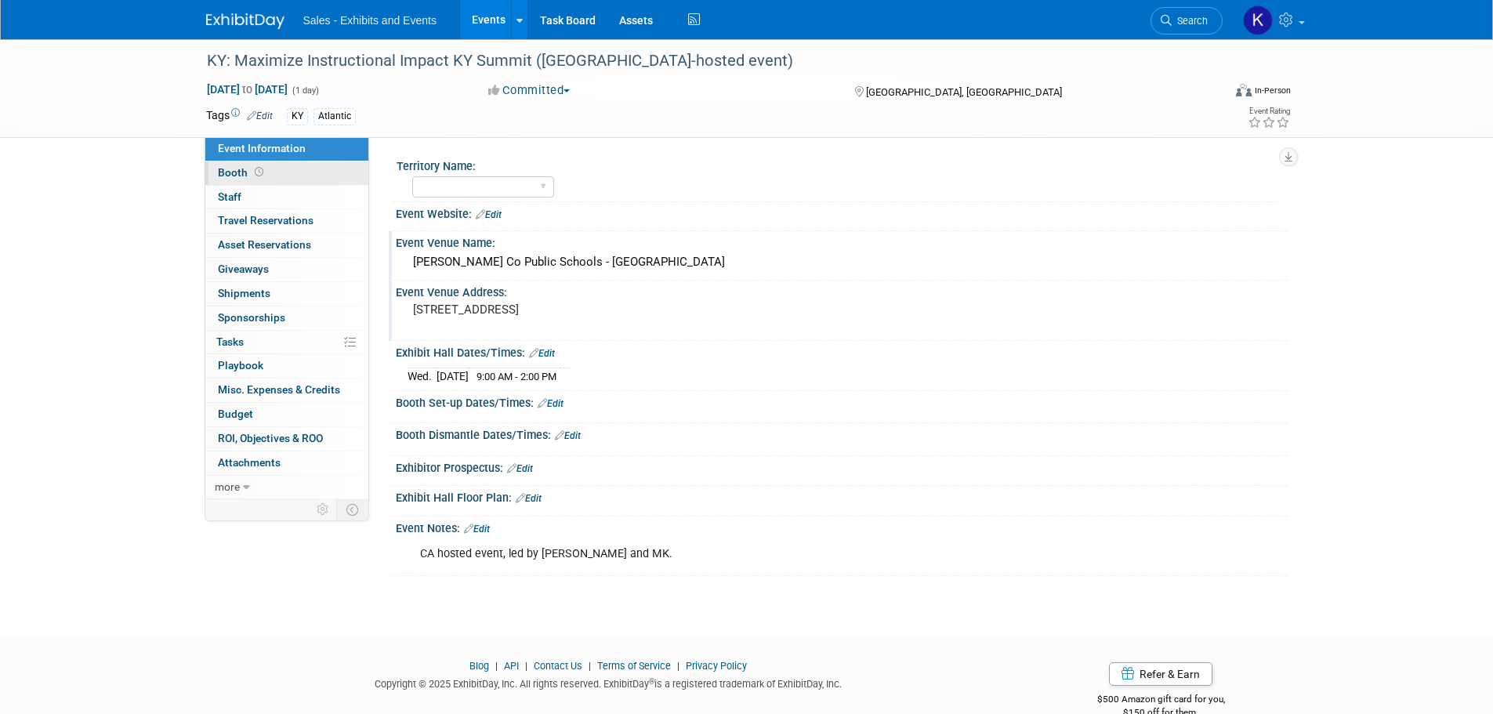
click at [235, 174] on span "Booth" at bounding box center [242, 172] width 49 height 13
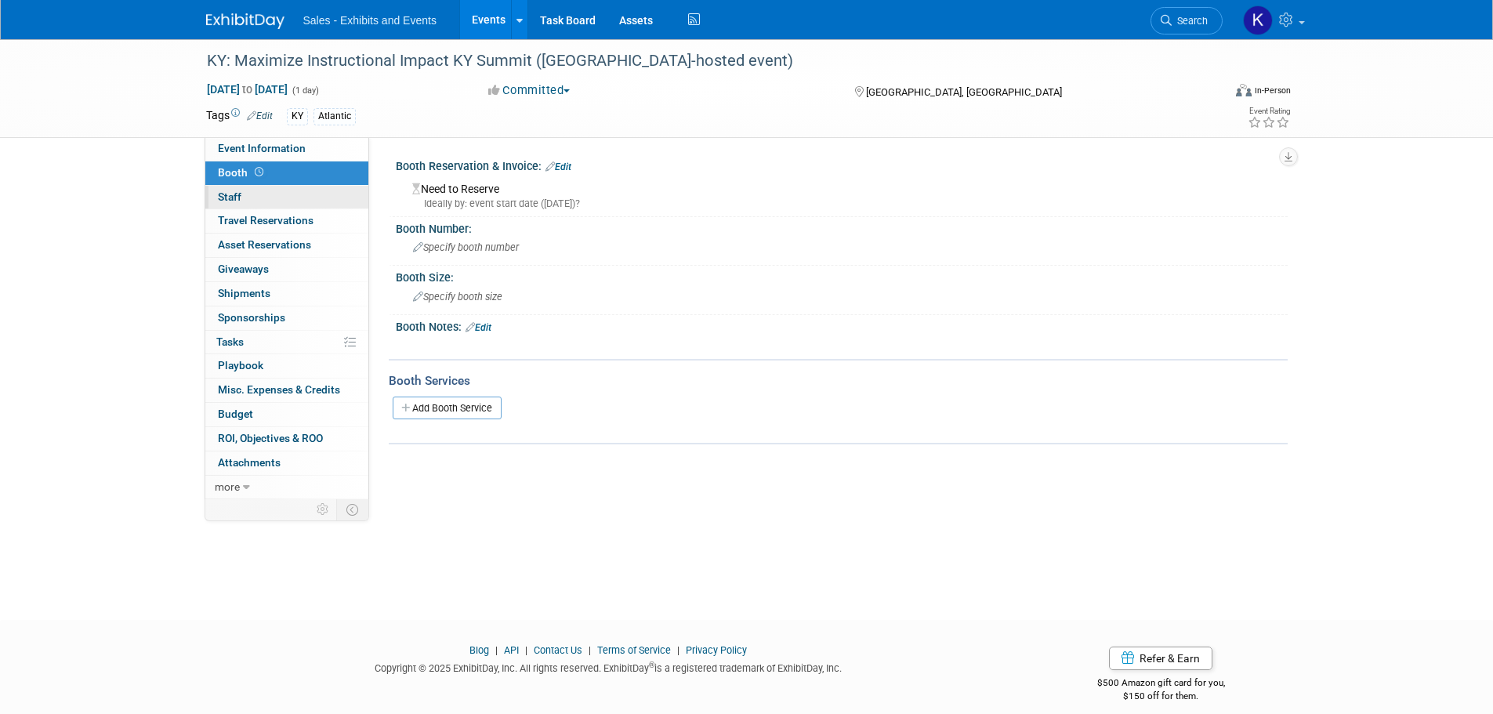
click at [232, 194] on span "Staff 0" at bounding box center [230, 196] width 24 height 13
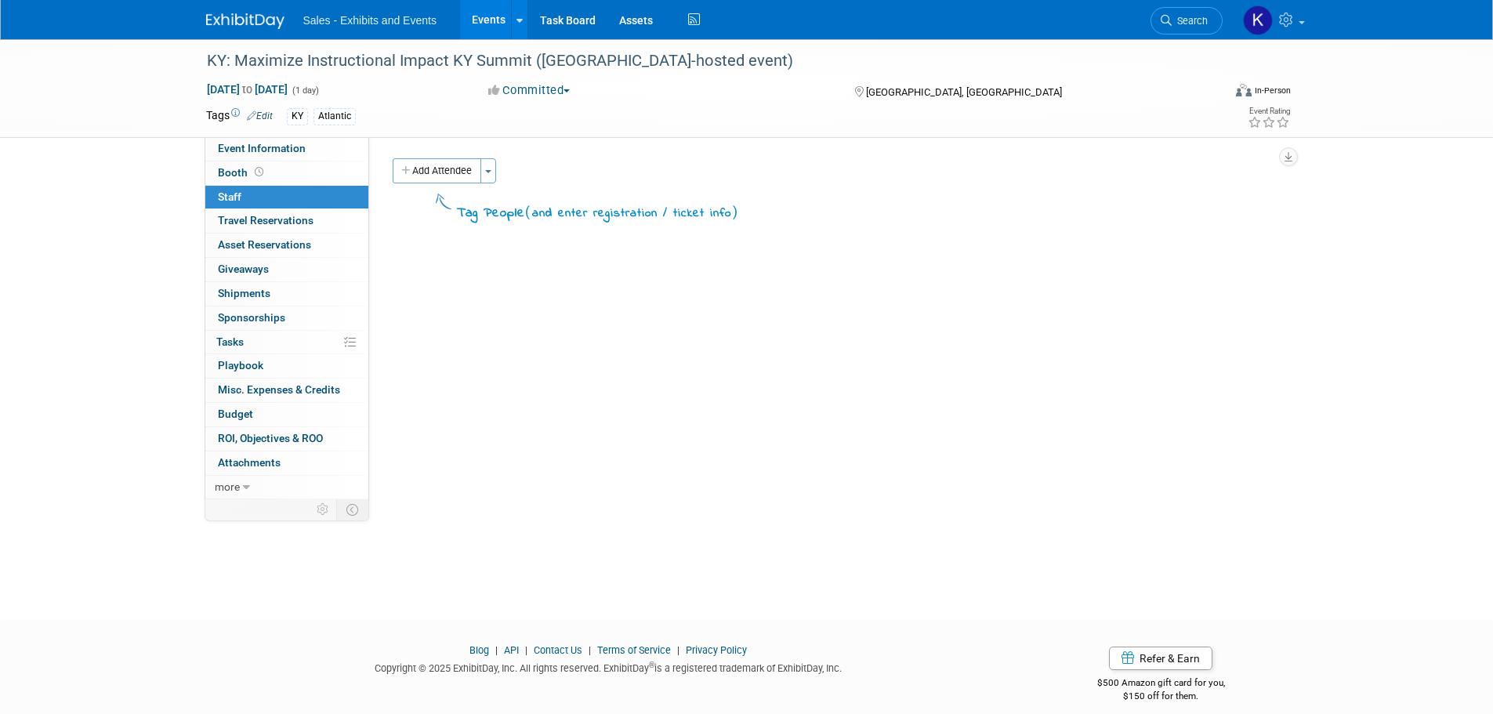
click at [227, 21] on img at bounding box center [245, 21] width 78 height 16
